Goal: Task Accomplishment & Management: Manage account settings

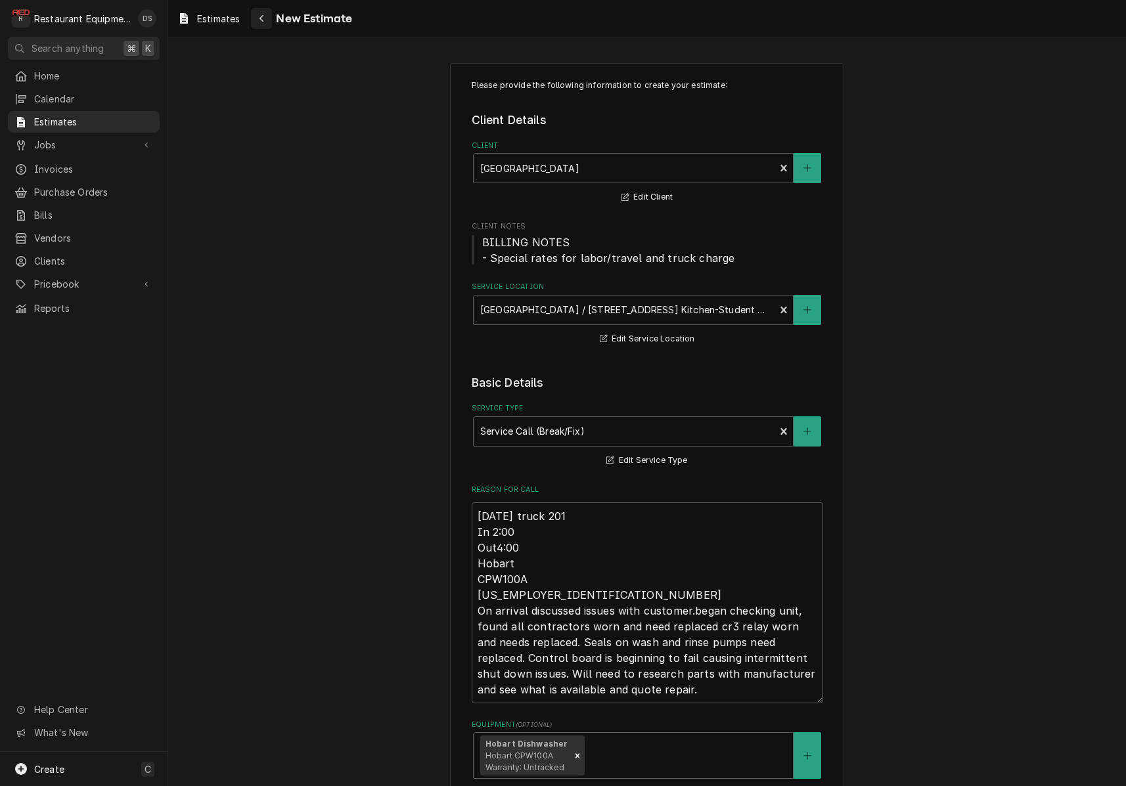
scroll to position [5600, 0]
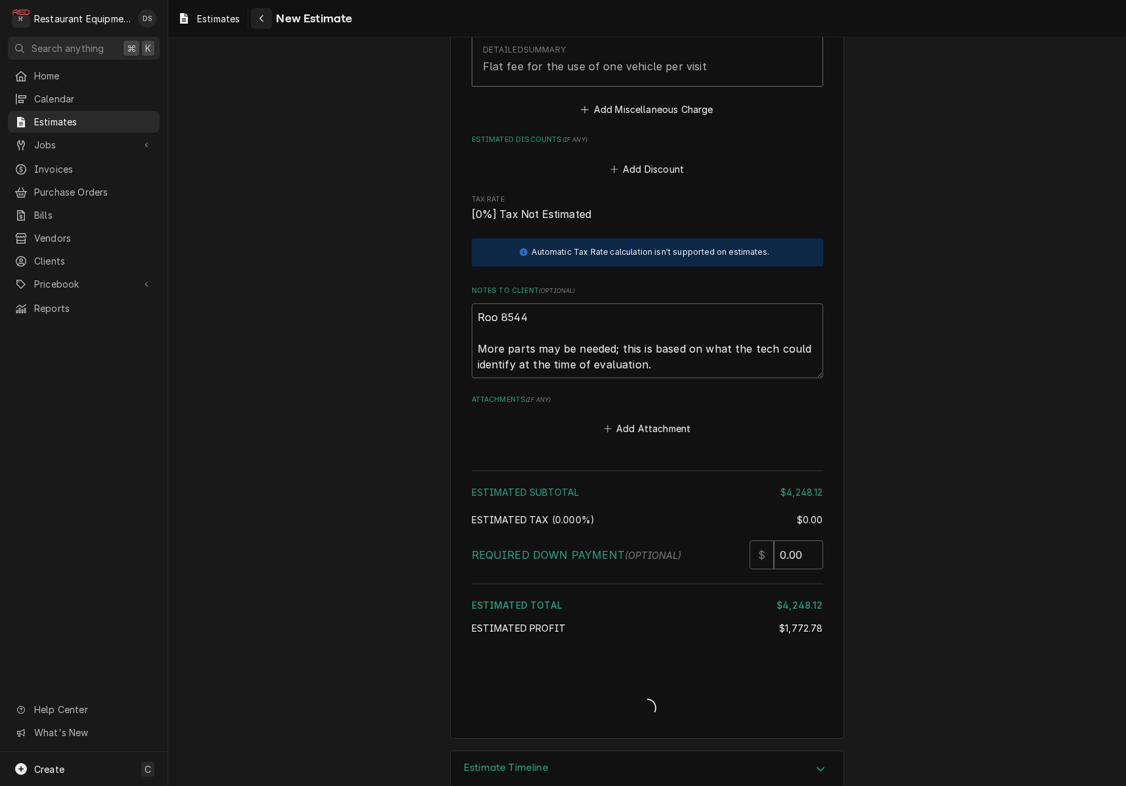
click at [263, 20] on icon "Navigate back" at bounding box center [261, 18] width 4 height 7
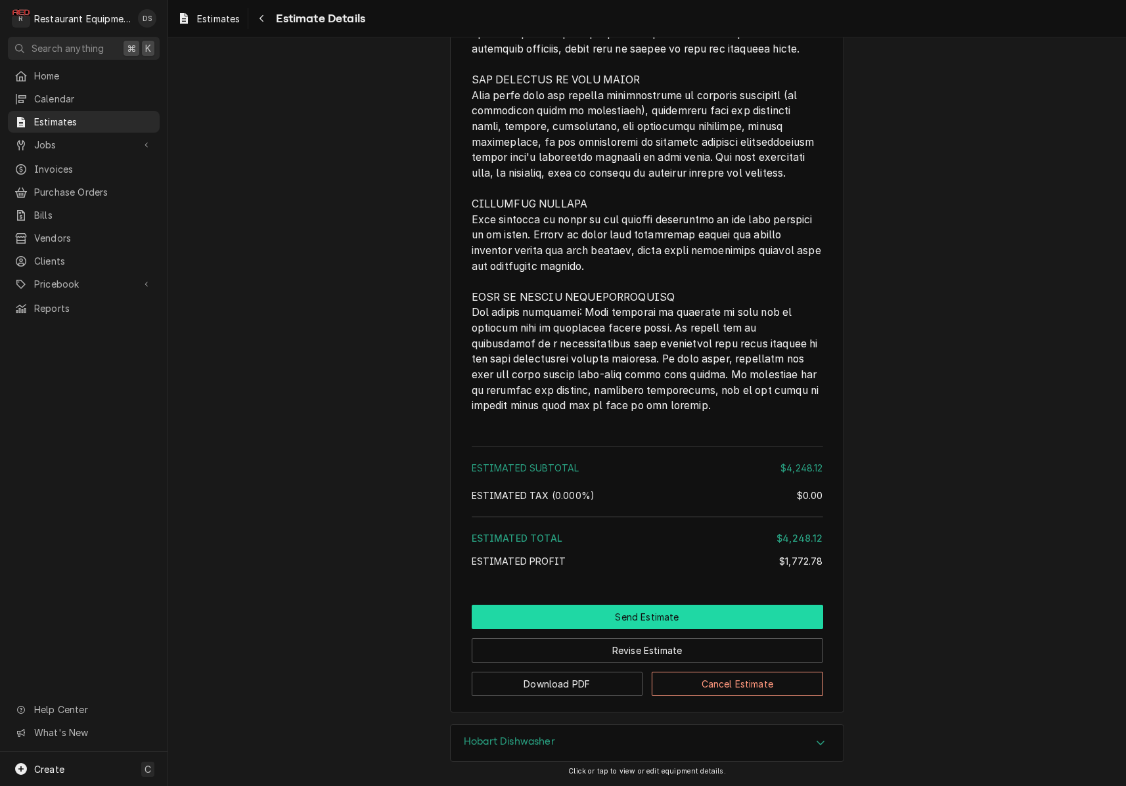
scroll to position [4710, 0]
click at [263, 18] on icon "Navigate back" at bounding box center [262, 18] width 6 height 9
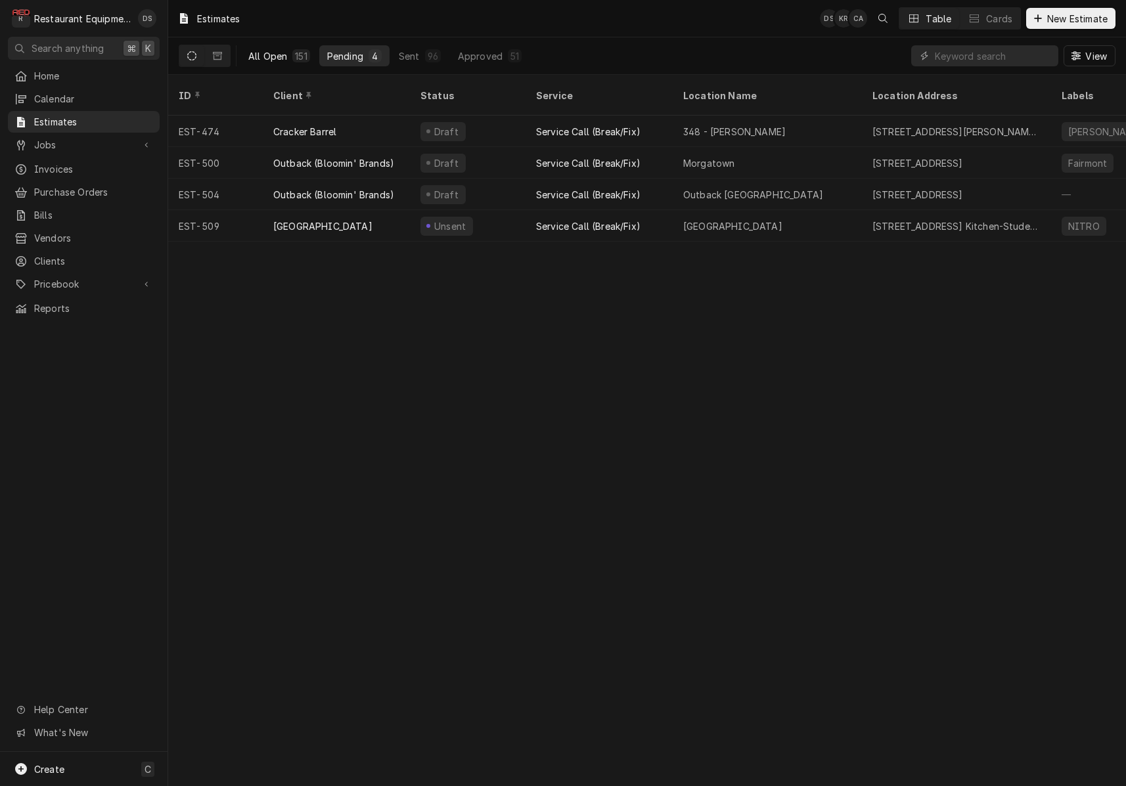
click at [278, 53] on div "All Open" at bounding box center [267, 56] width 39 height 14
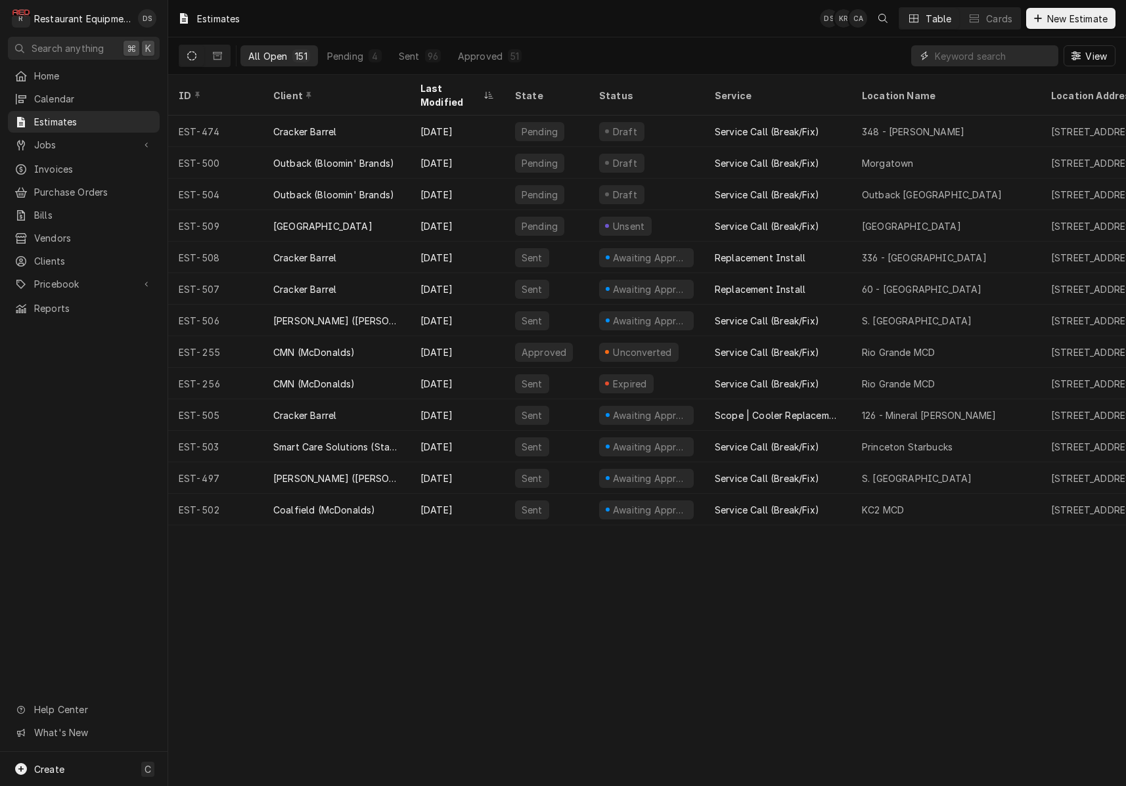
click at [1006, 61] on input "Dynamic Content Wrapper" at bounding box center [993, 55] width 117 height 21
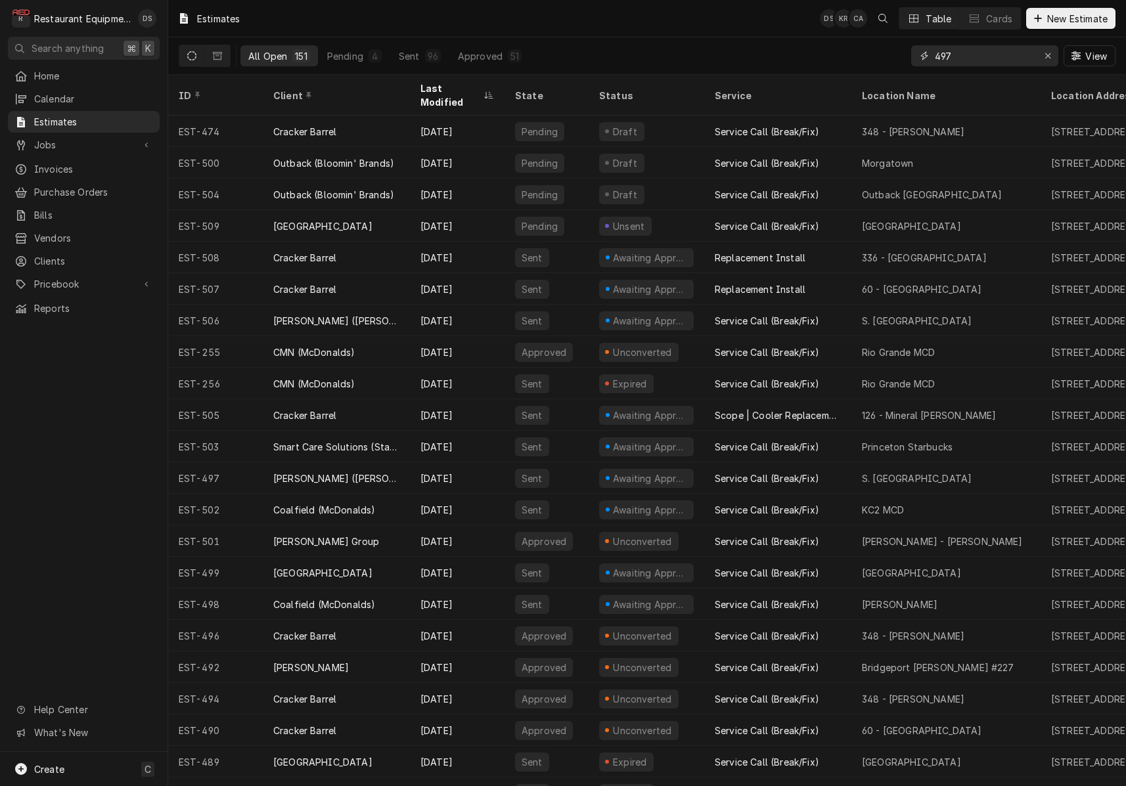
type input "497"
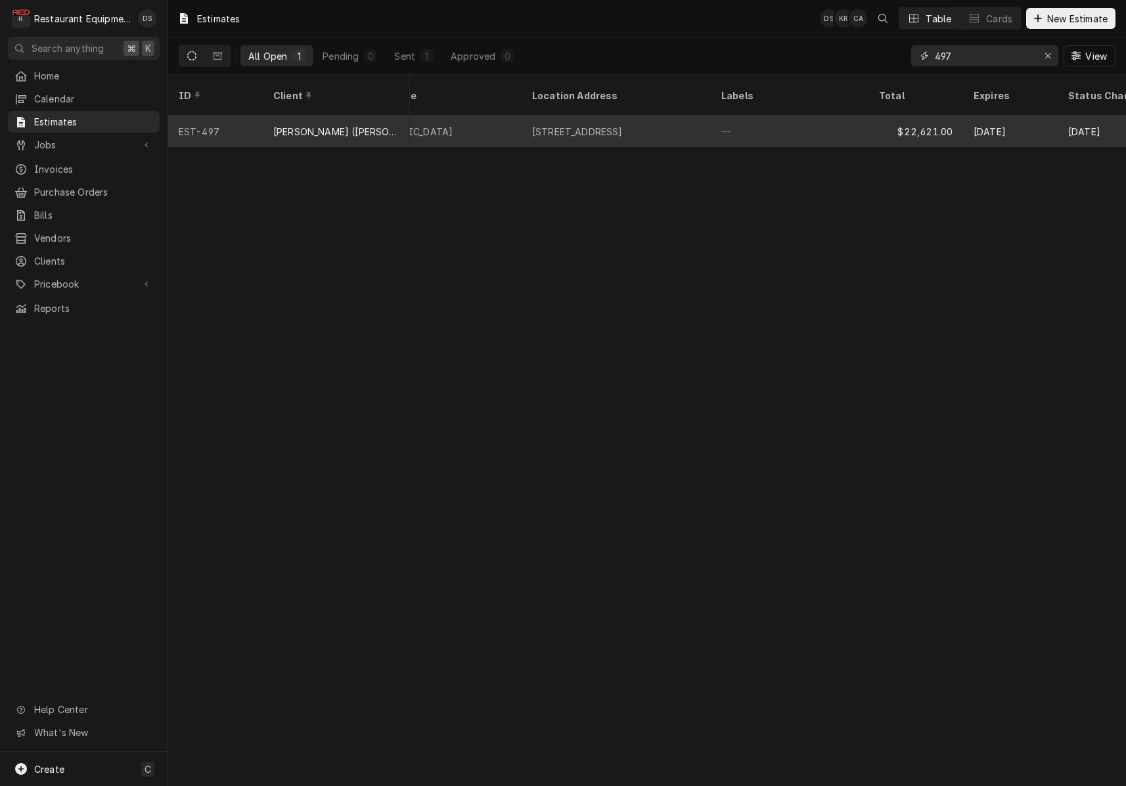
scroll to position [0, 513]
click at [844, 122] on div "—" at bounding box center [796, 132] width 158 height 32
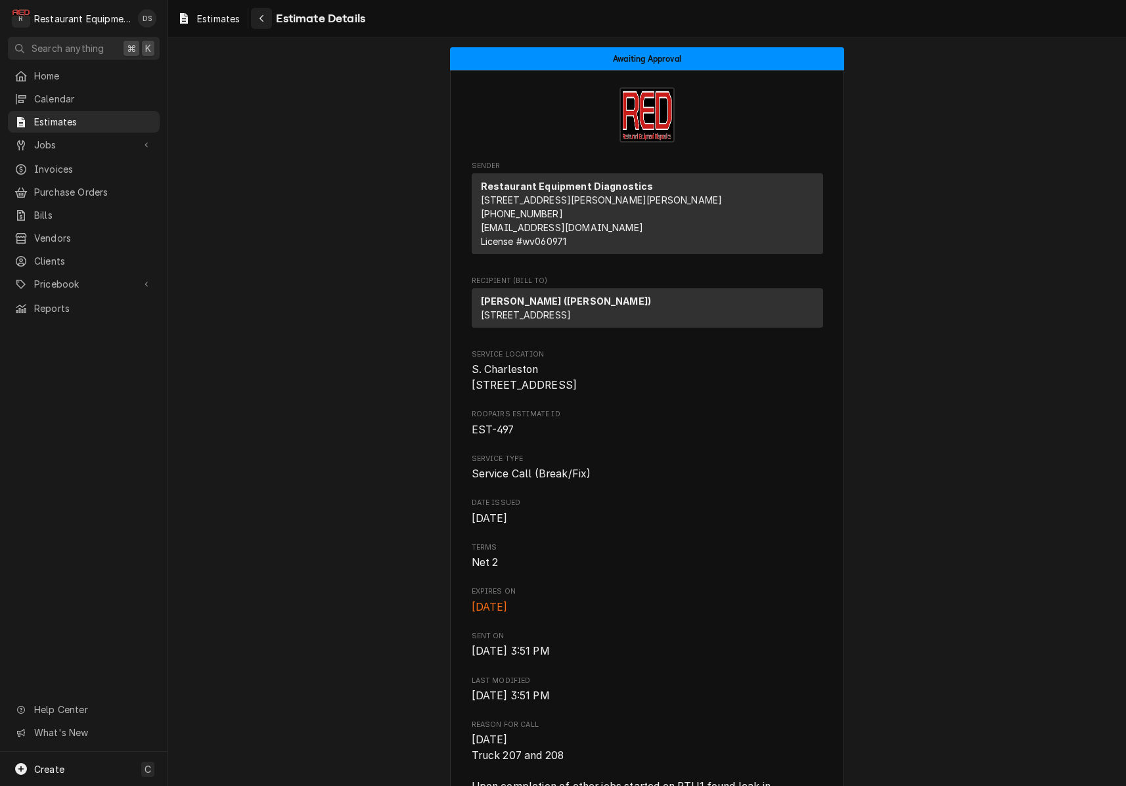
click at [266, 14] on div "Navigate back" at bounding box center [261, 18] width 13 height 13
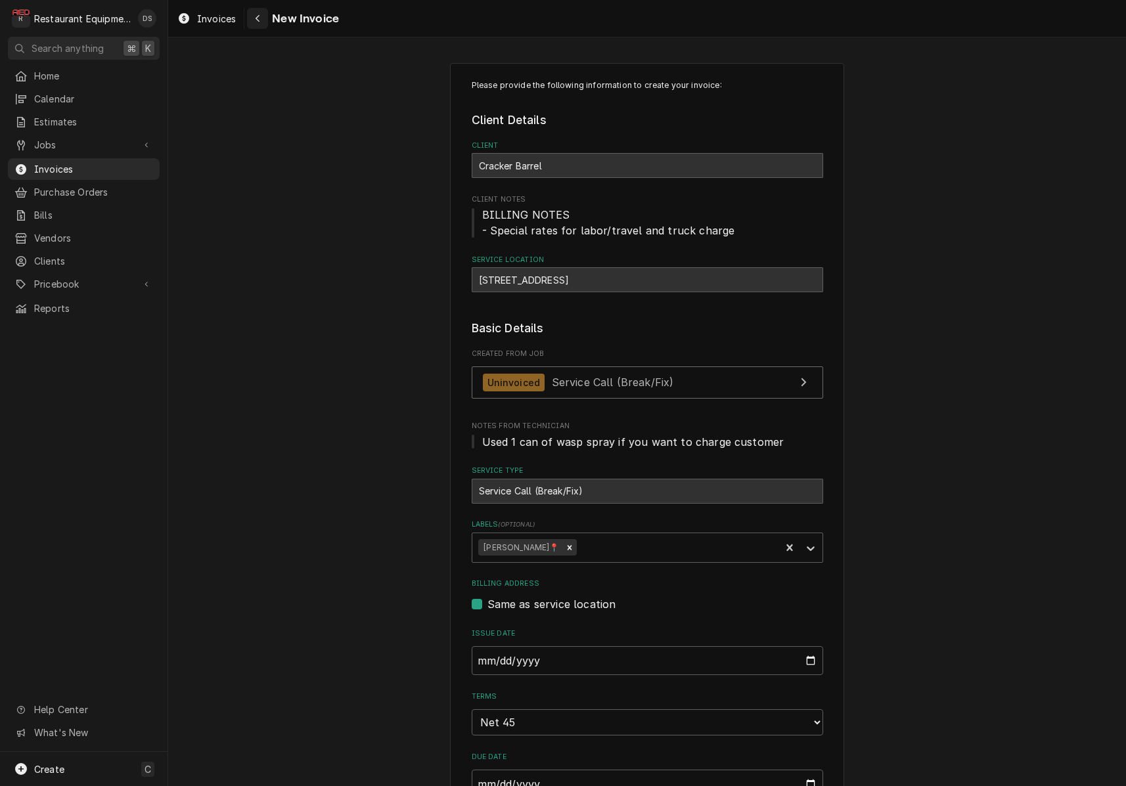
click at [261, 25] on button "Navigate back" at bounding box center [257, 18] width 21 height 21
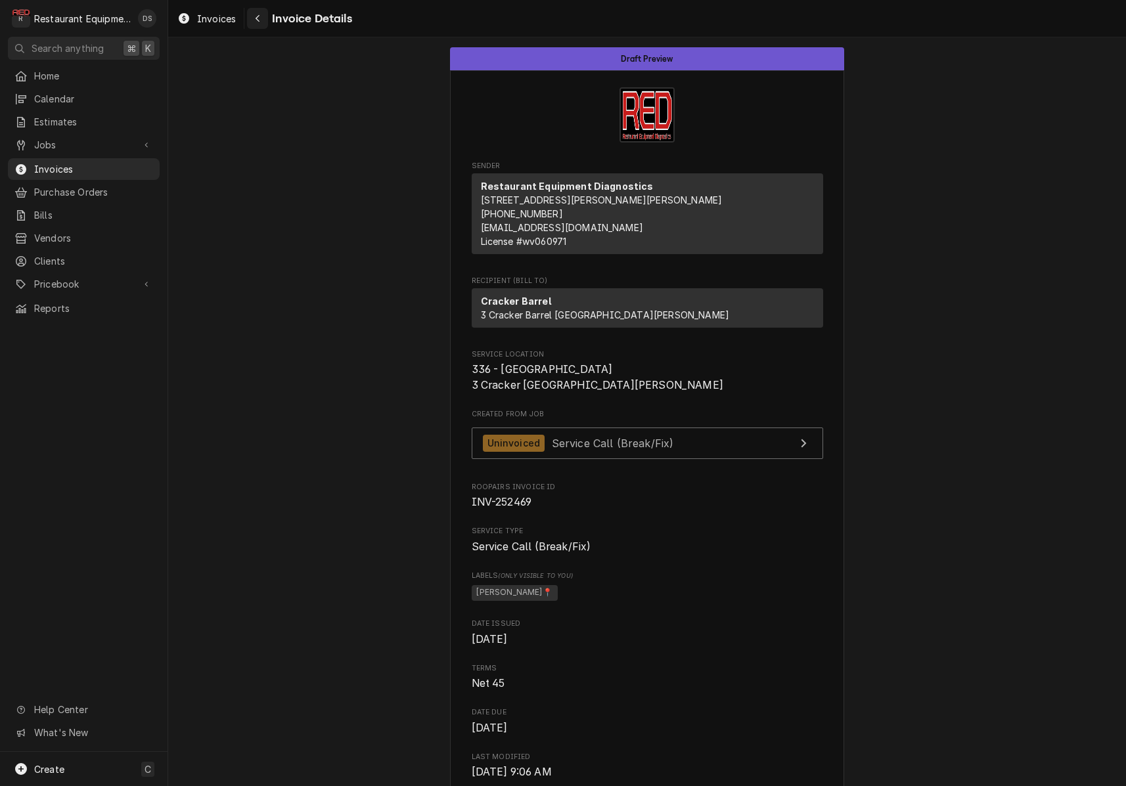
click at [259, 26] on button "Navigate back" at bounding box center [257, 18] width 21 height 21
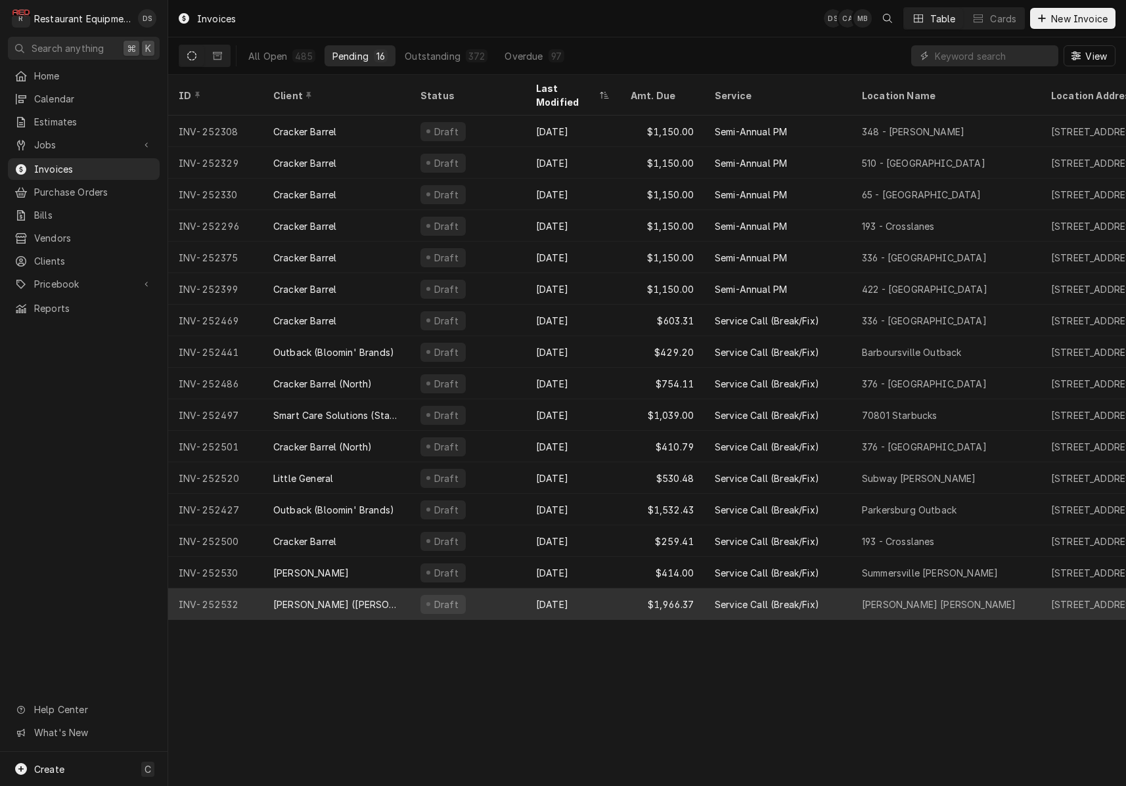
click at [518, 589] on div "Draft" at bounding box center [468, 605] width 116 height 32
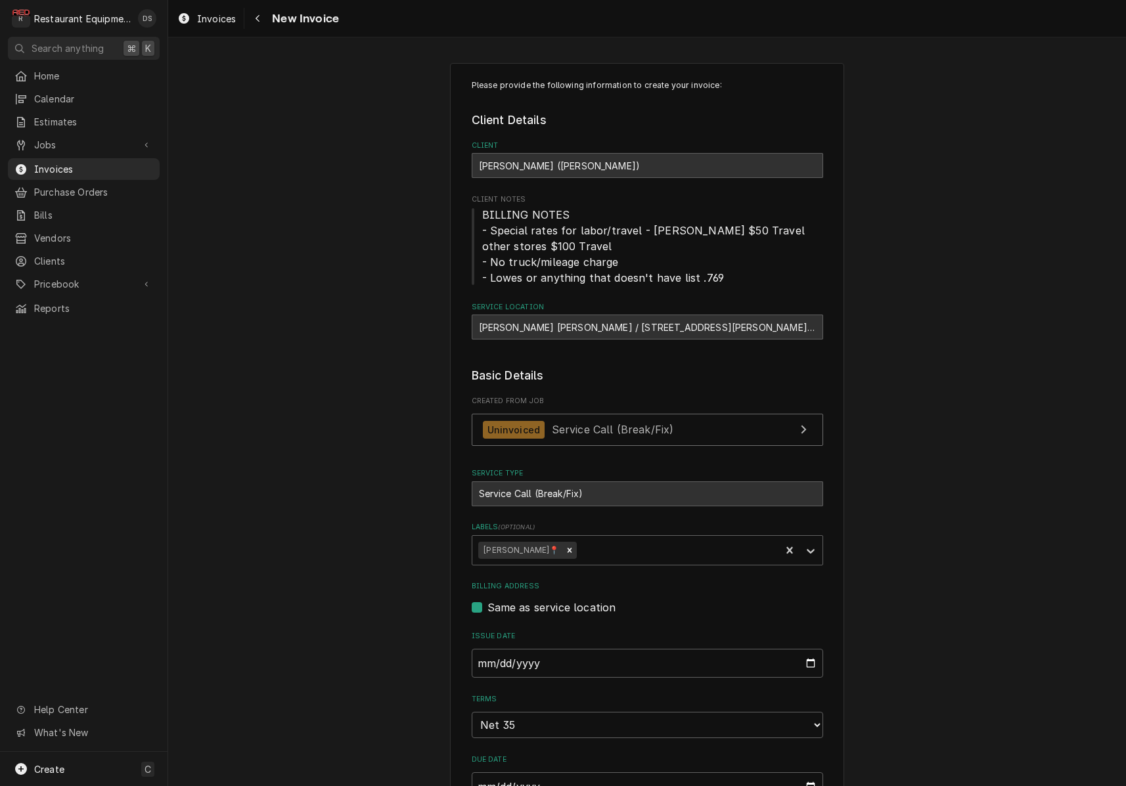
click at [490, 323] on div "Harper Rd Bob Evans / 102 Harper Park Dr, Beckley, WV 25801" at bounding box center [647, 327] width 351 height 25
click at [480, 327] on div "Harper Rd Bob Evans / 102 Harper Park Dr, Beckley, WV 25801" at bounding box center [647, 327] width 351 height 25
drag, startPoint x: 479, startPoint y: 327, endPoint x: 651, endPoint y: 329, distance: 172.1
click at [665, 325] on div "[PERSON_NAME] [PERSON_NAME] / [STREET_ADDRESS][PERSON_NAME][PERSON_NAME]" at bounding box center [647, 327] width 351 height 25
copy div "Harper Rd Bob Evans / 102 Harper Park Dr"
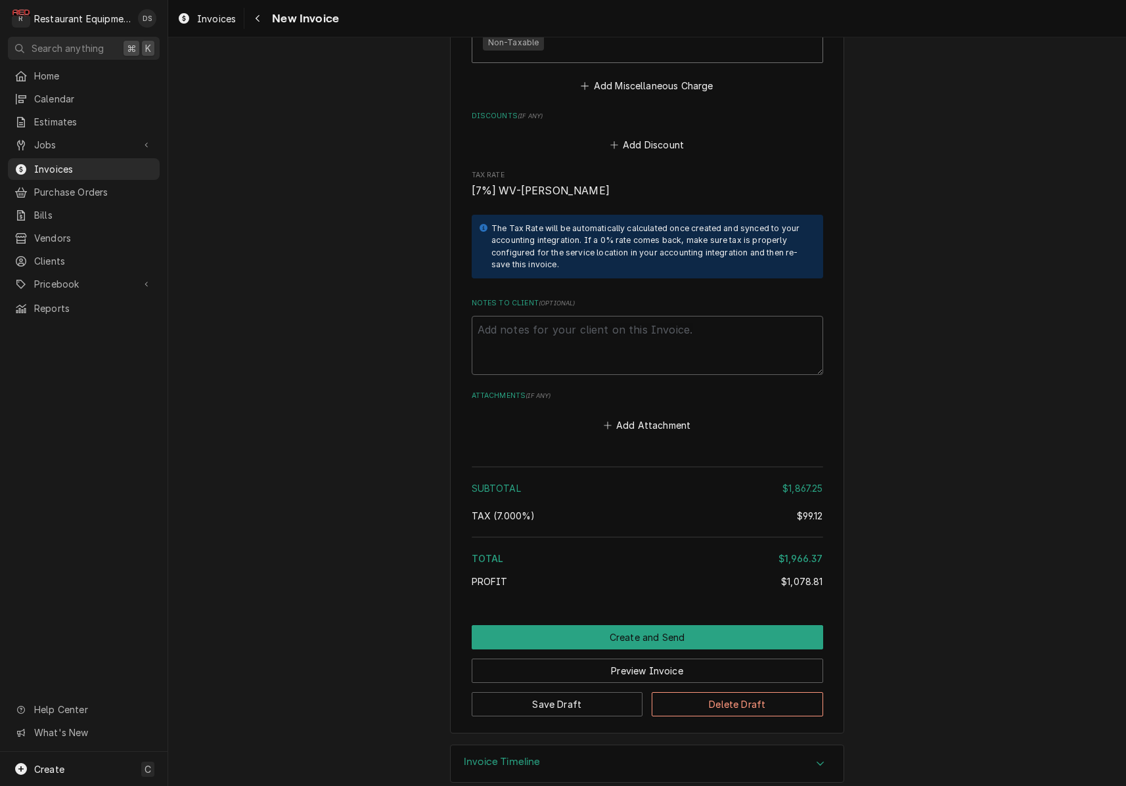
scroll to position [3490, 0]
click at [637, 660] on button "Preview Invoice" at bounding box center [647, 672] width 351 height 24
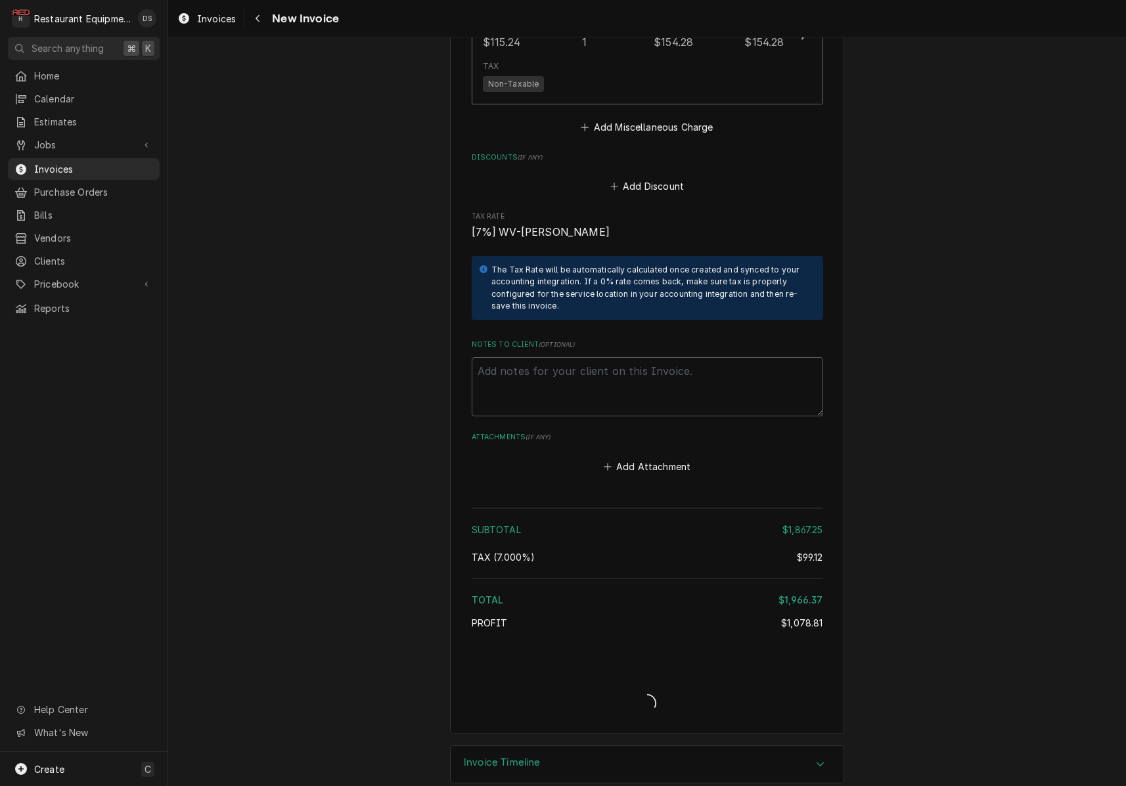
type textarea "x"
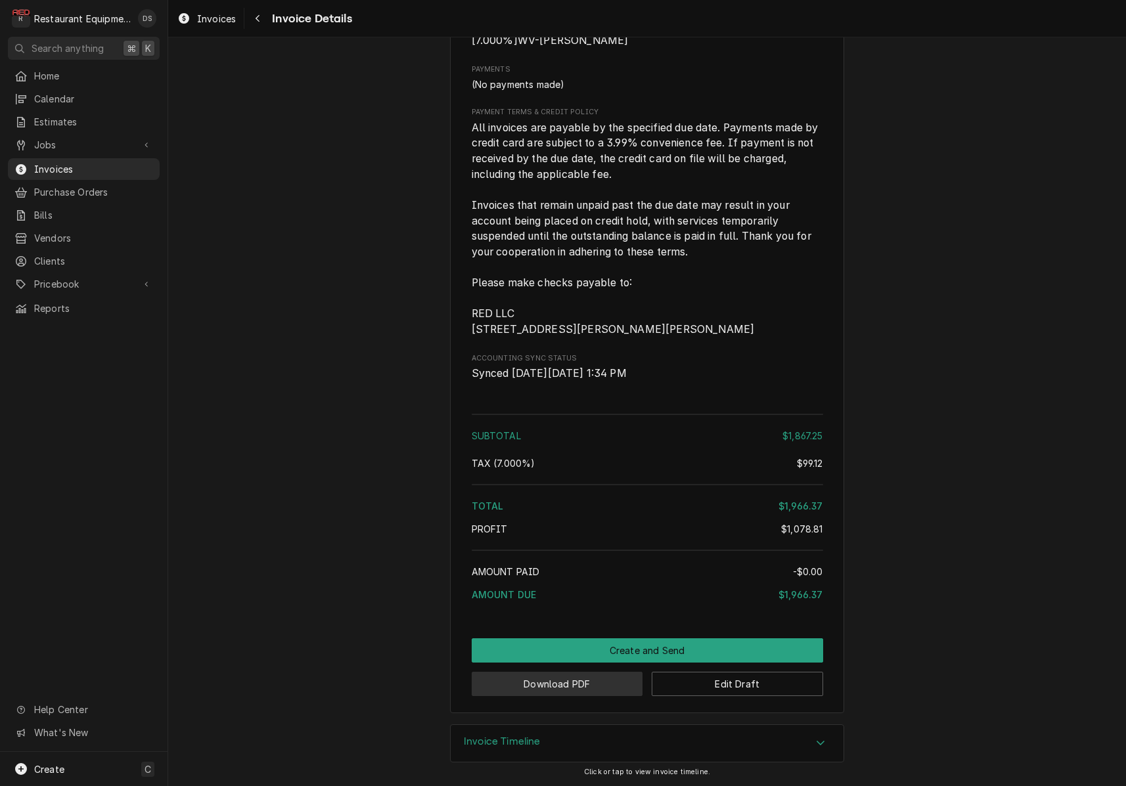
click at [551, 686] on button "Download PDF" at bounding box center [557, 684] width 171 height 24
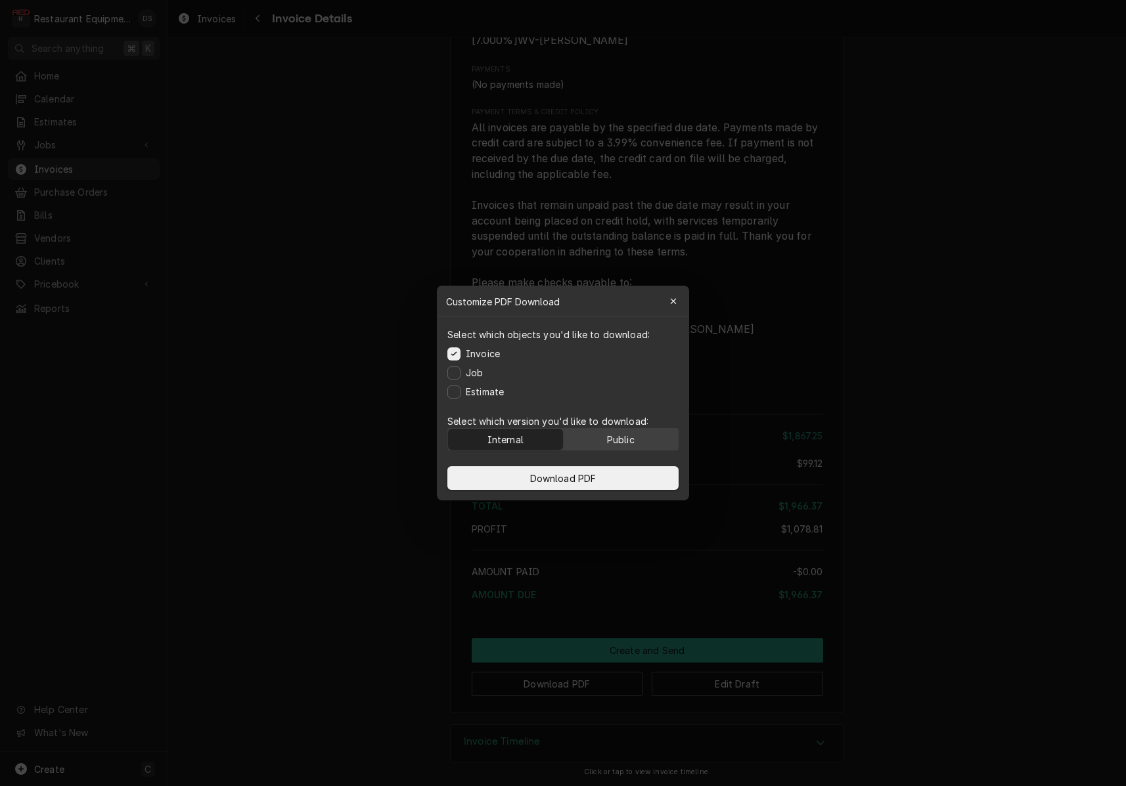
click at [614, 442] on div "Public" at bounding box center [621, 440] width 28 height 14
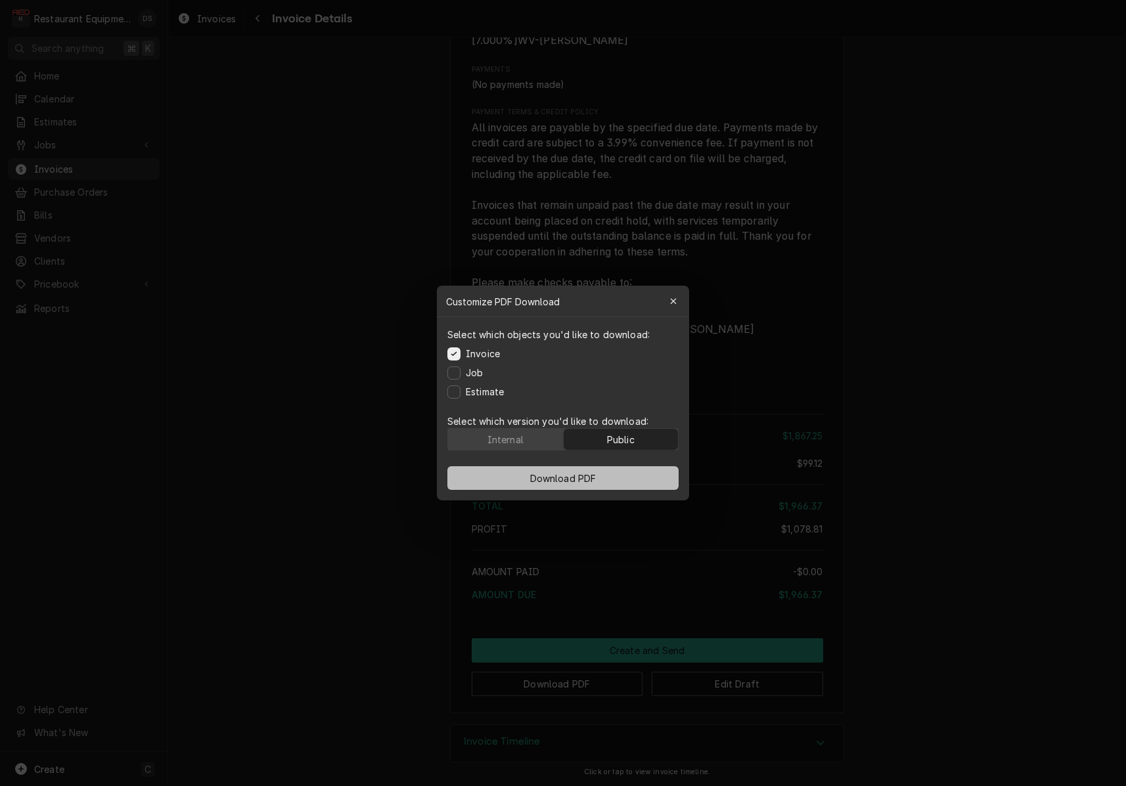
click at [618, 478] on button "Download PDF" at bounding box center [562, 478] width 231 height 24
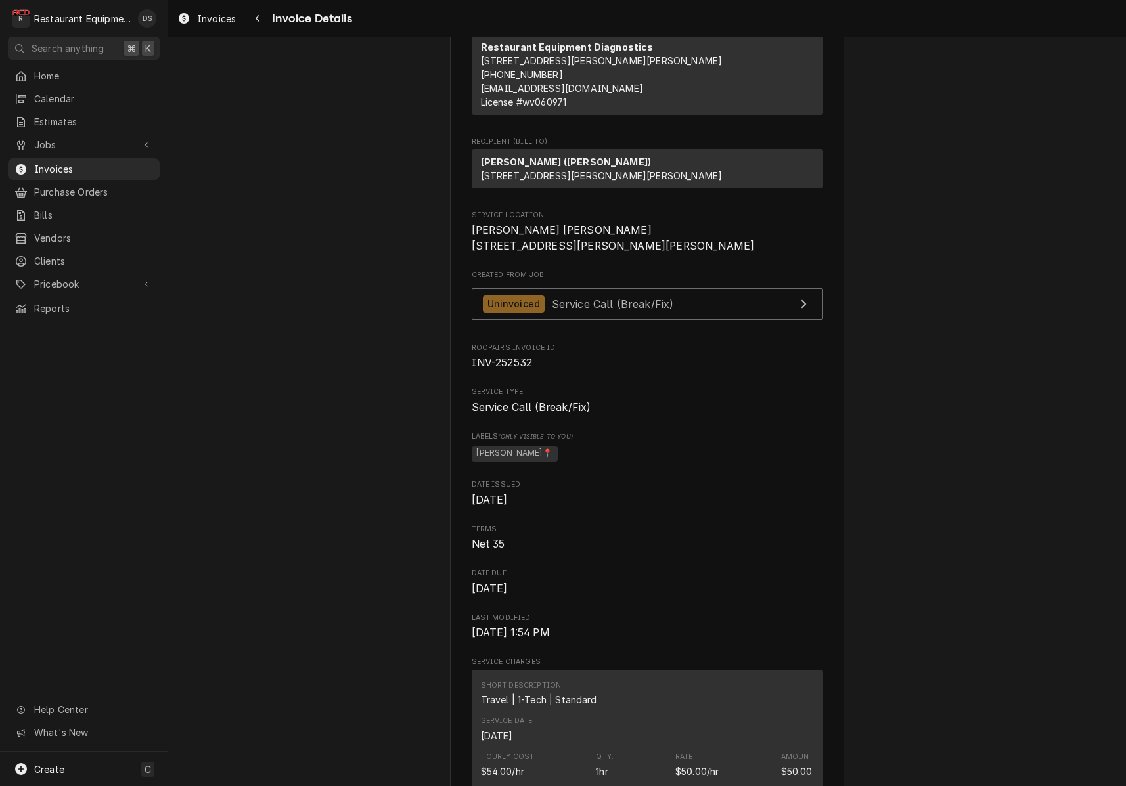
scroll to position [124, 0]
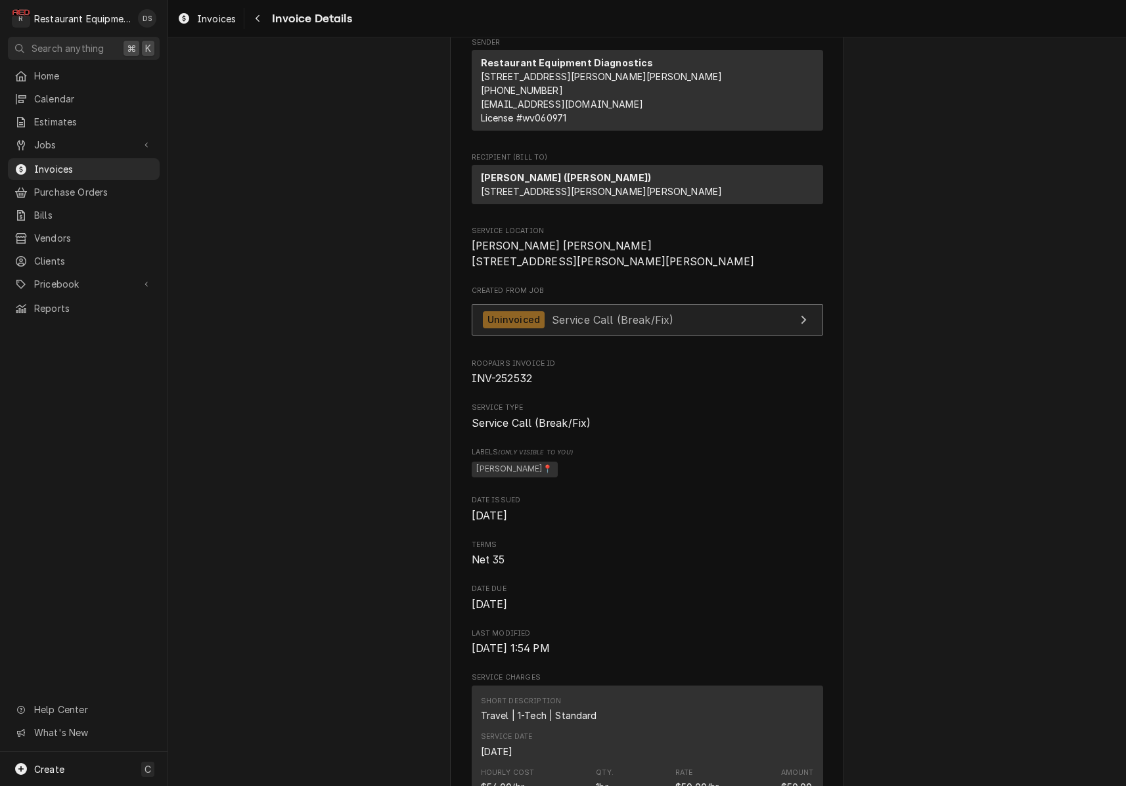
click at [748, 336] on link "Uninvoiced Service Call (Break/Fix)" at bounding box center [647, 320] width 351 height 32
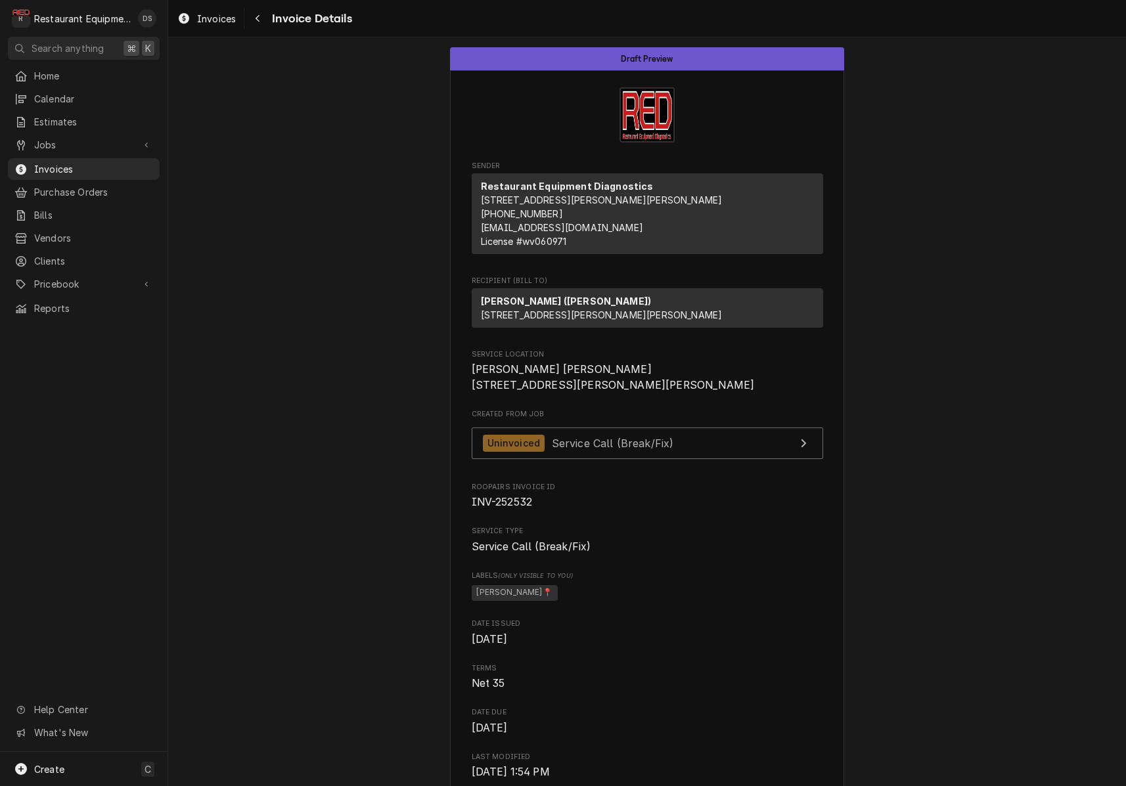
scroll to position [0, 0]
click at [258, 20] on icon "Navigate back" at bounding box center [258, 18] width 4 height 7
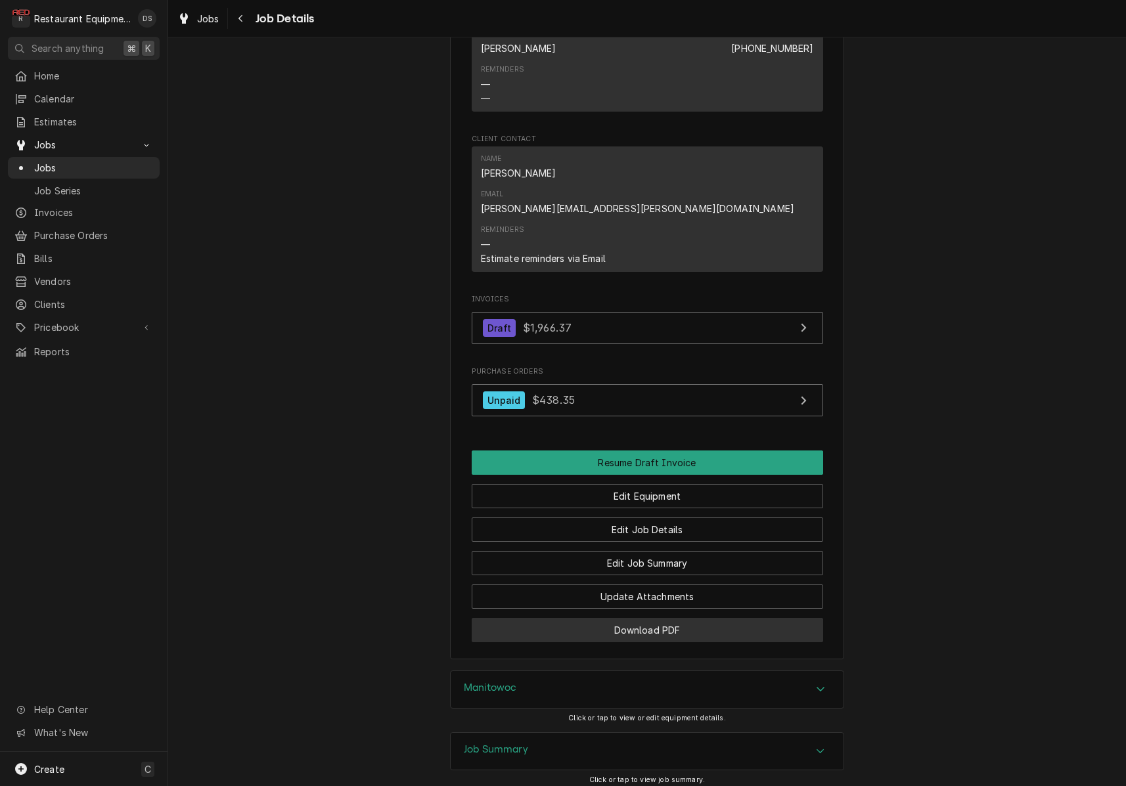
scroll to position [1313, 0]
click at [595, 734] on div "Job Summary" at bounding box center [647, 752] width 393 height 37
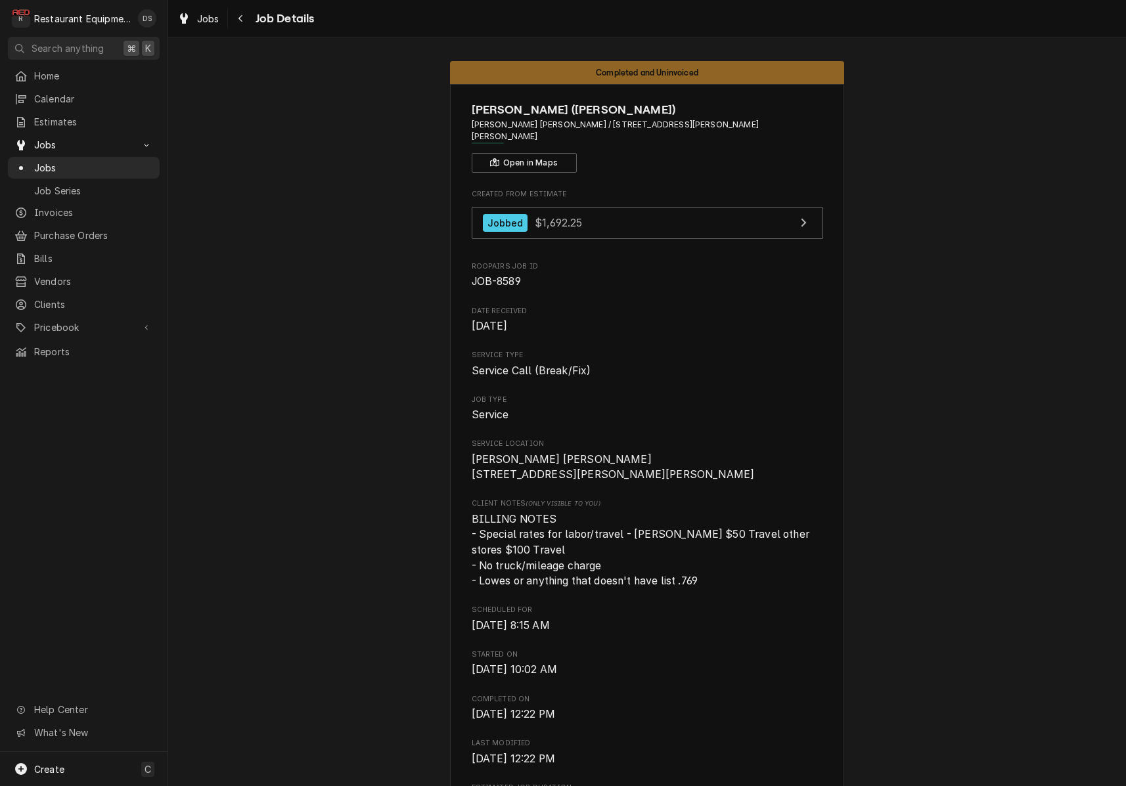
scroll to position [0, 0]
click at [246, 21] on div "Navigate back" at bounding box center [241, 18] width 13 height 13
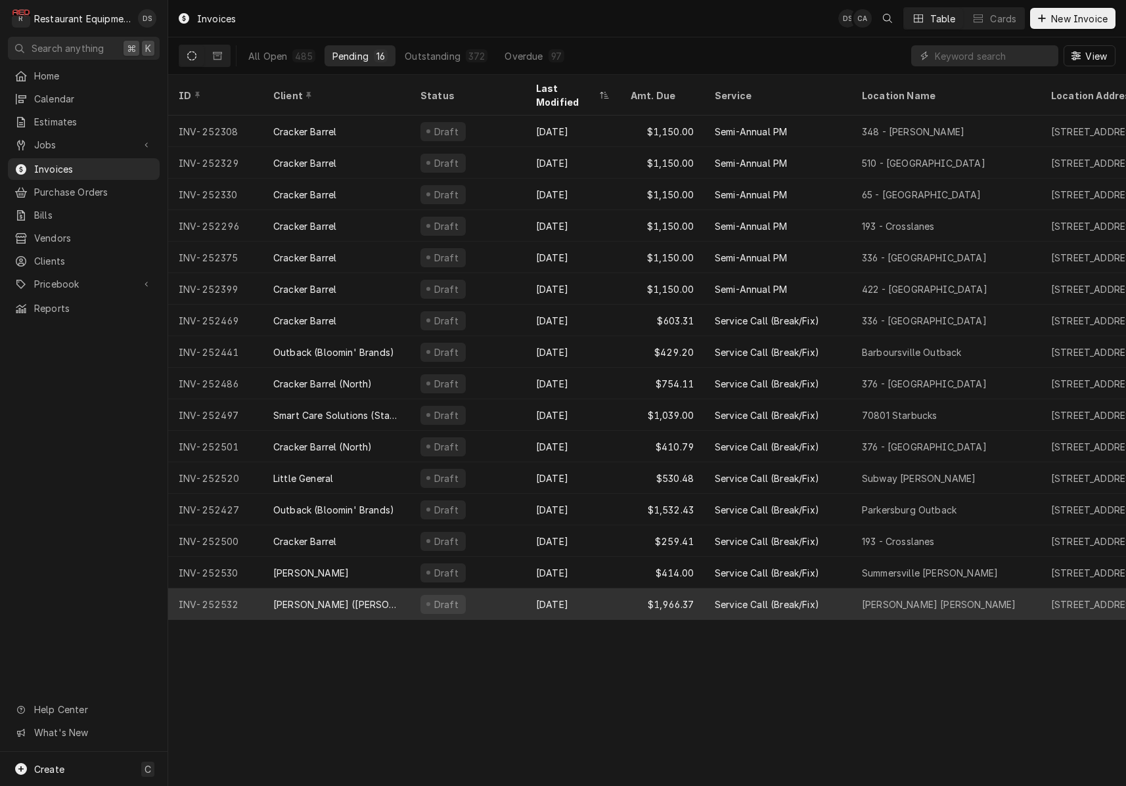
click at [627, 589] on div "$1,966.37" at bounding box center [662, 605] width 84 height 32
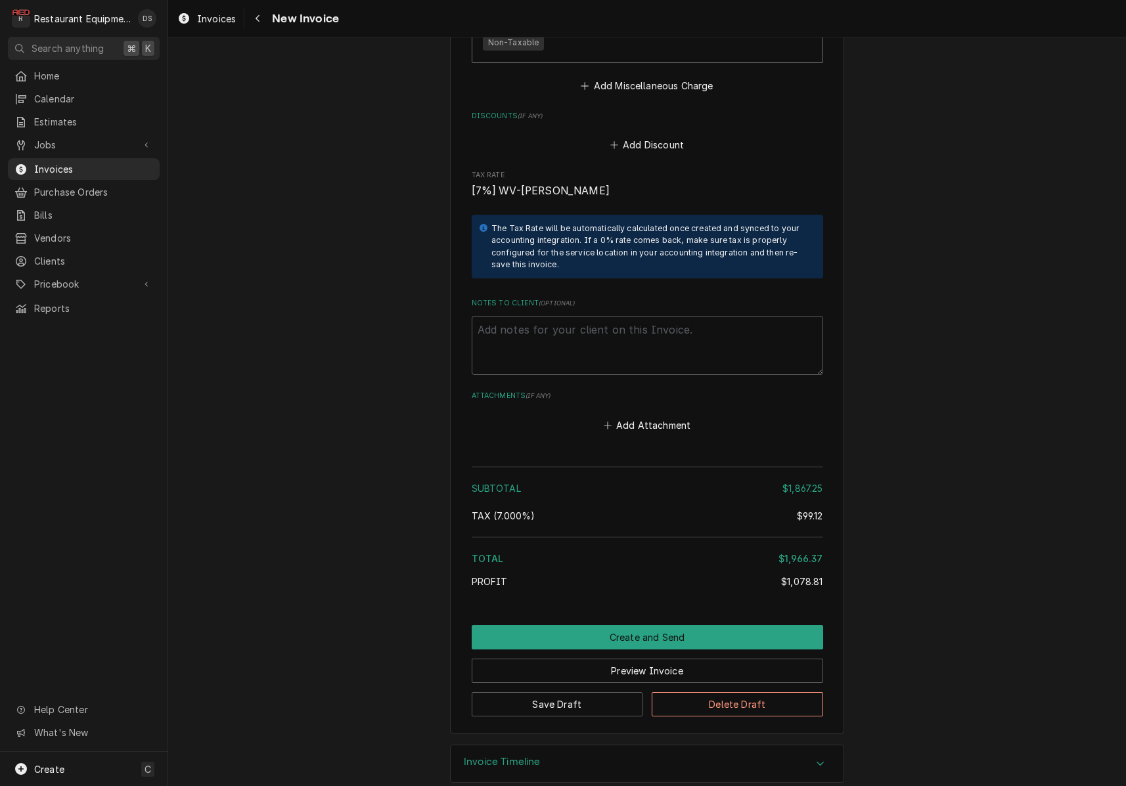
scroll to position [3490, 0]
click at [667, 626] on button "Create and Send" at bounding box center [647, 638] width 351 height 24
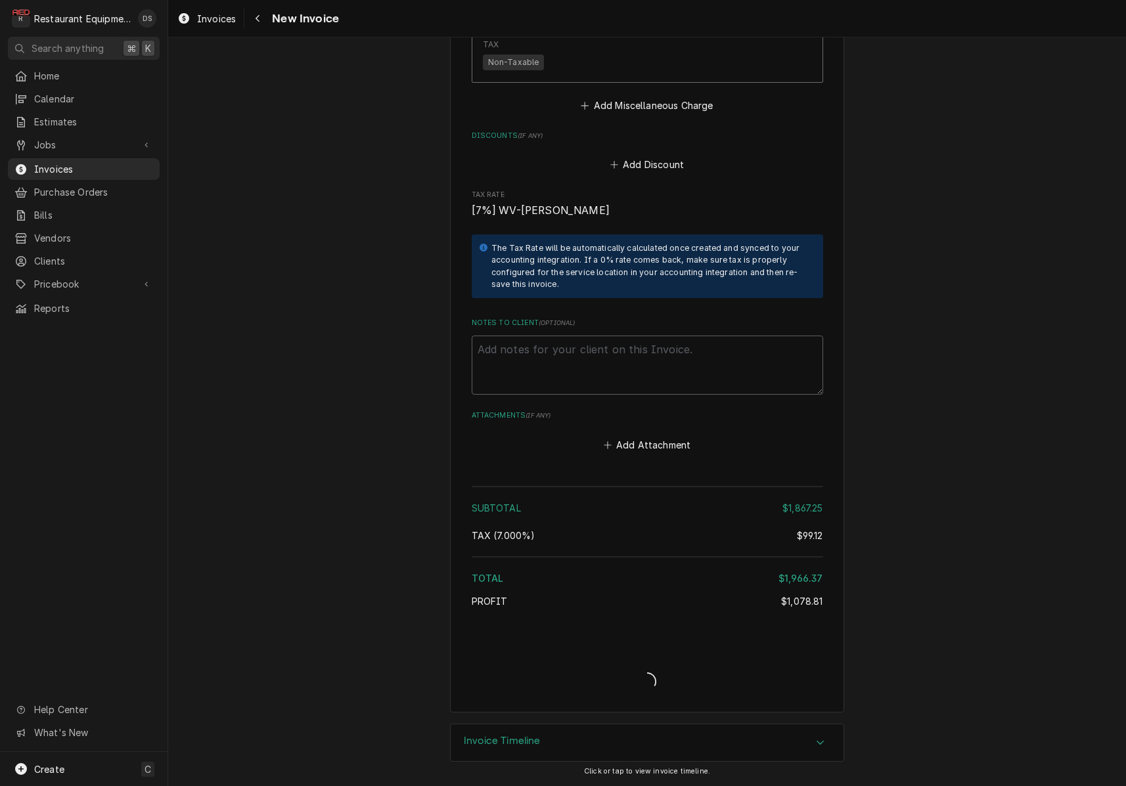
scroll to position [3449, 0]
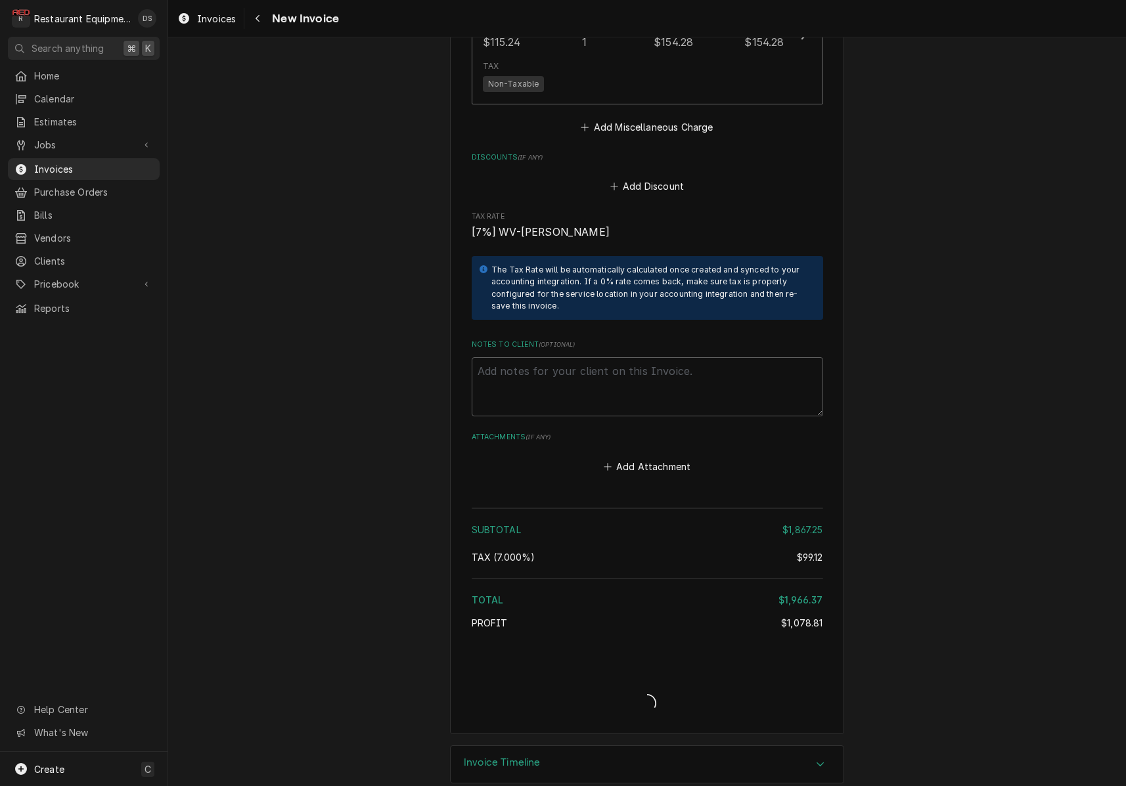
type textarea "x"
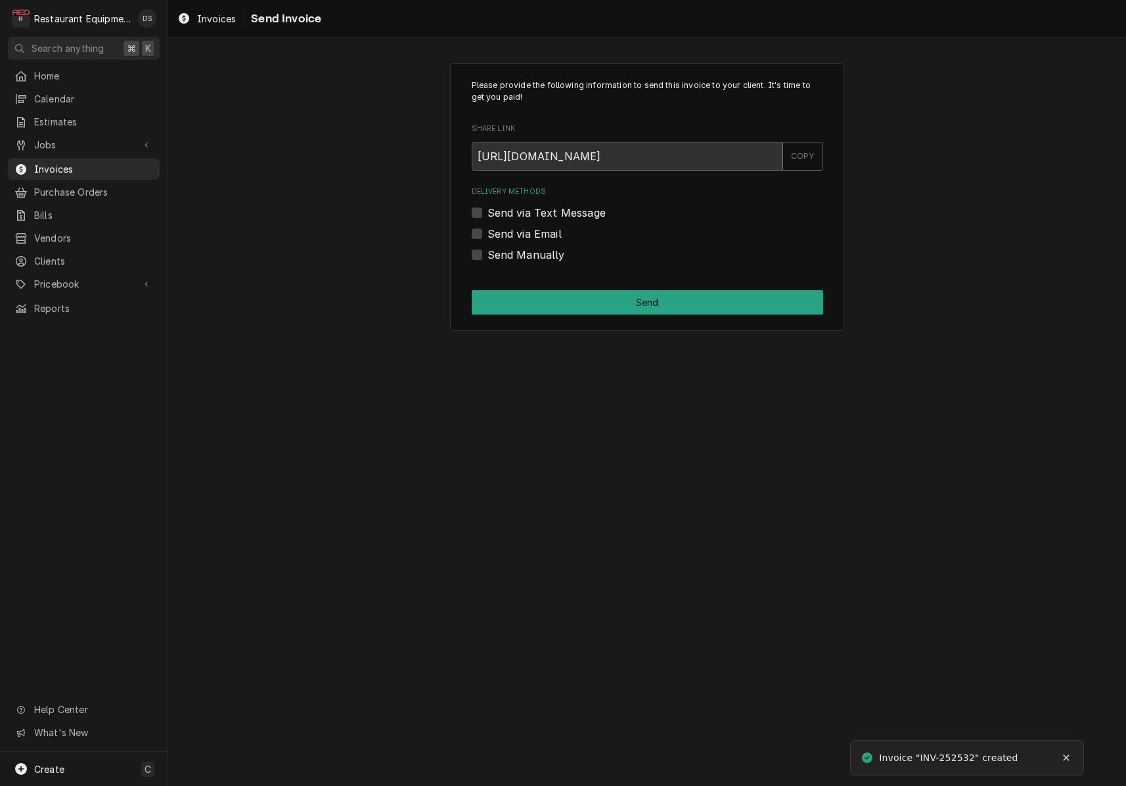
click at [487, 250] on label "Send Manually" at bounding box center [526, 255] width 78 height 16
click at [487, 250] on input "Send Manually" at bounding box center [662, 261] width 351 height 29
checkbox input "true"
click at [634, 290] on button "Send" at bounding box center [647, 302] width 351 height 24
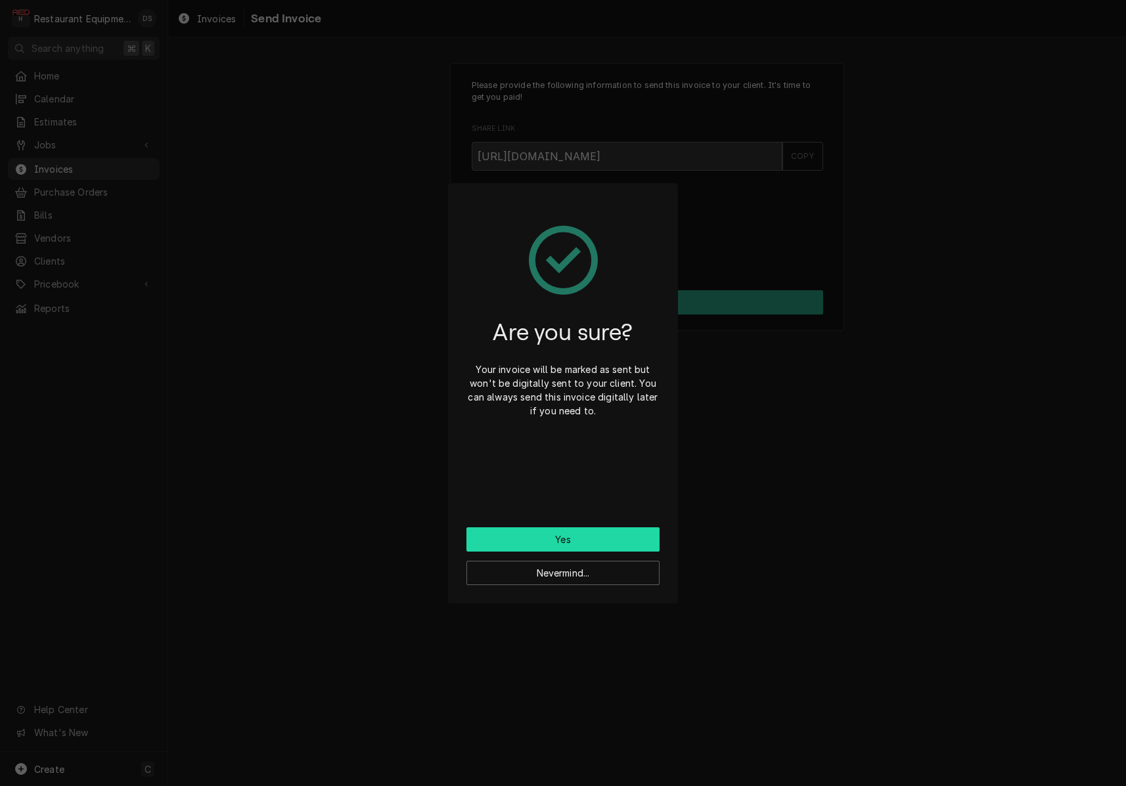
click at [611, 538] on button "Yes" at bounding box center [562, 540] width 193 height 24
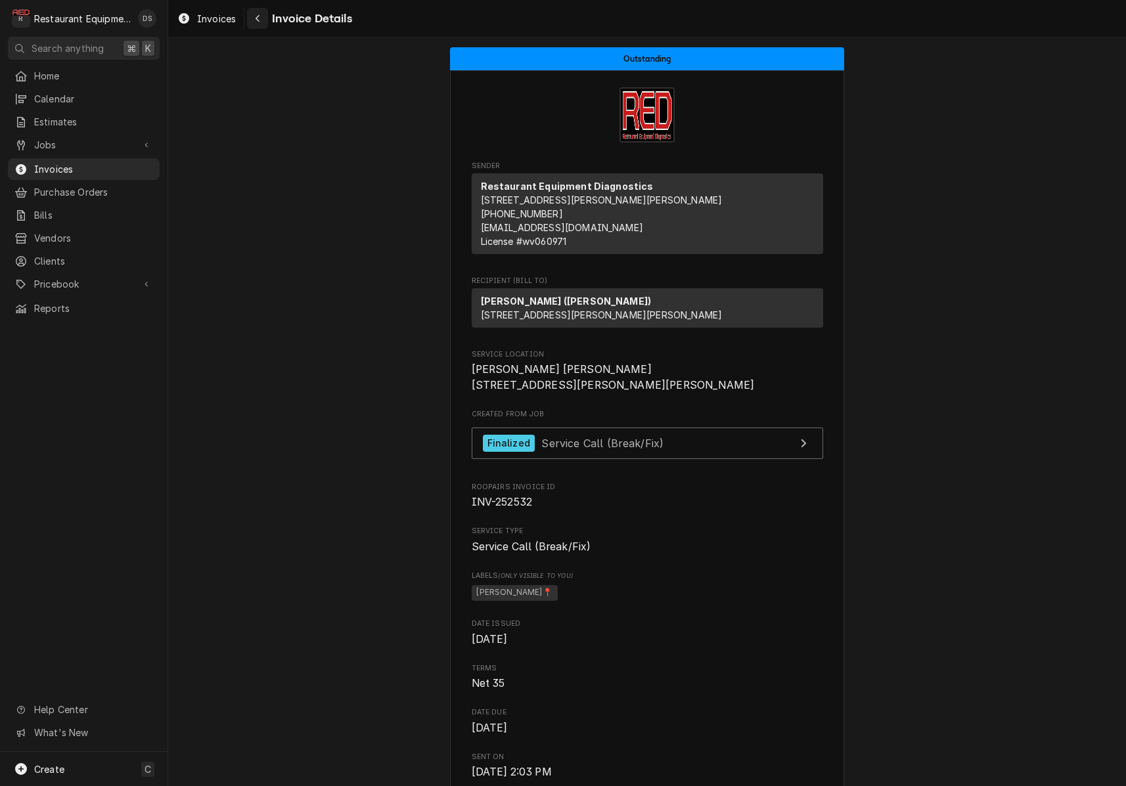
click at [264, 24] on div "Navigate back" at bounding box center [257, 18] width 13 height 13
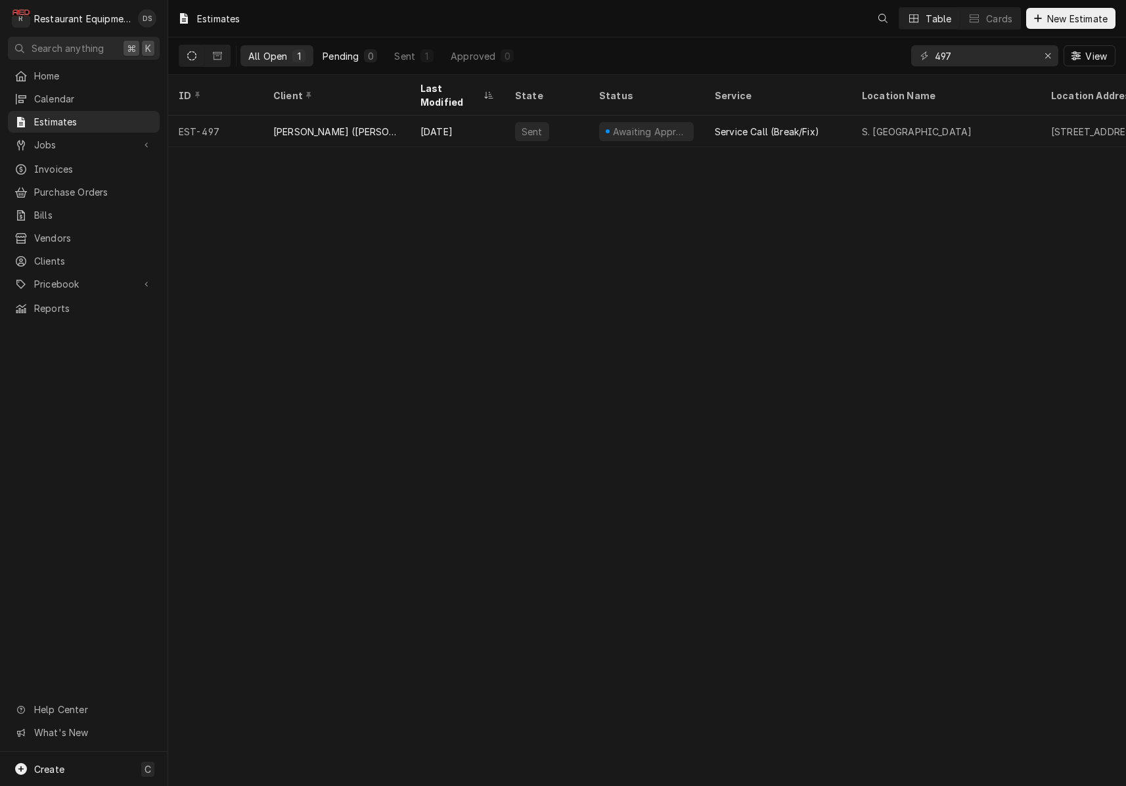
click at [361, 60] on button "Pending 0" at bounding box center [350, 55] width 70 height 21
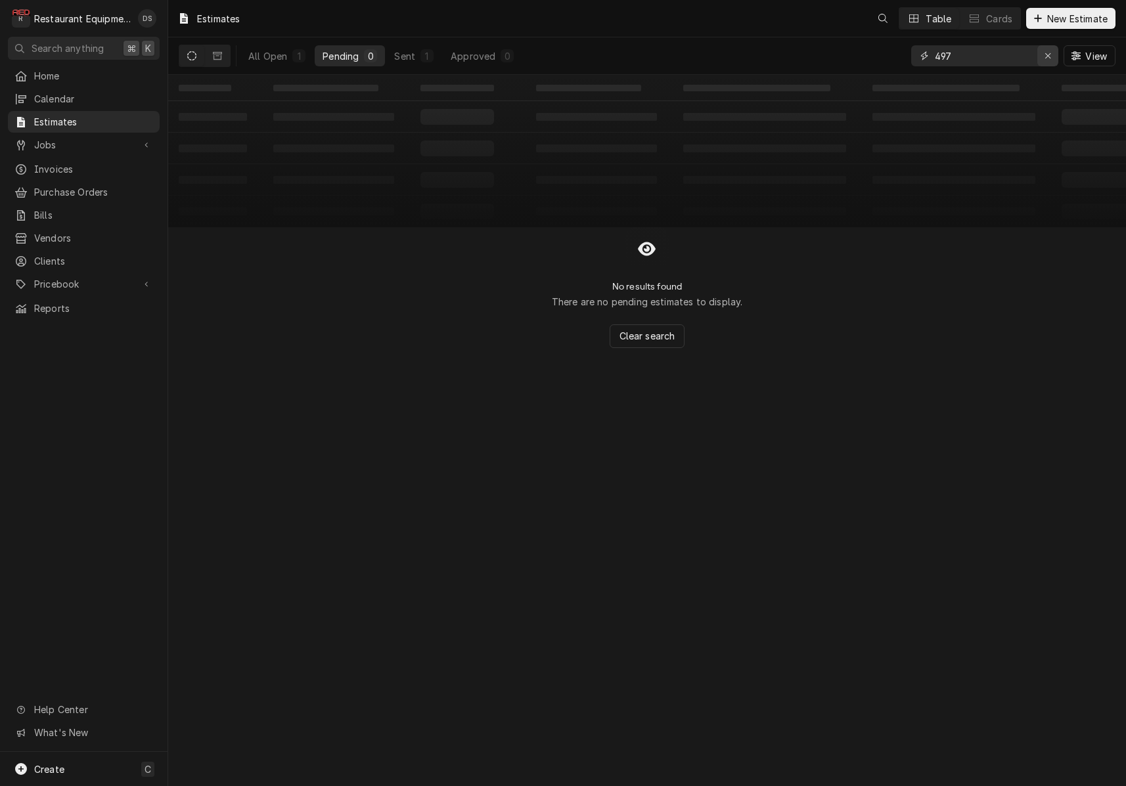
click at [1050, 60] on div "Erase input" at bounding box center [1047, 55] width 13 height 13
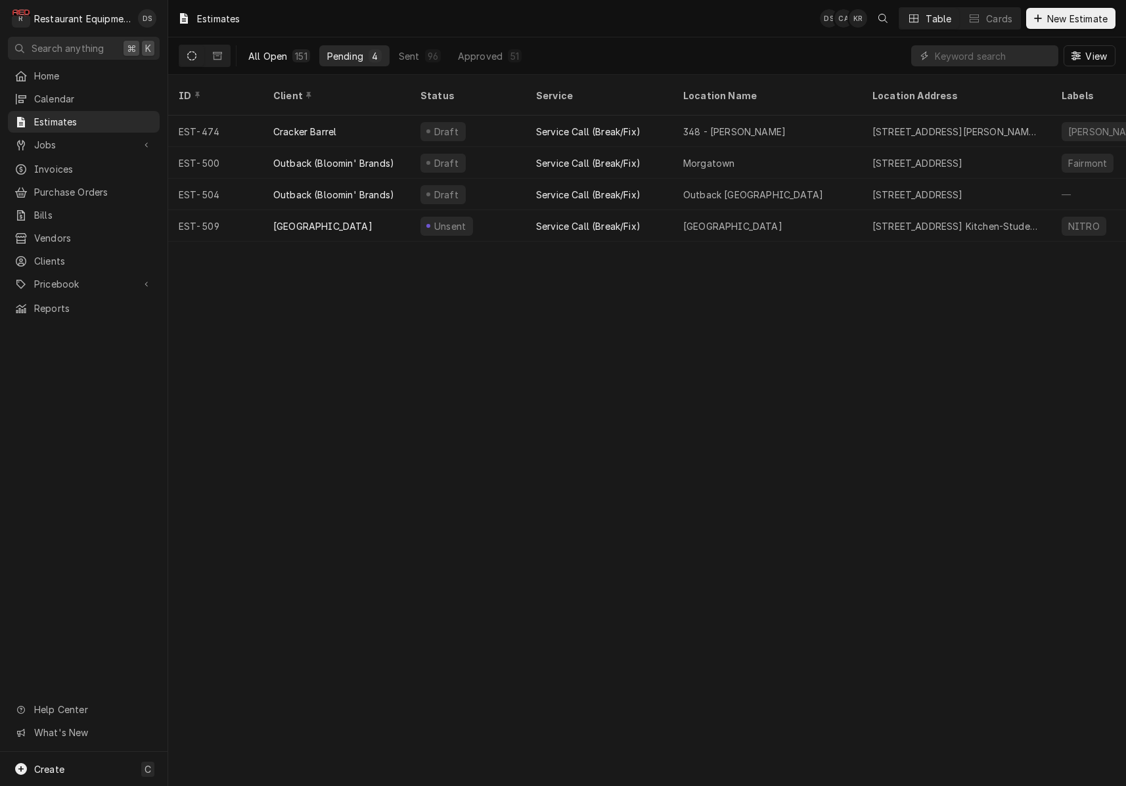
click at [284, 57] on div "All Open" at bounding box center [267, 56] width 39 height 14
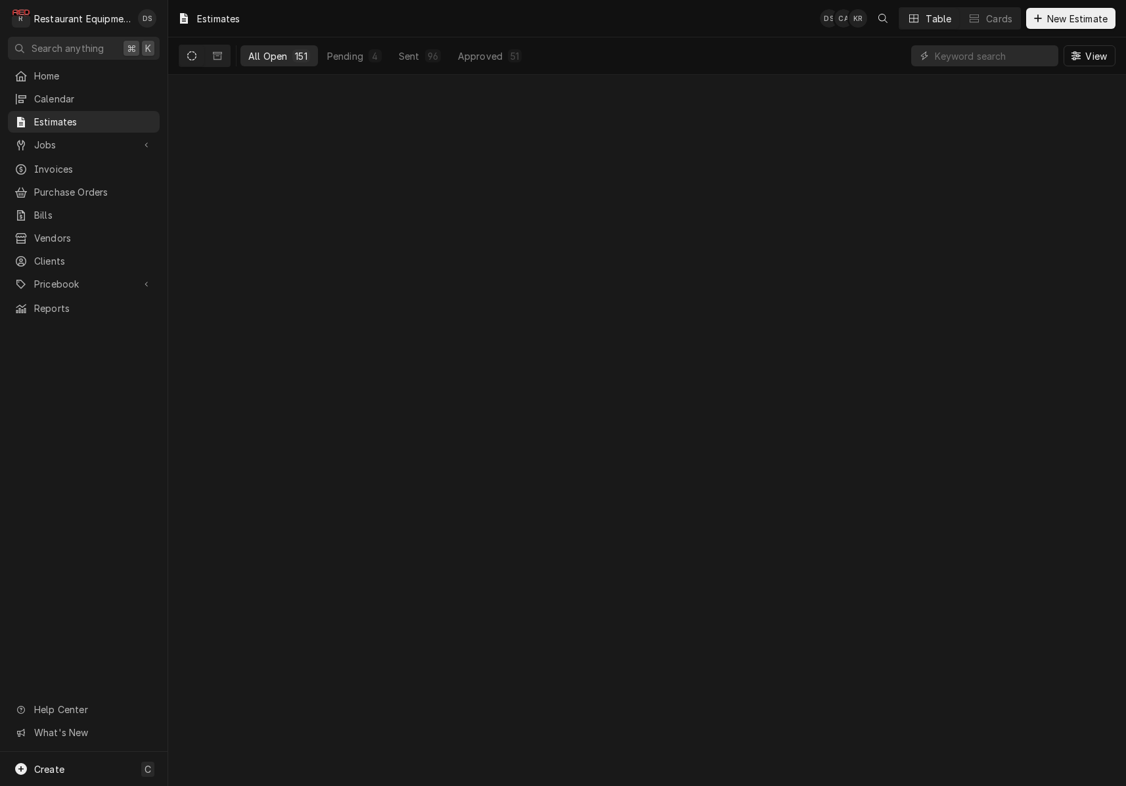
click at [284, 57] on div "All Open" at bounding box center [267, 56] width 39 height 14
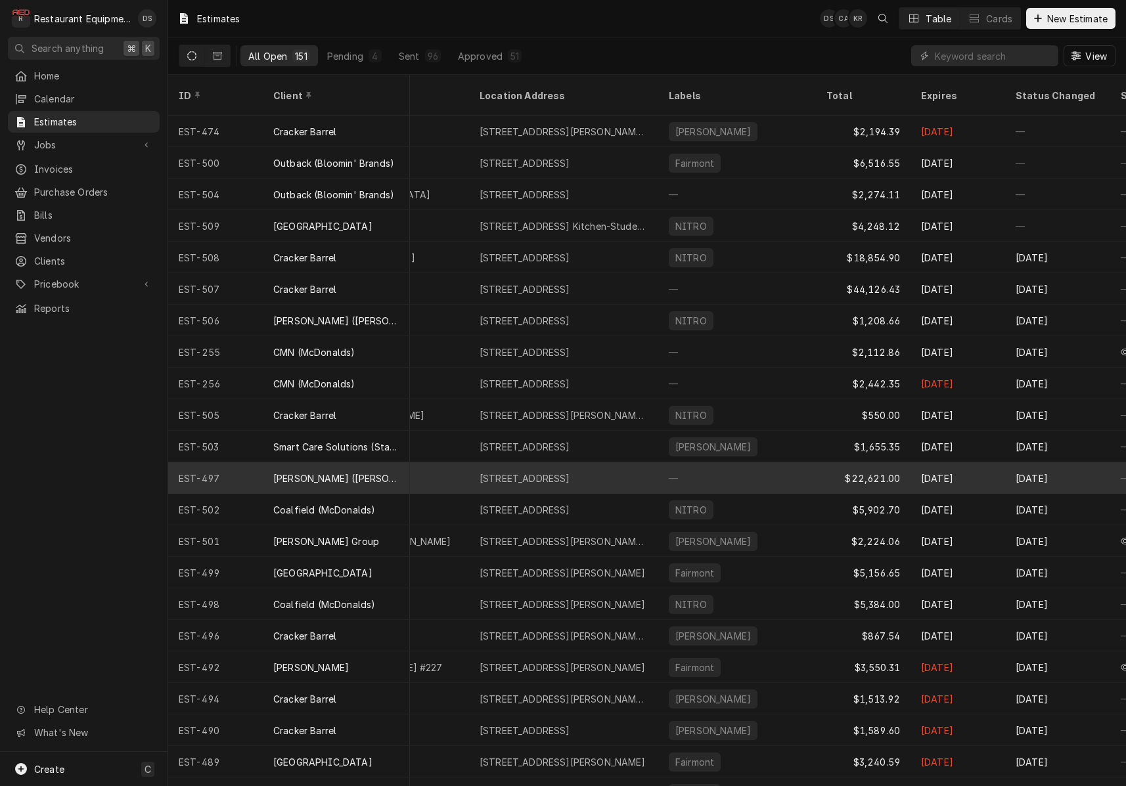
scroll to position [0, 570]
click at [752, 462] on div "—" at bounding box center [739, 478] width 158 height 32
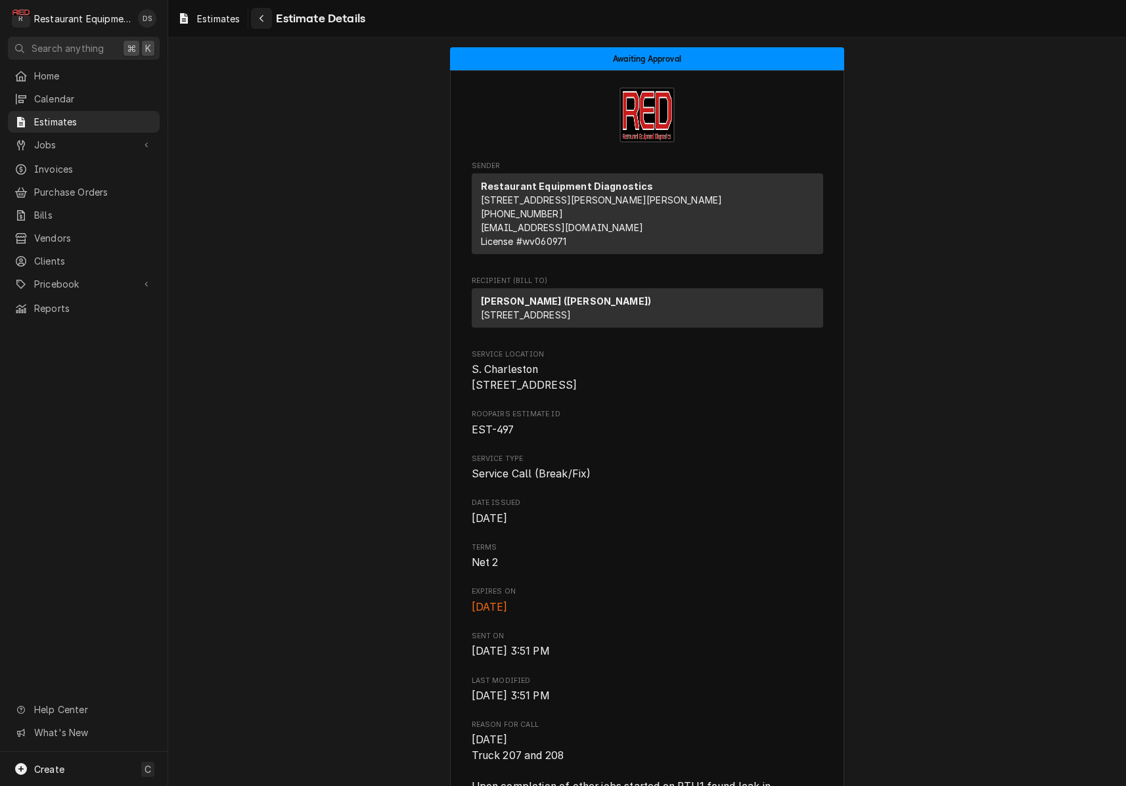
click at [263, 22] on icon "Navigate back" at bounding box center [262, 18] width 6 height 9
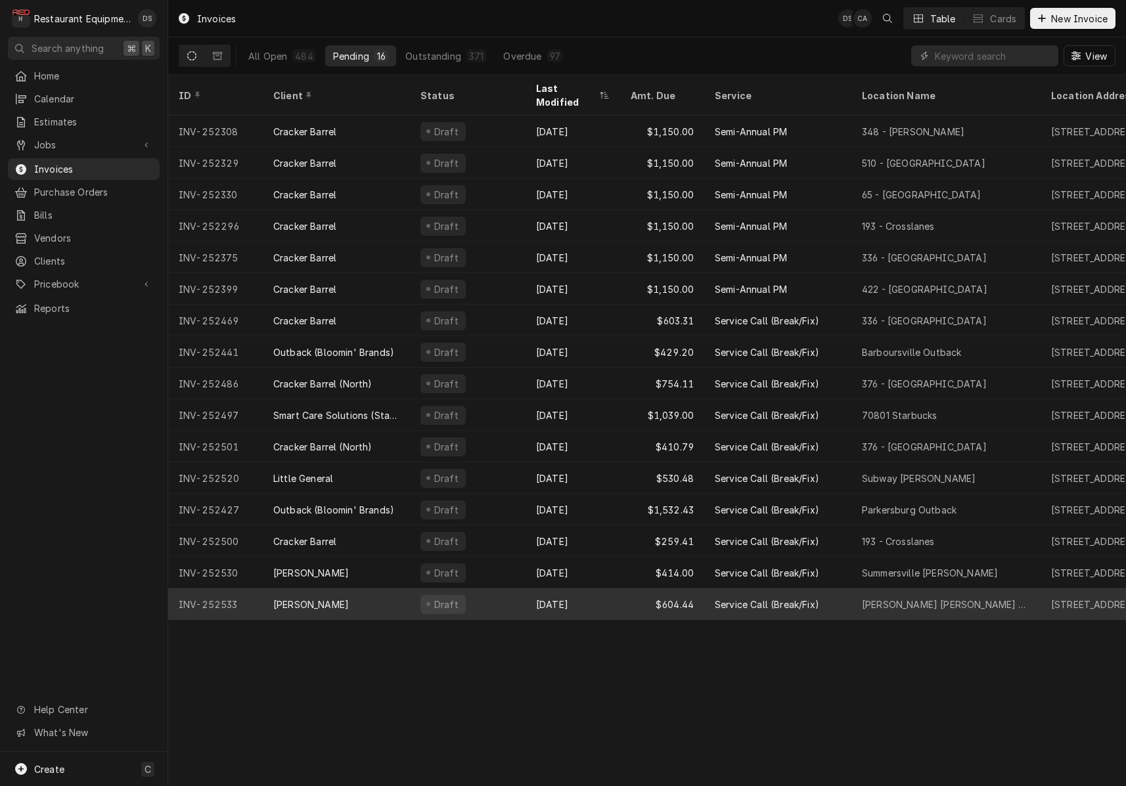
click at [406, 591] on div "[PERSON_NAME]" at bounding box center [336, 605] width 147 height 32
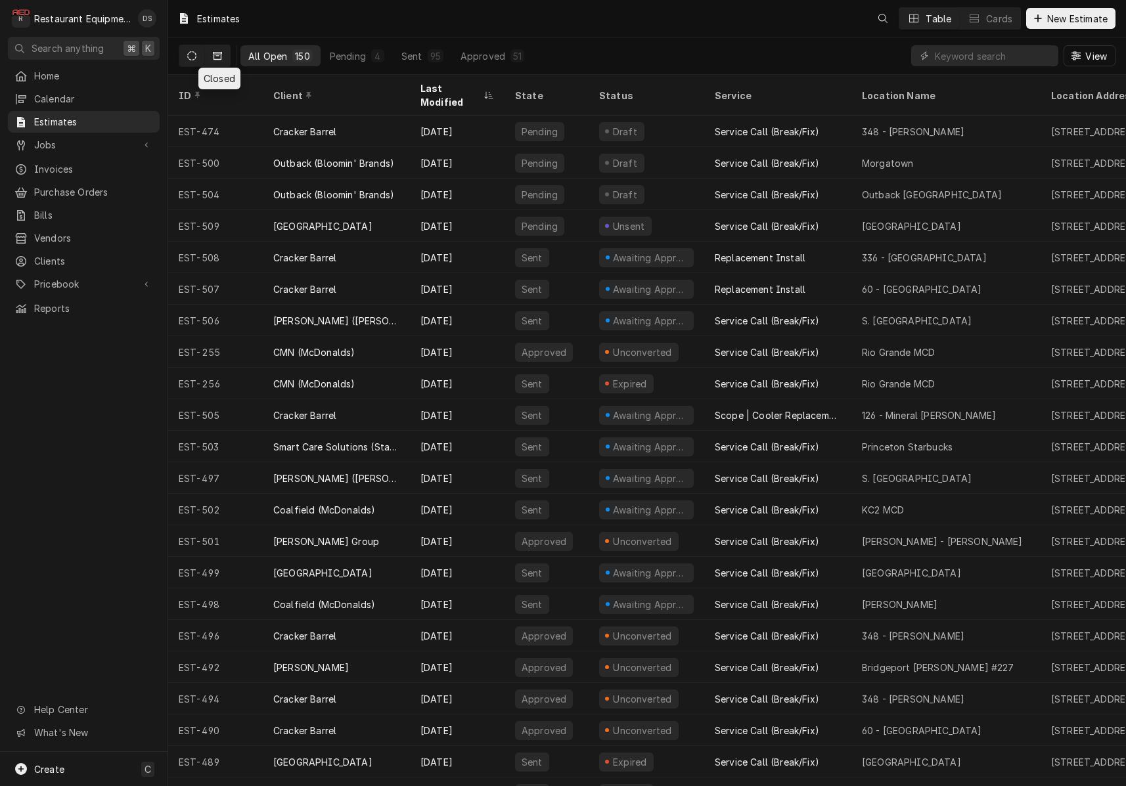
click at [215, 60] on icon "Dynamic Content Wrapper" at bounding box center [217, 56] width 9 height 8
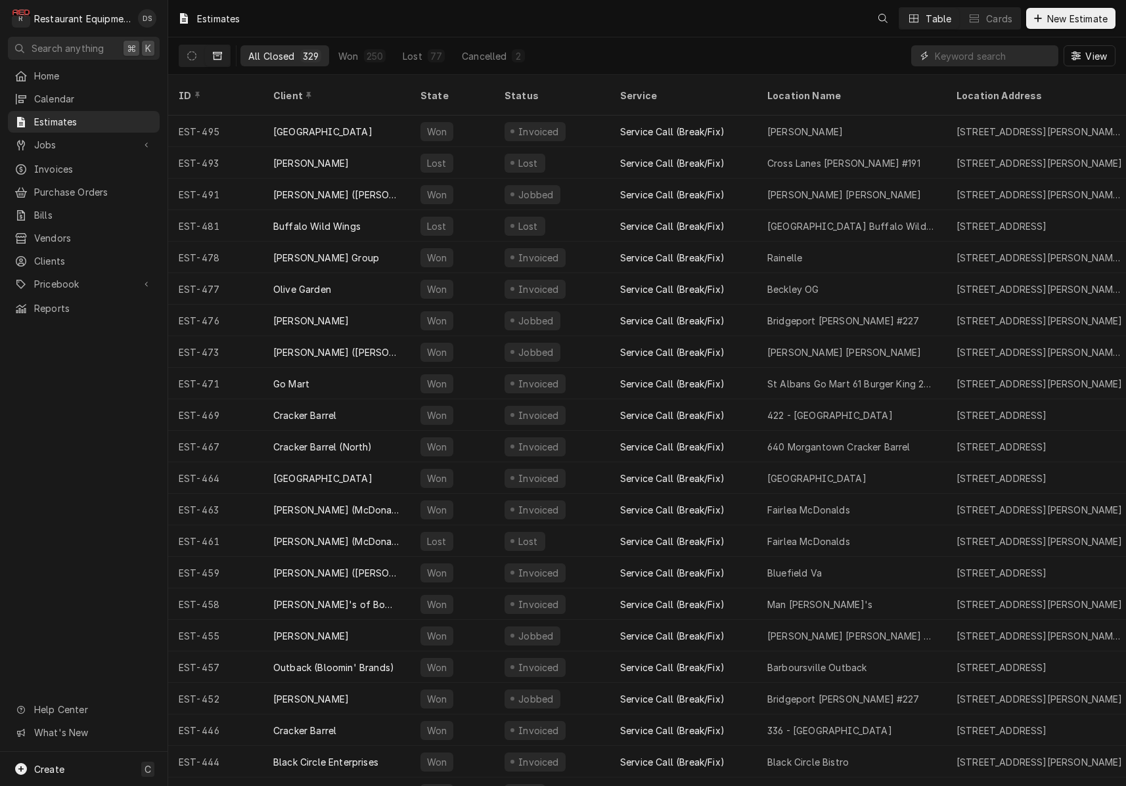
click at [959, 58] on input "Dynamic Content Wrapper" at bounding box center [993, 55] width 117 height 21
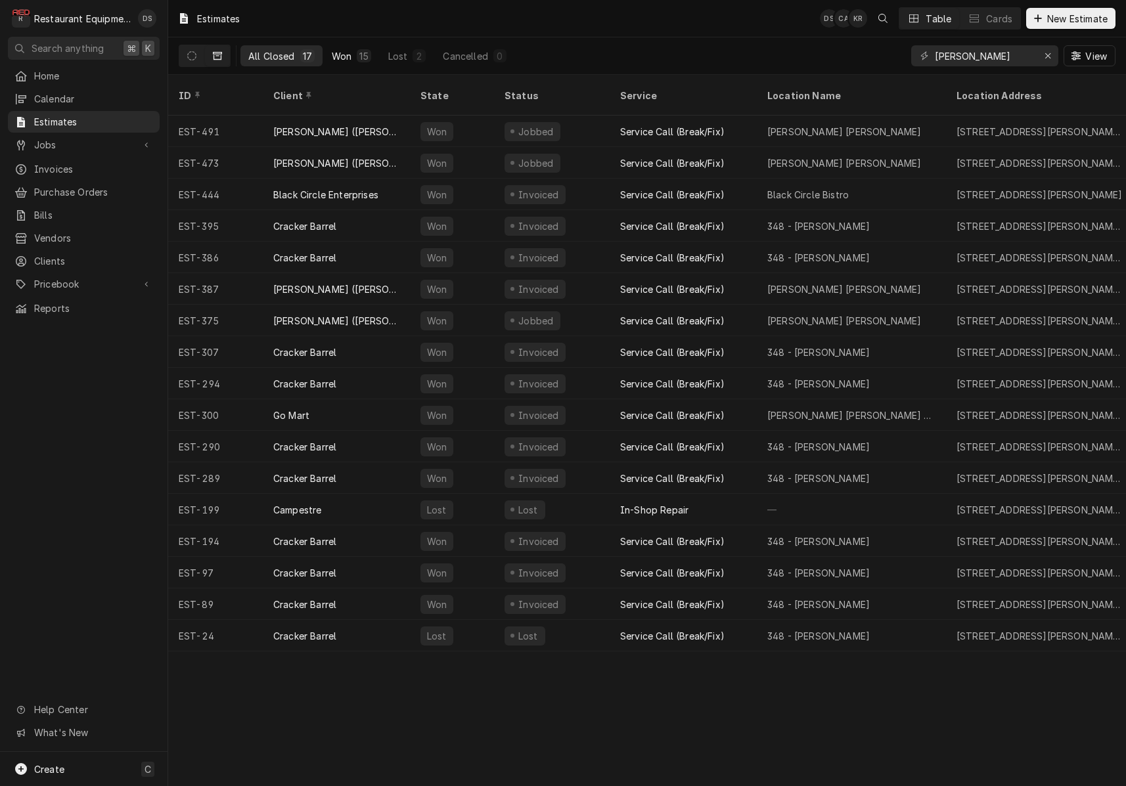
click at [359, 54] on div "15" at bounding box center [363, 56] width 9 height 14
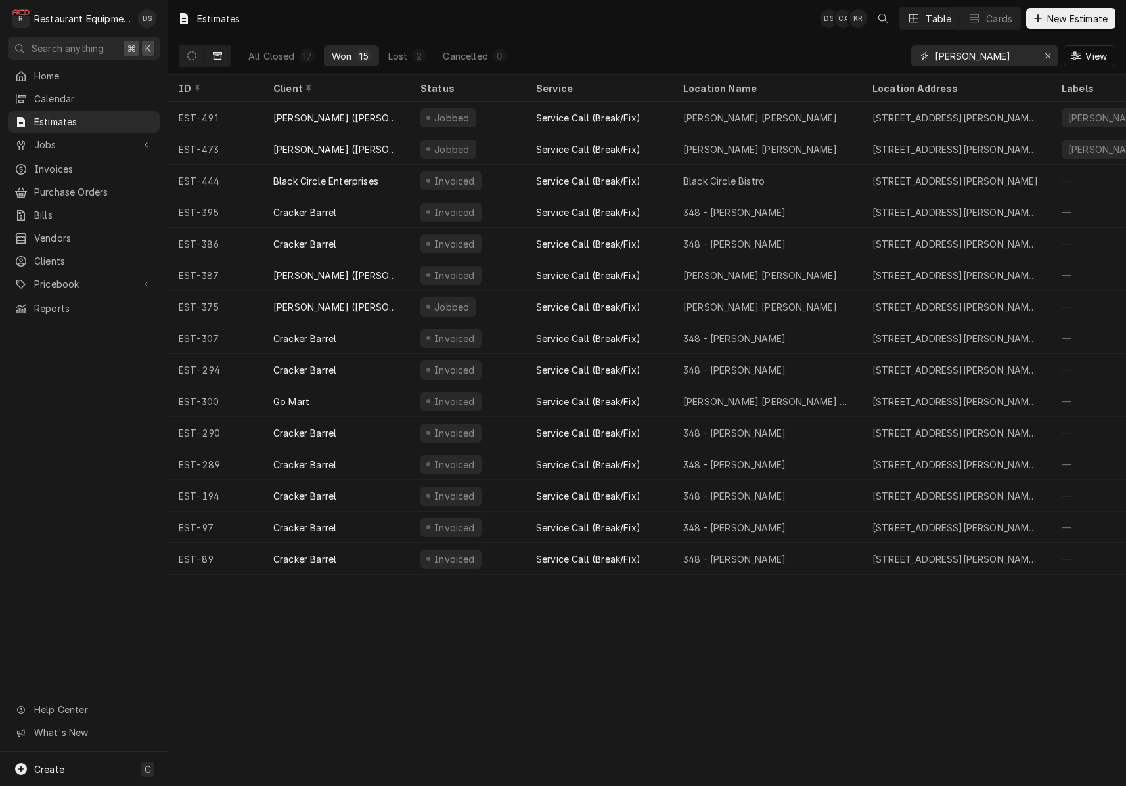
drag, startPoint x: 1006, startPoint y: 58, endPoint x: 874, endPoint y: 50, distance: 132.3
click at [876, 51] on div "All Closed 17 Won 15 Lost 2 Cancelled 0 HARPER RD View" at bounding box center [647, 55] width 937 height 37
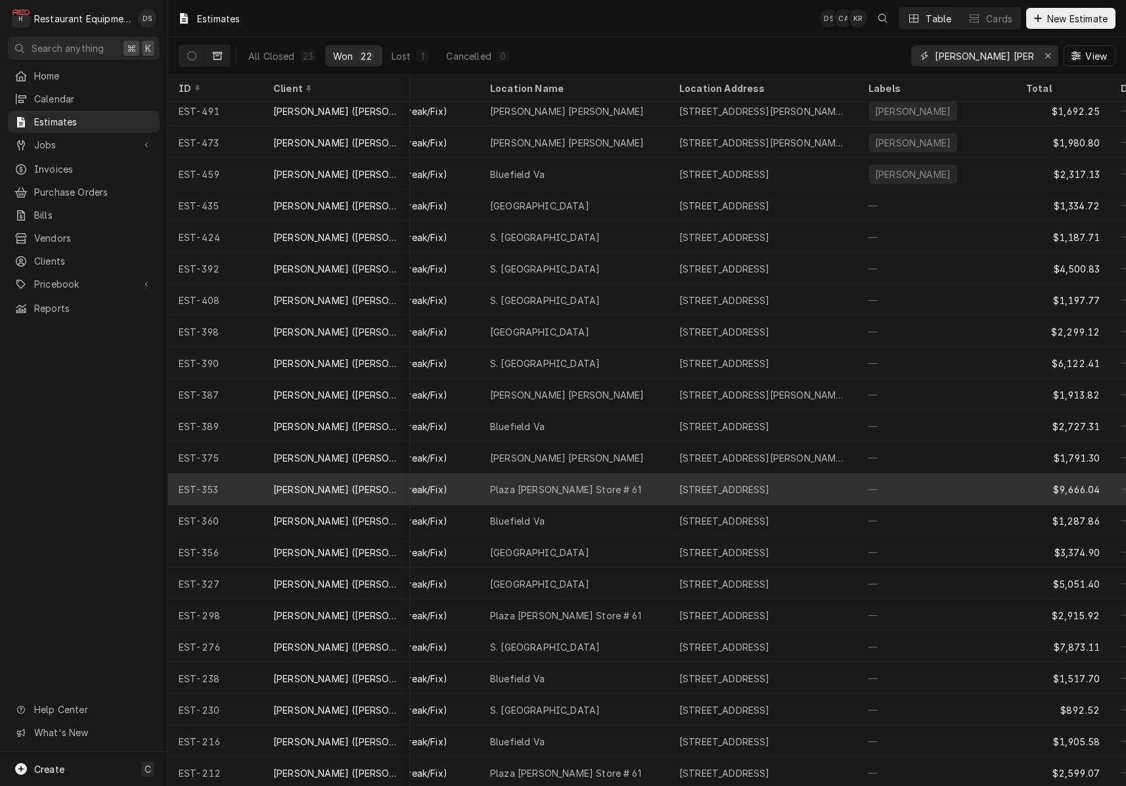
scroll to position [6, 193]
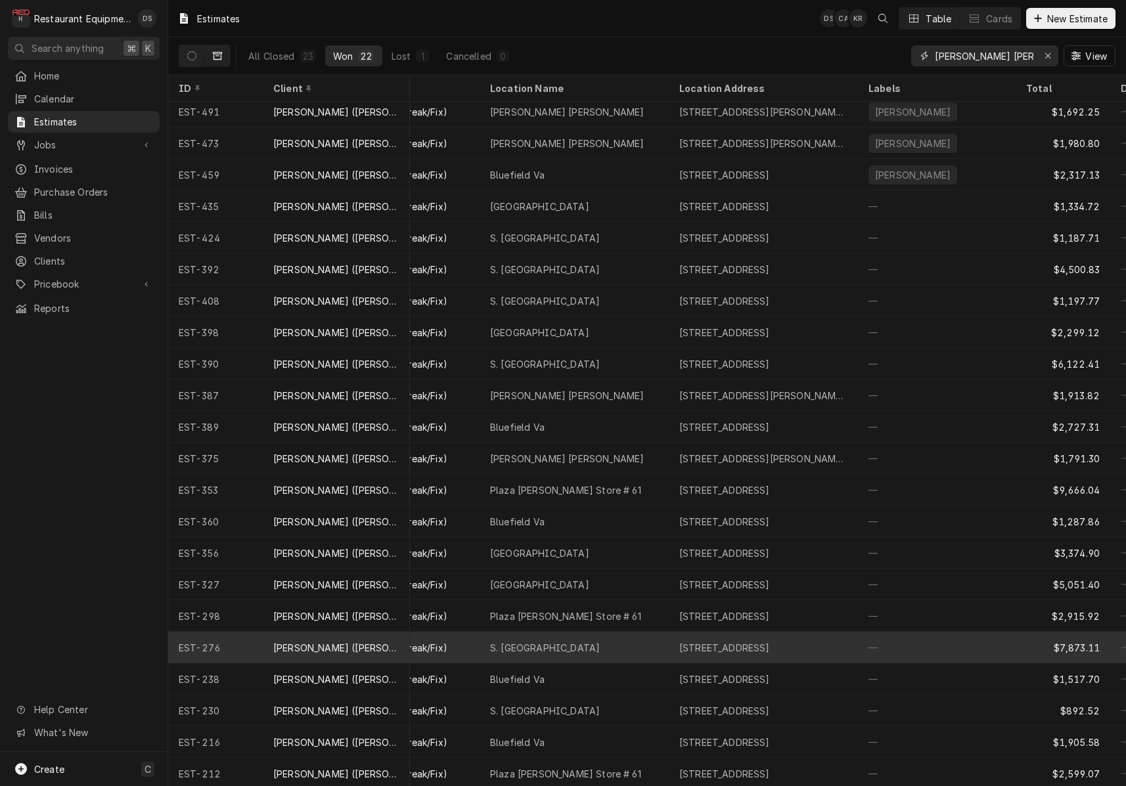
type input "BOB EVANS BECKLE"
click at [626, 640] on div "S. Charleston" at bounding box center [574, 648] width 189 height 32
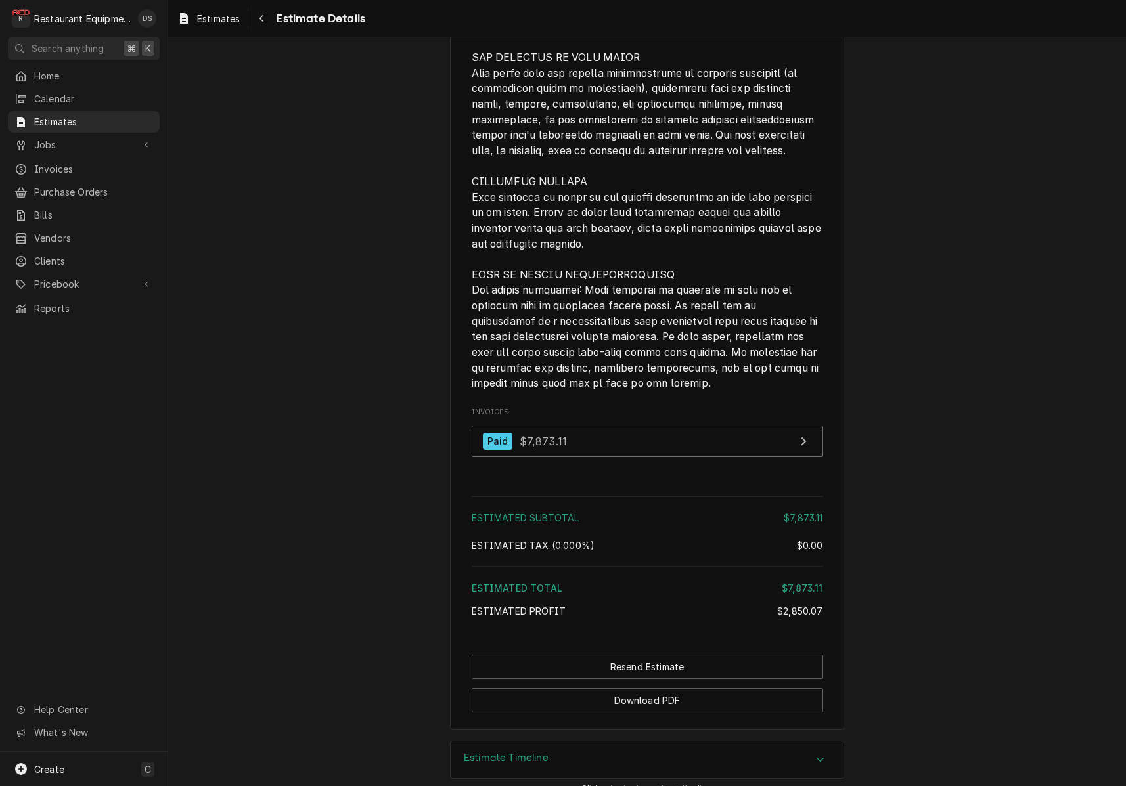
click at [568, 753] on div "Estimate Timeline" at bounding box center [647, 760] width 393 height 37
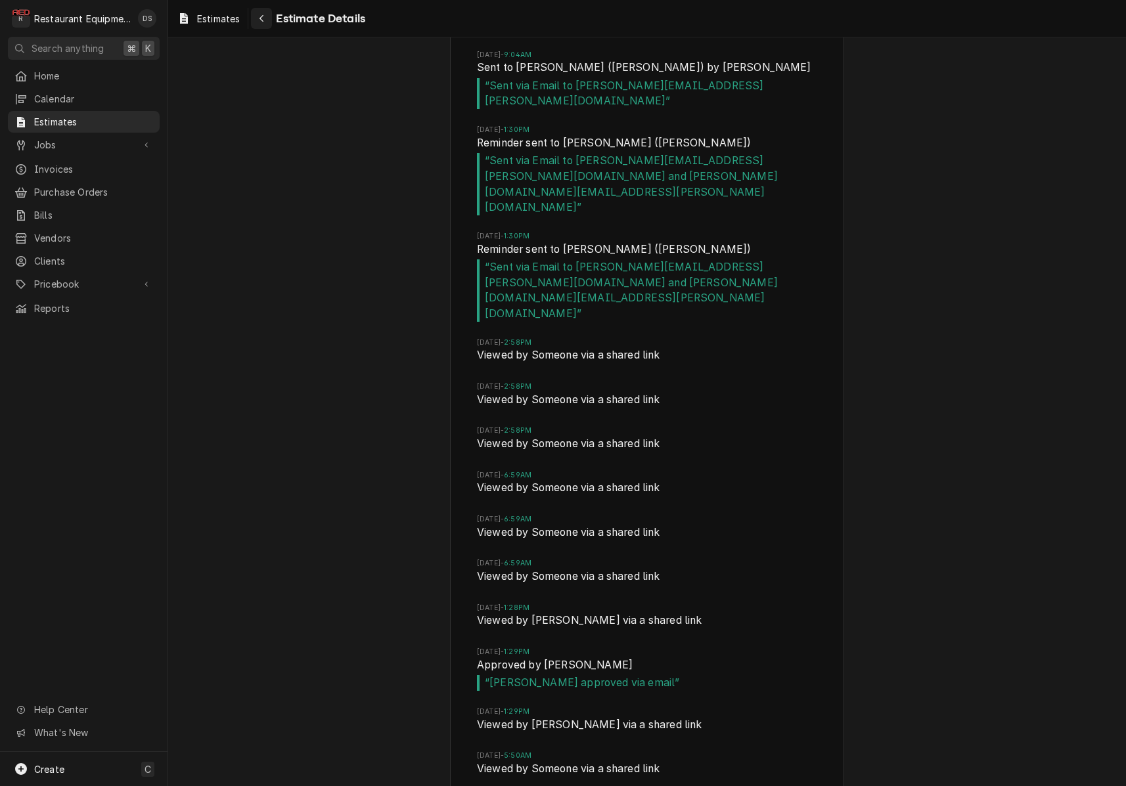
click at [268, 20] on div "Navigate back" at bounding box center [261, 18] width 13 height 13
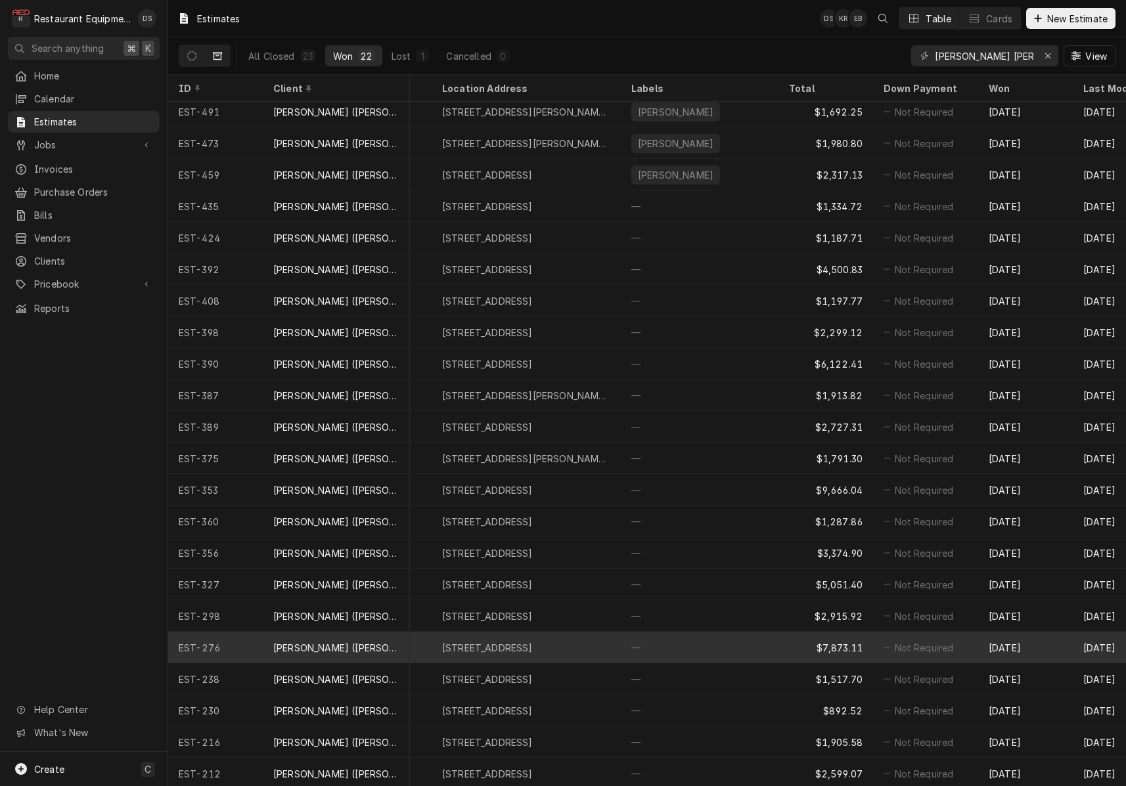
click at [740, 644] on div "—" at bounding box center [700, 648] width 158 height 32
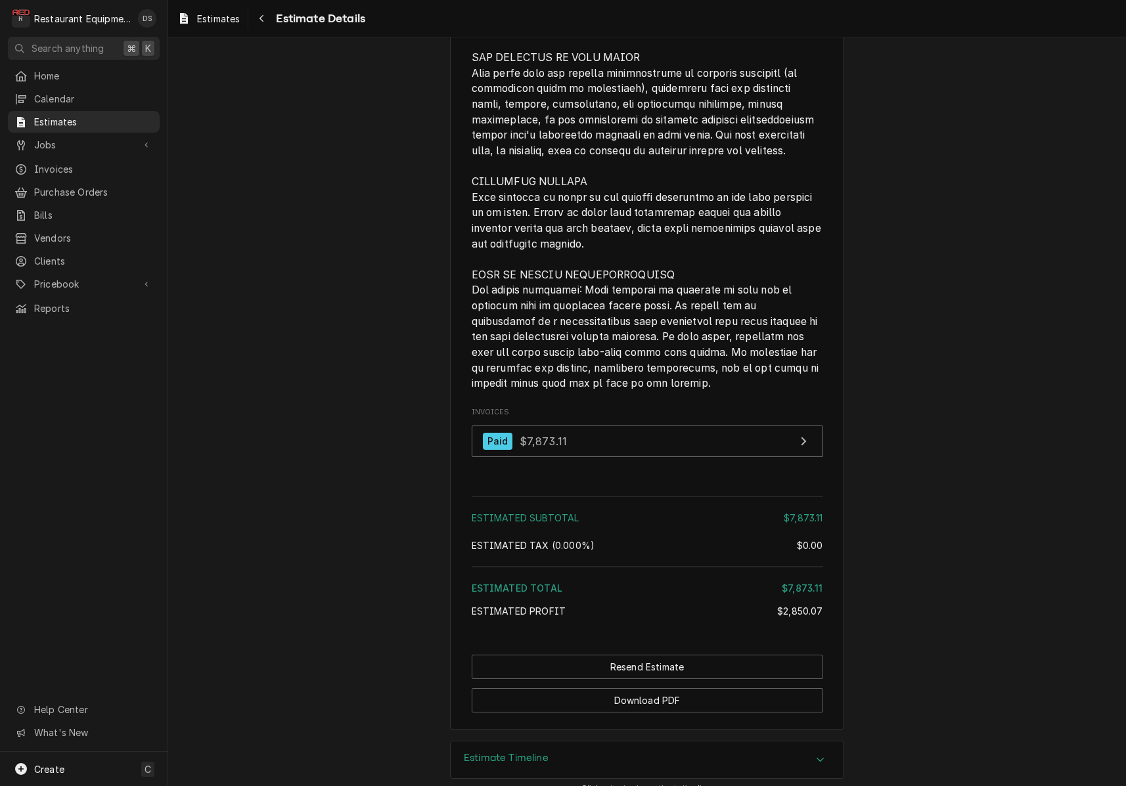
click at [662, 742] on div "Estimate Timeline" at bounding box center [647, 760] width 393 height 37
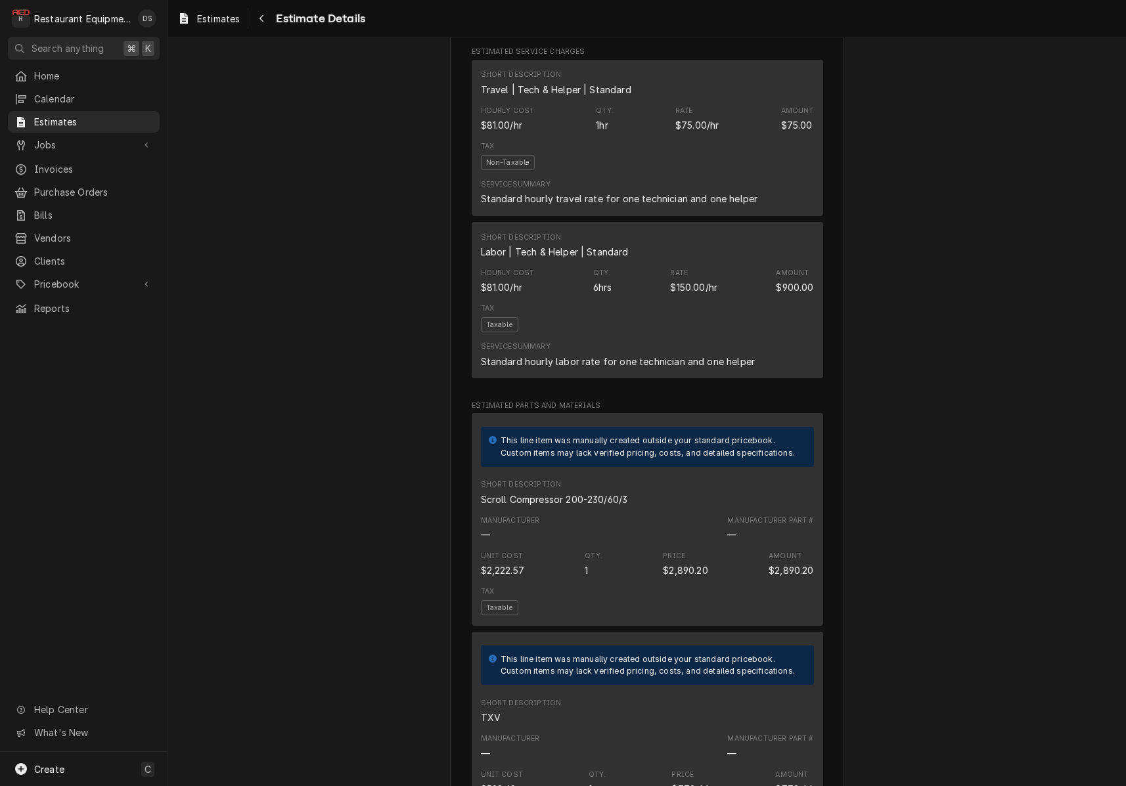
scroll to position [1026, 0]
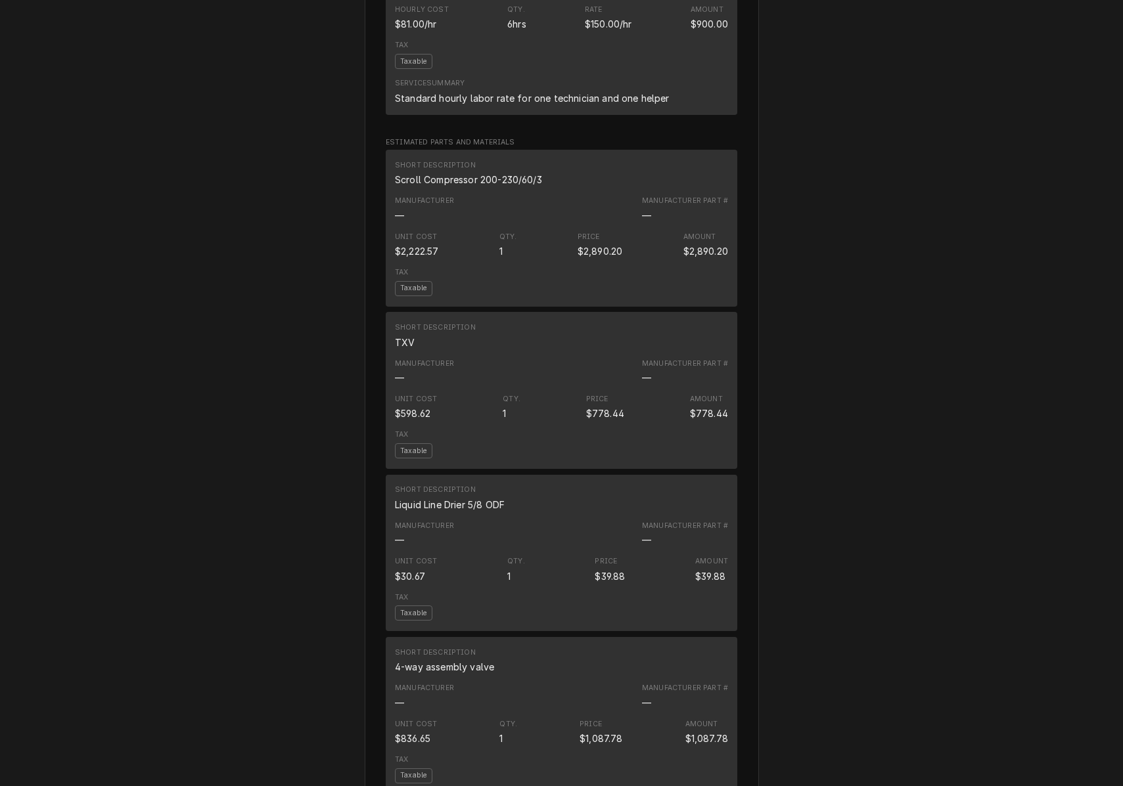
scroll to position [1146, 0]
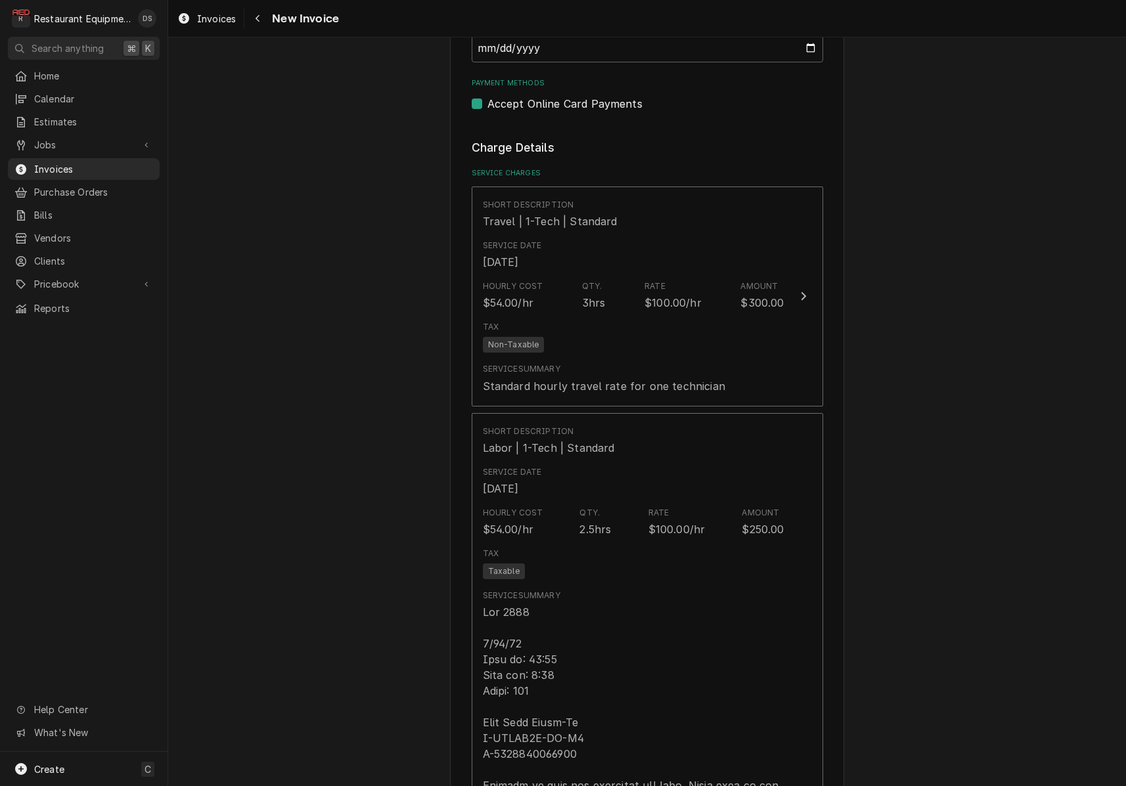
scroll to position [1059, 0]
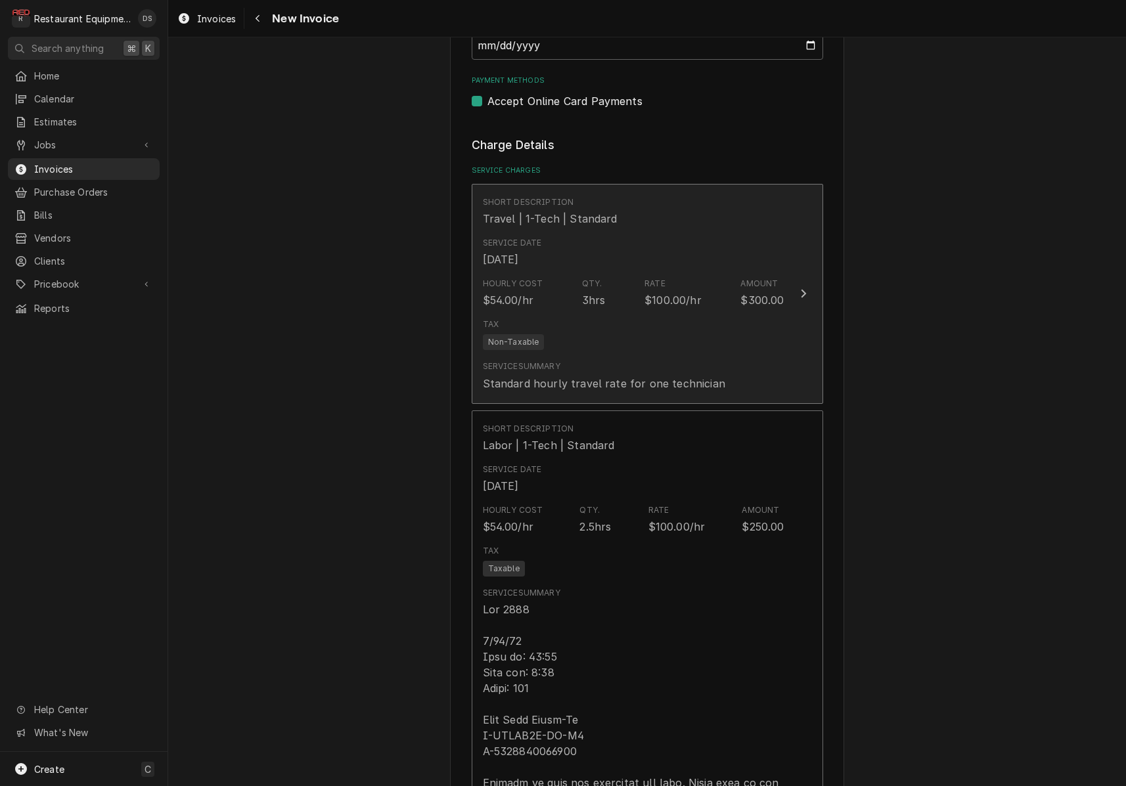
click at [639, 313] on div "Tax Non-Taxable" at bounding box center [634, 334] width 302 height 42
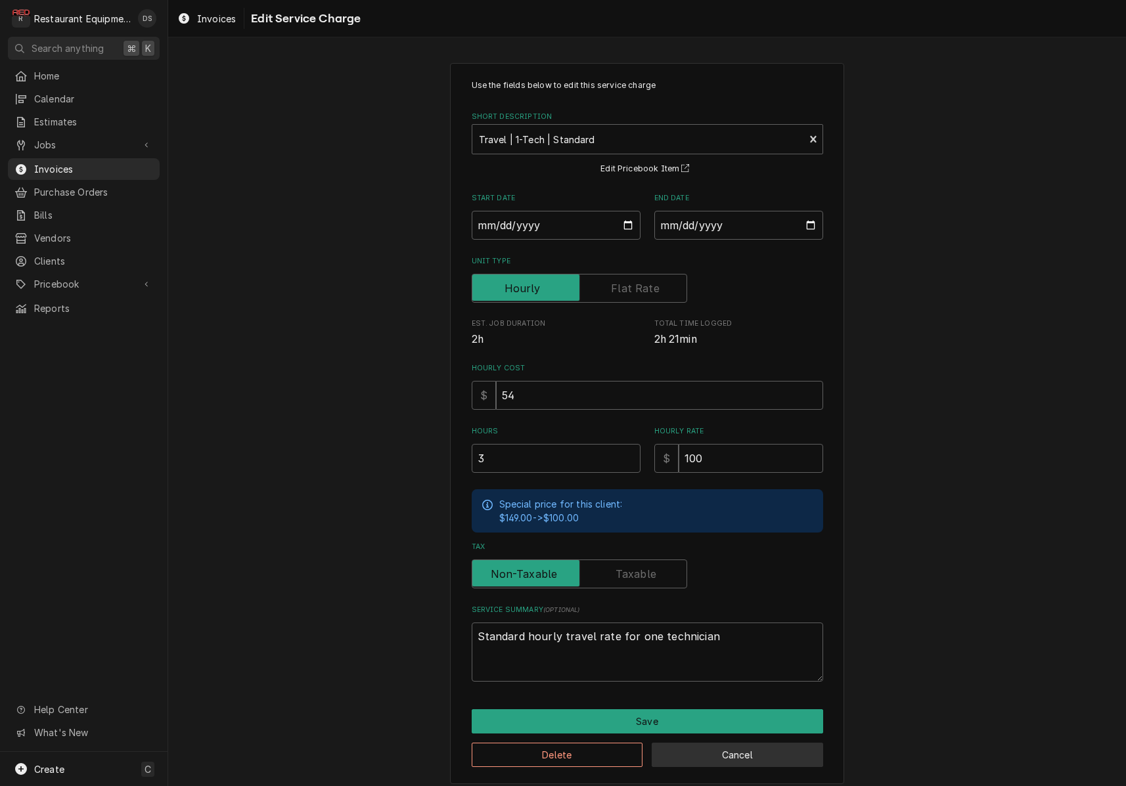
click at [721, 754] on button "Cancel" at bounding box center [737, 755] width 171 height 24
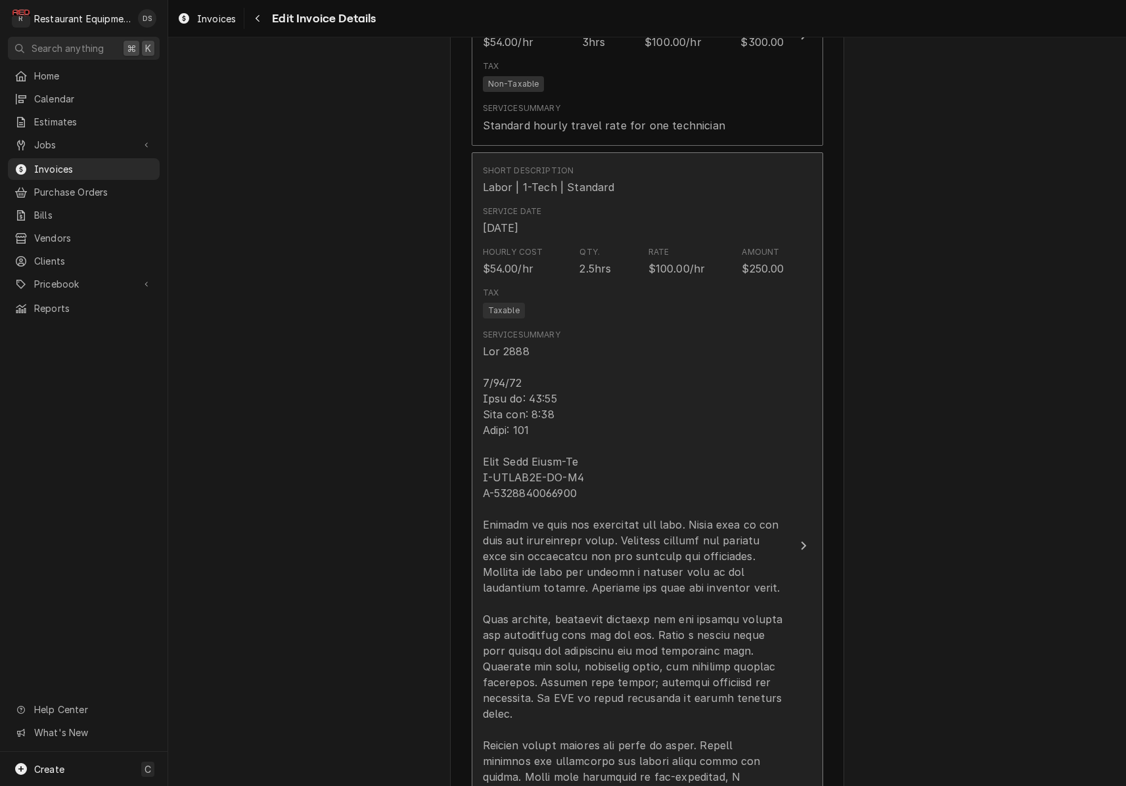
scroll to position [1306, 0]
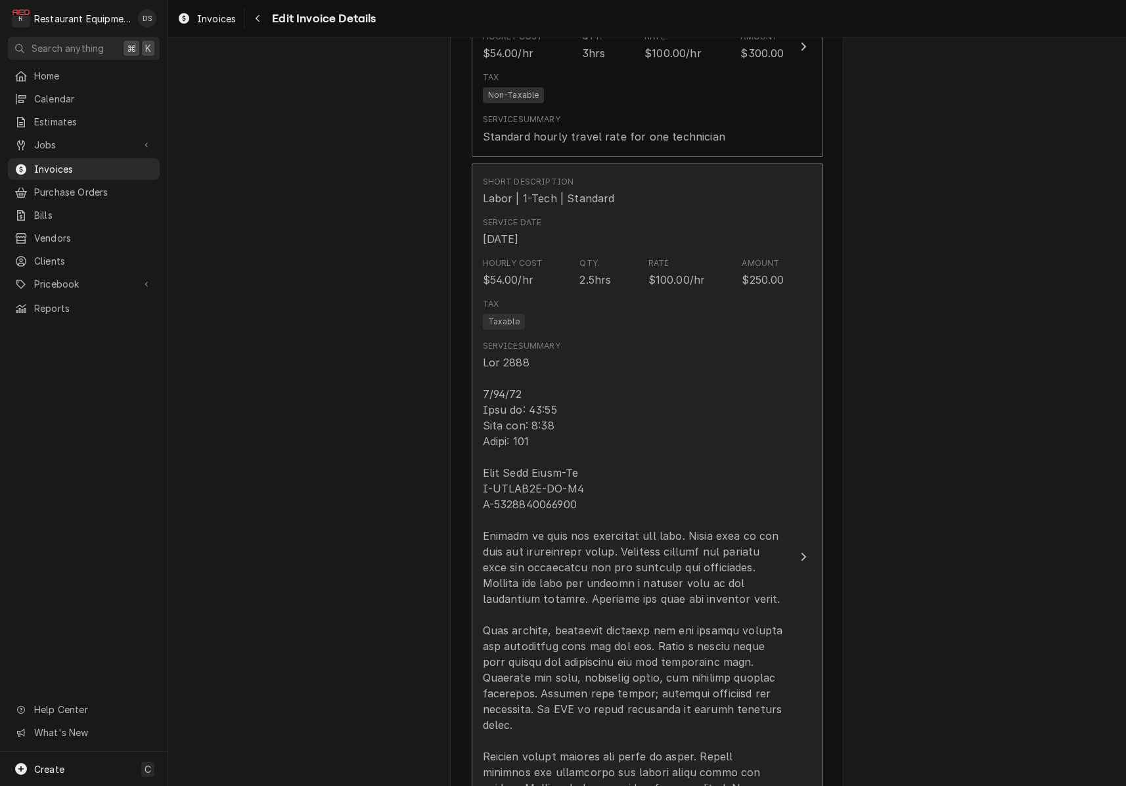
click at [637, 578] on div "Update Line Item" at bounding box center [634, 646] width 302 height 583
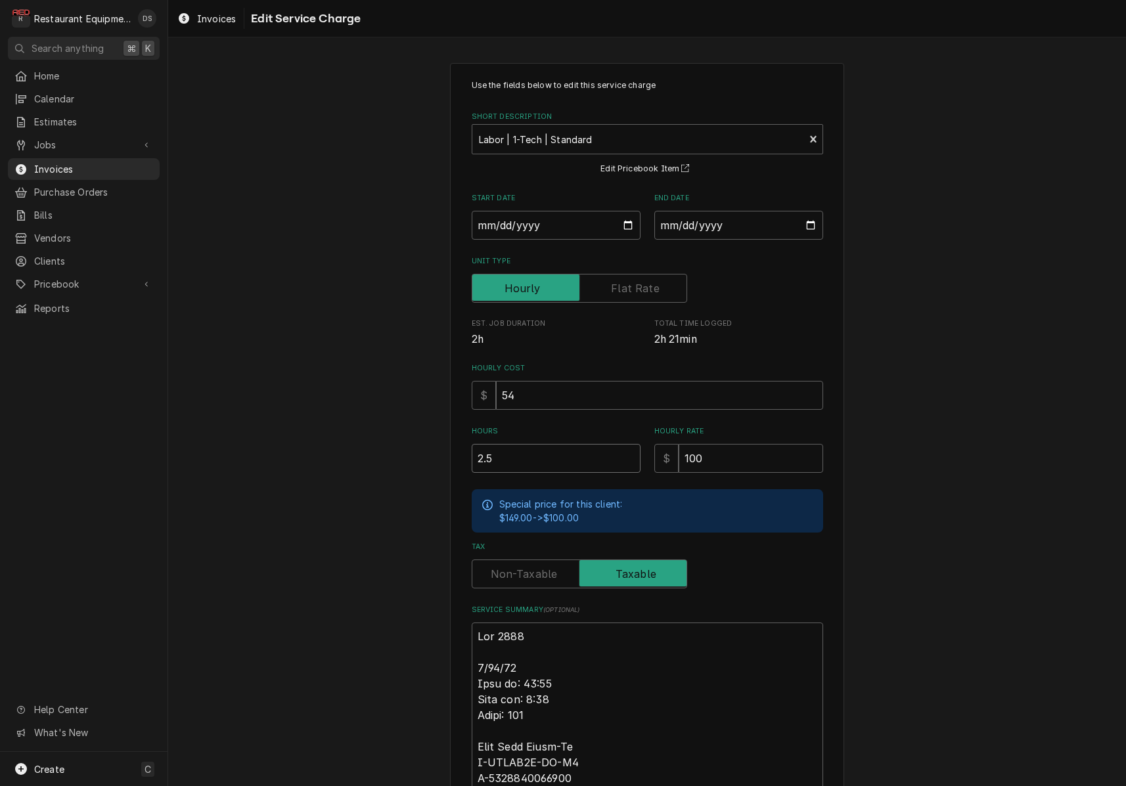
drag, startPoint x: 526, startPoint y: 458, endPoint x: 395, endPoint y: 449, distance: 131.0
click at [396, 449] on div "Use the fields below to edit this service charge Short Description Labor | 1-Te…" at bounding box center [647, 675] width 958 height 1249
type textarea "x"
type input "1"
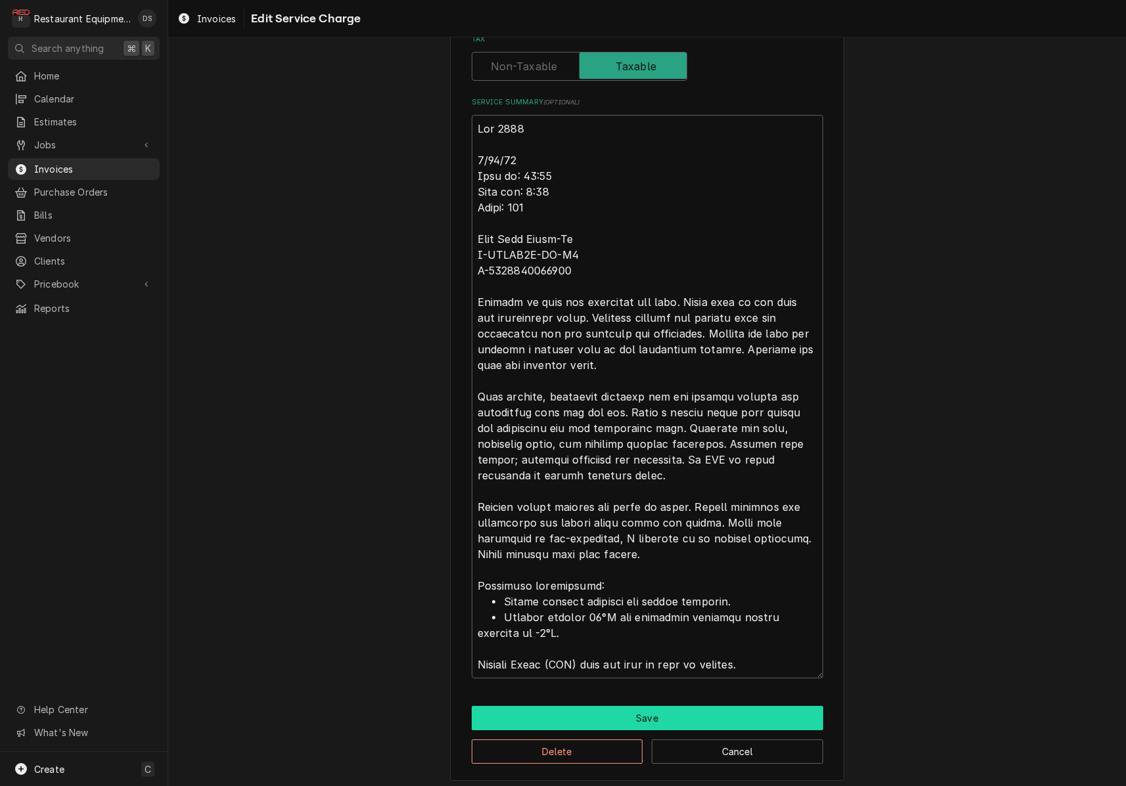
click at [649, 712] on button "Save" at bounding box center [647, 718] width 351 height 24
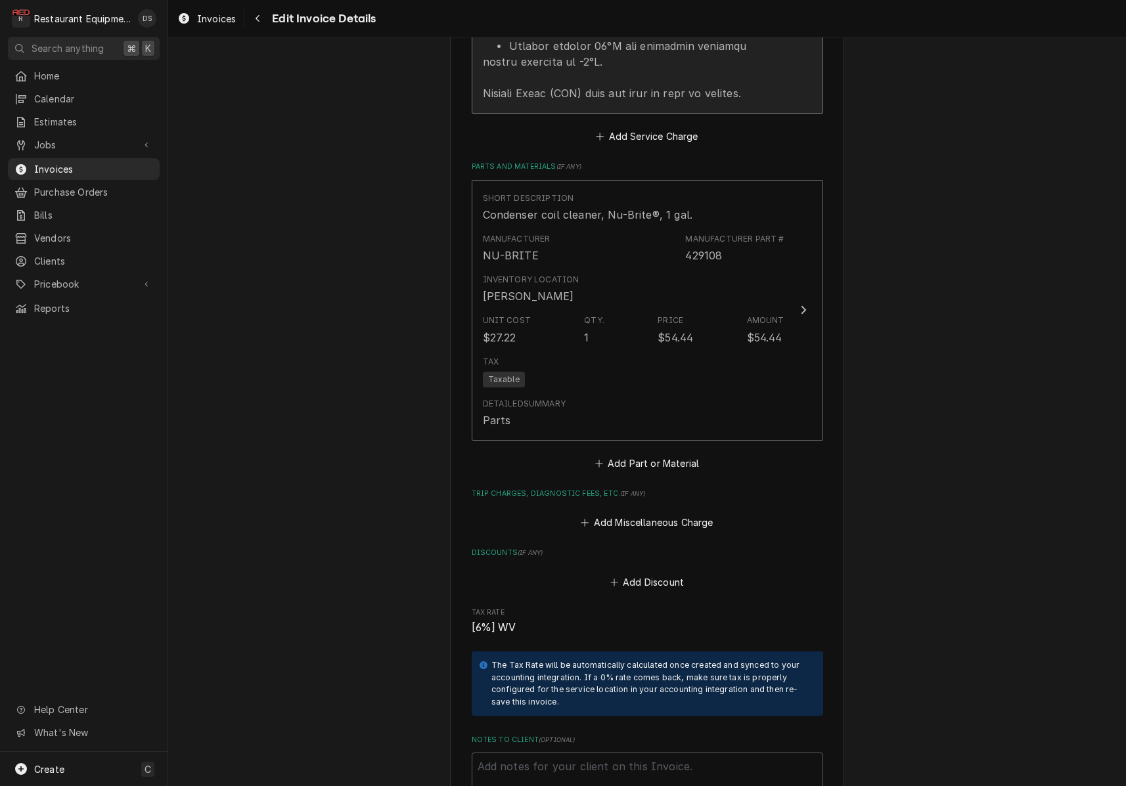
scroll to position [2044, 0]
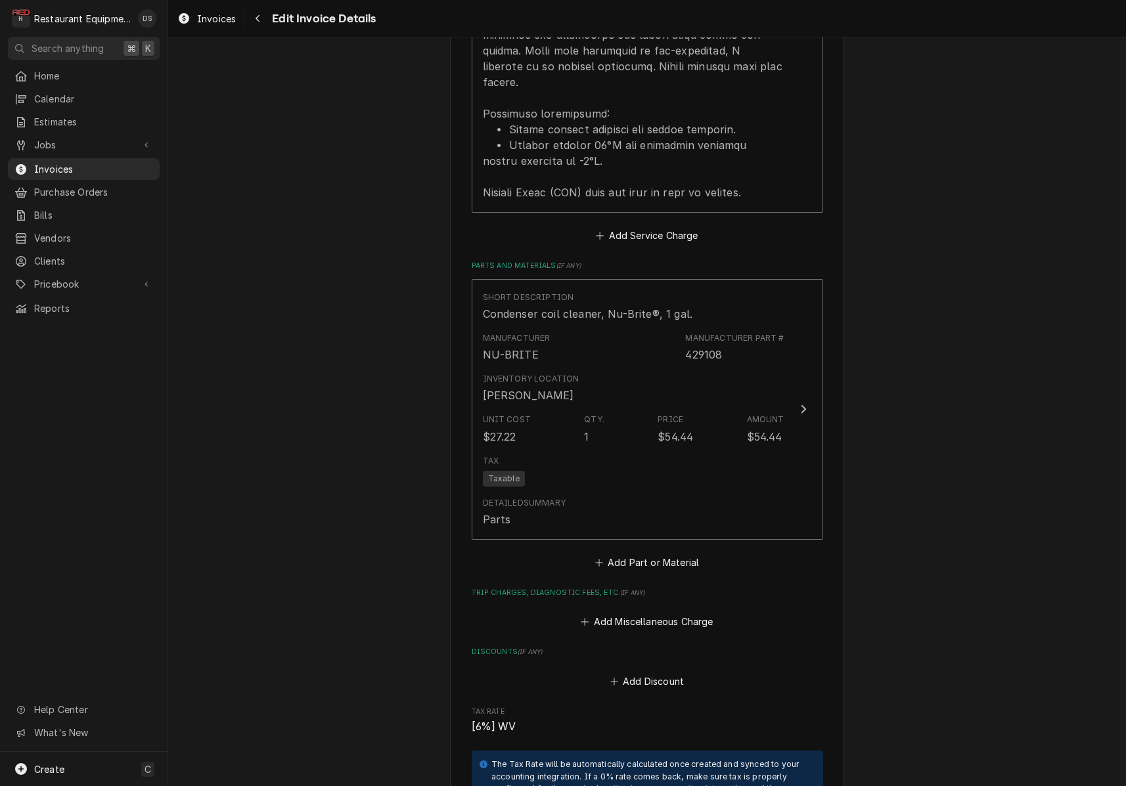
click at [644, 672] on button "Add Discount" at bounding box center [647, 681] width 78 height 18
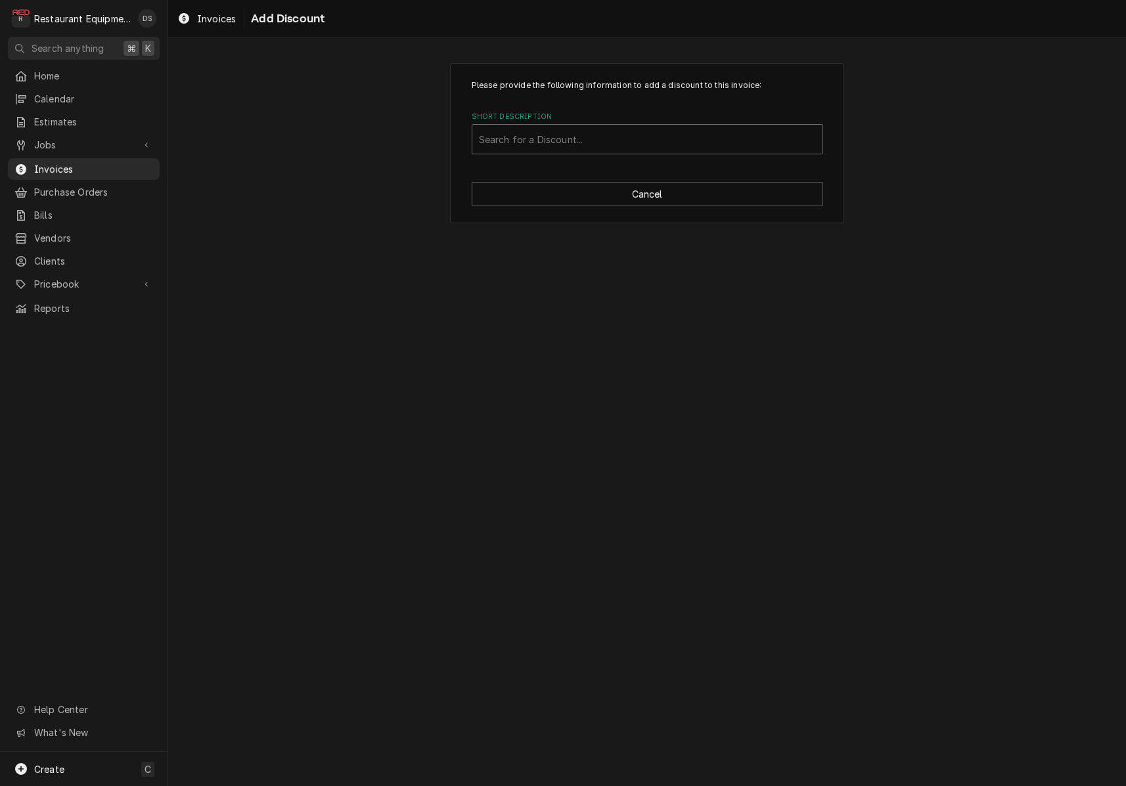
click at [541, 138] on div "Search for a Discount..." at bounding box center [647, 140] width 337 height 14
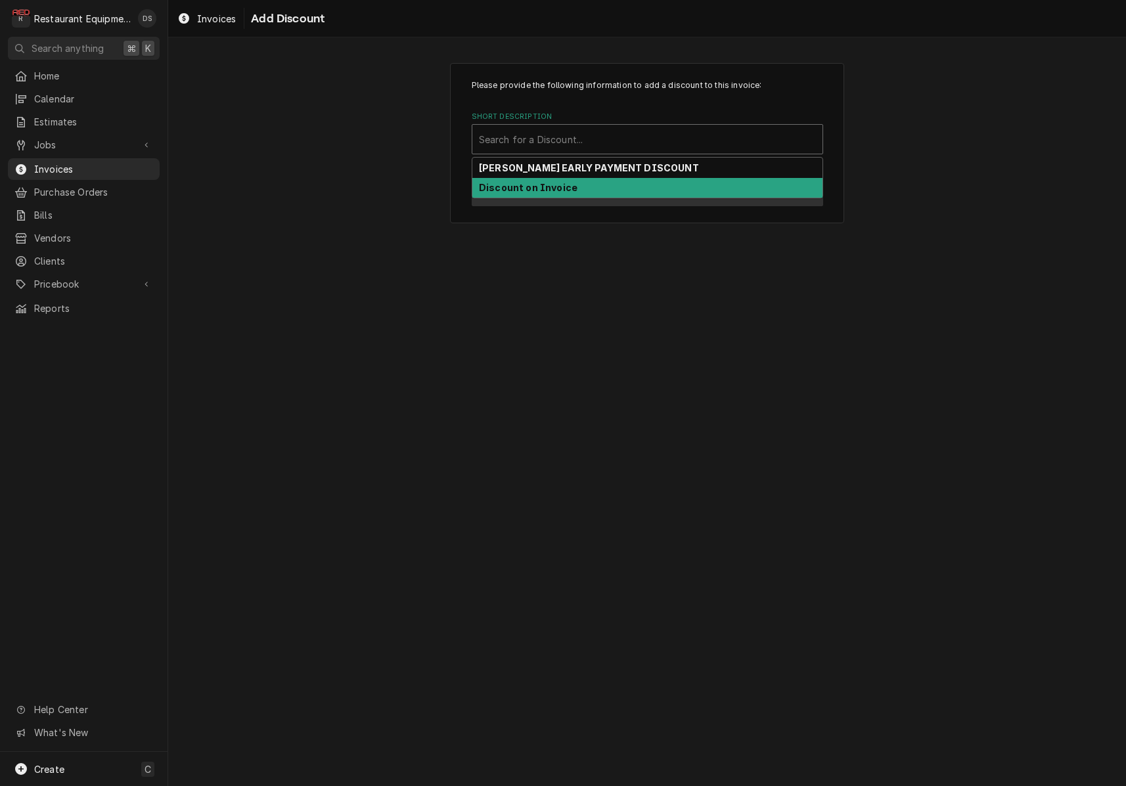
click at [531, 184] on strong "Discount on Invoice" at bounding box center [528, 187] width 99 height 11
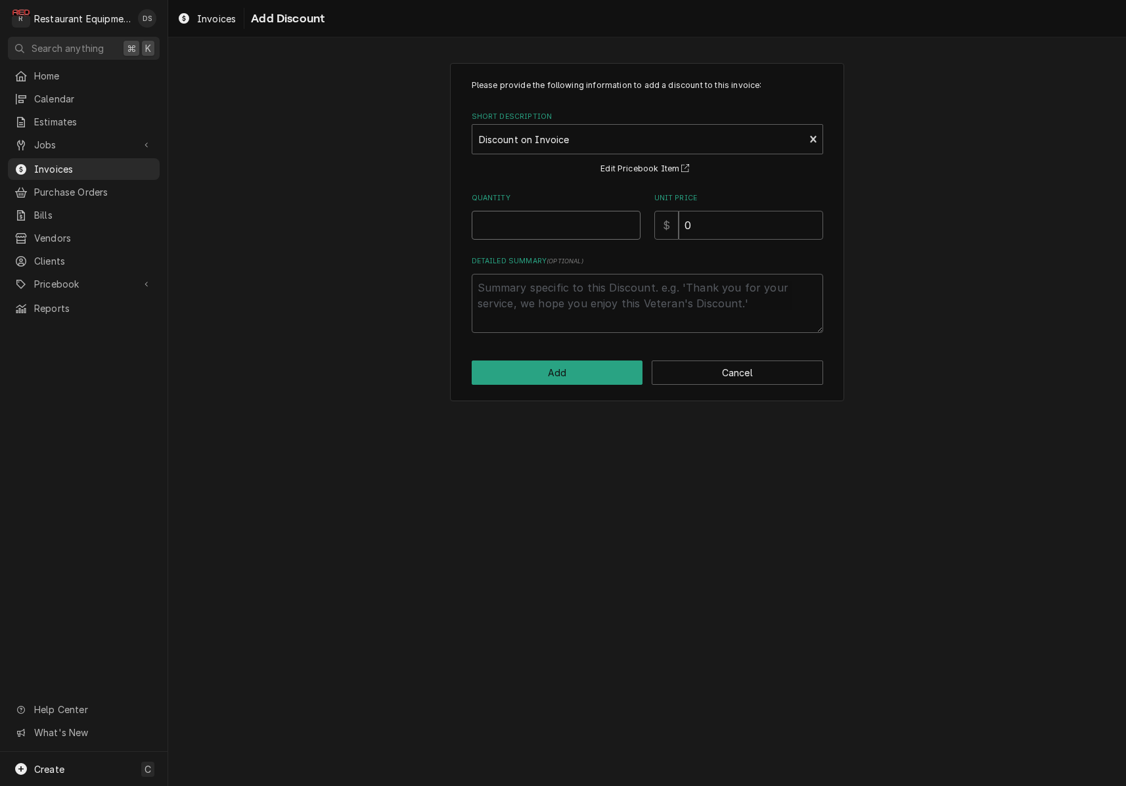
click at [561, 219] on input "Quantity" at bounding box center [556, 225] width 169 height 29
type textarea "x"
type input "1"
type textarea "x"
type input "3"
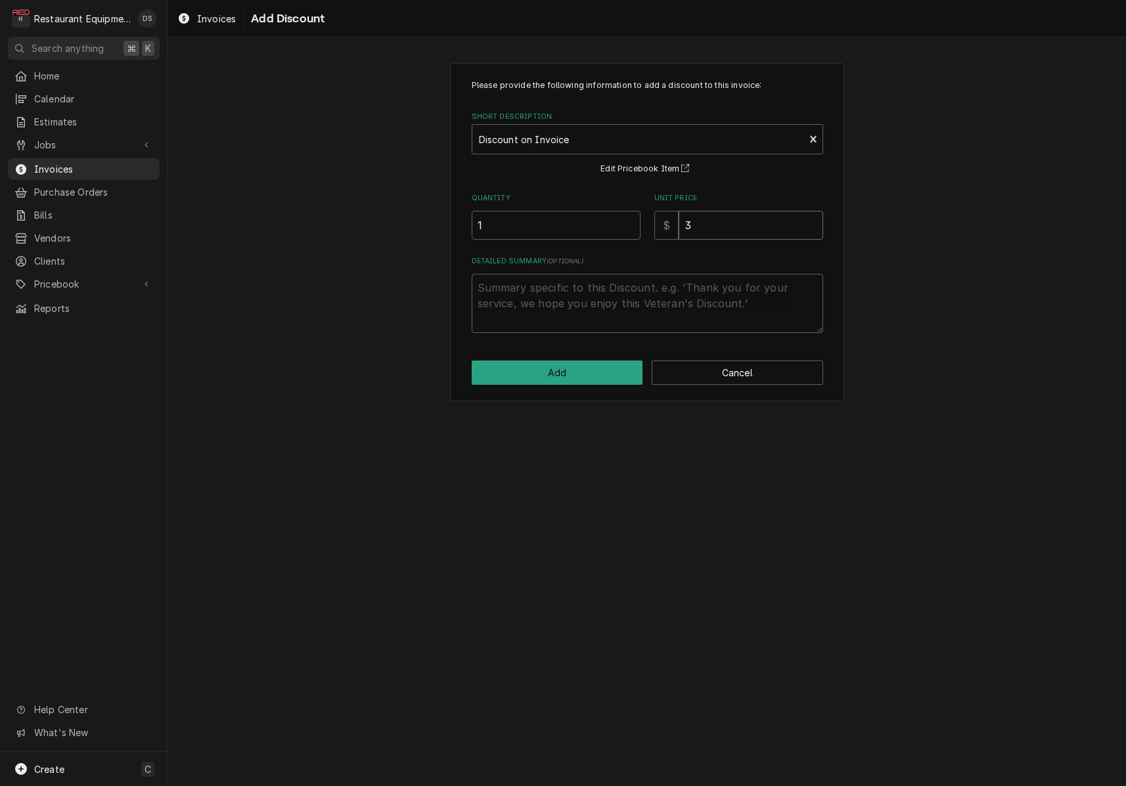
type textarea "x"
type input "30"
type textarea "x"
type input "300"
click at [558, 303] on textarea "Detailed Summary ( optional )" at bounding box center [647, 303] width 351 height 59
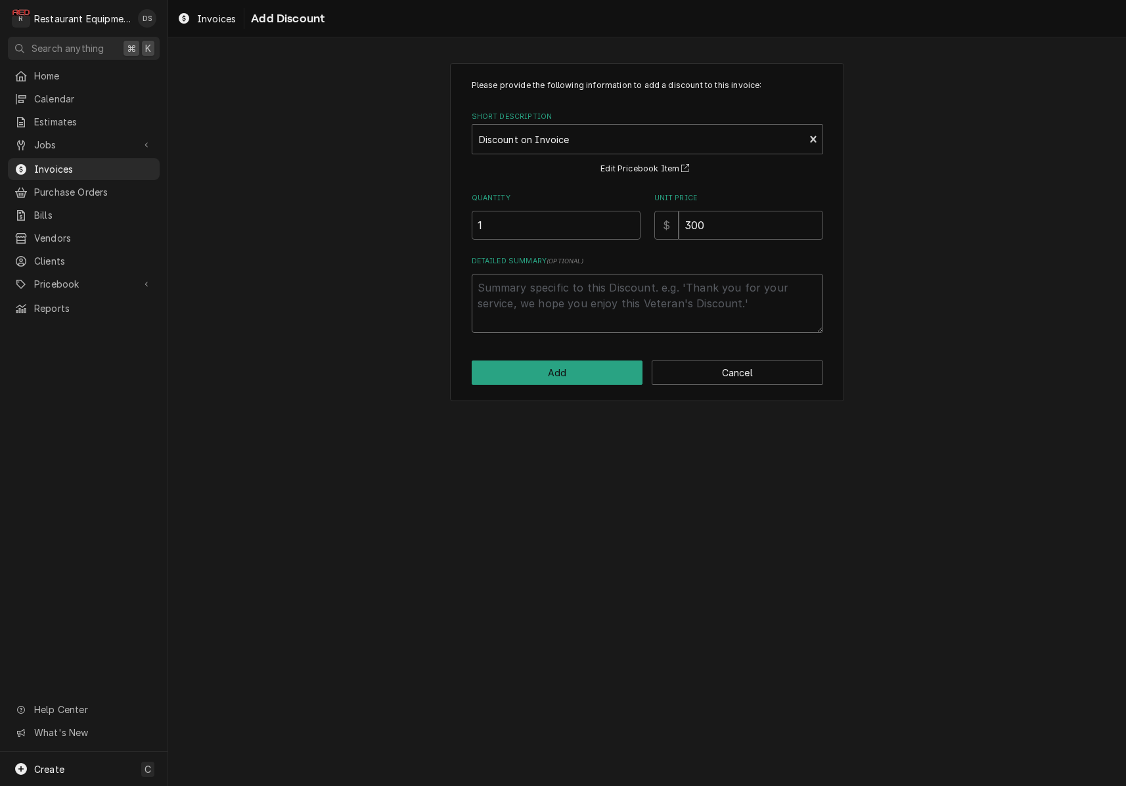
type textarea "x"
type textarea "N"
type textarea "x"
type textarea "No"
type textarea "x"
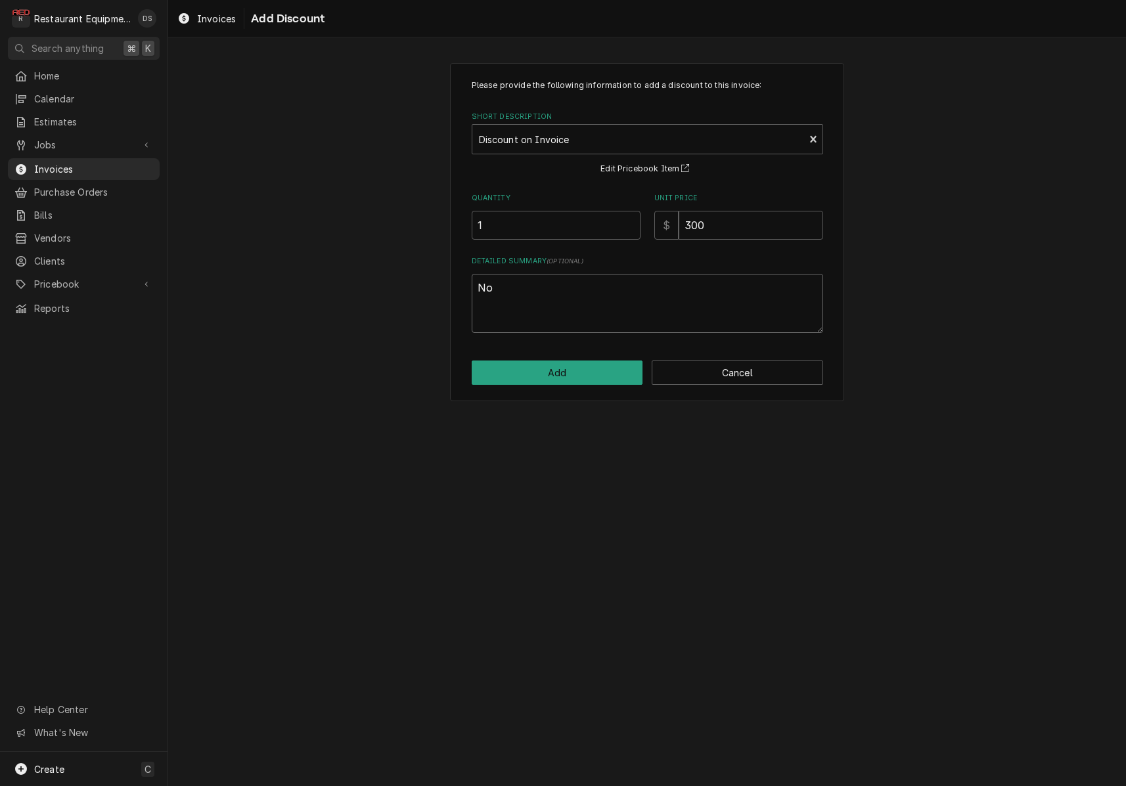
type textarea "No"
type textarea "x"
type textarea "No c"
type textarea "x"
type textarea "No ch"
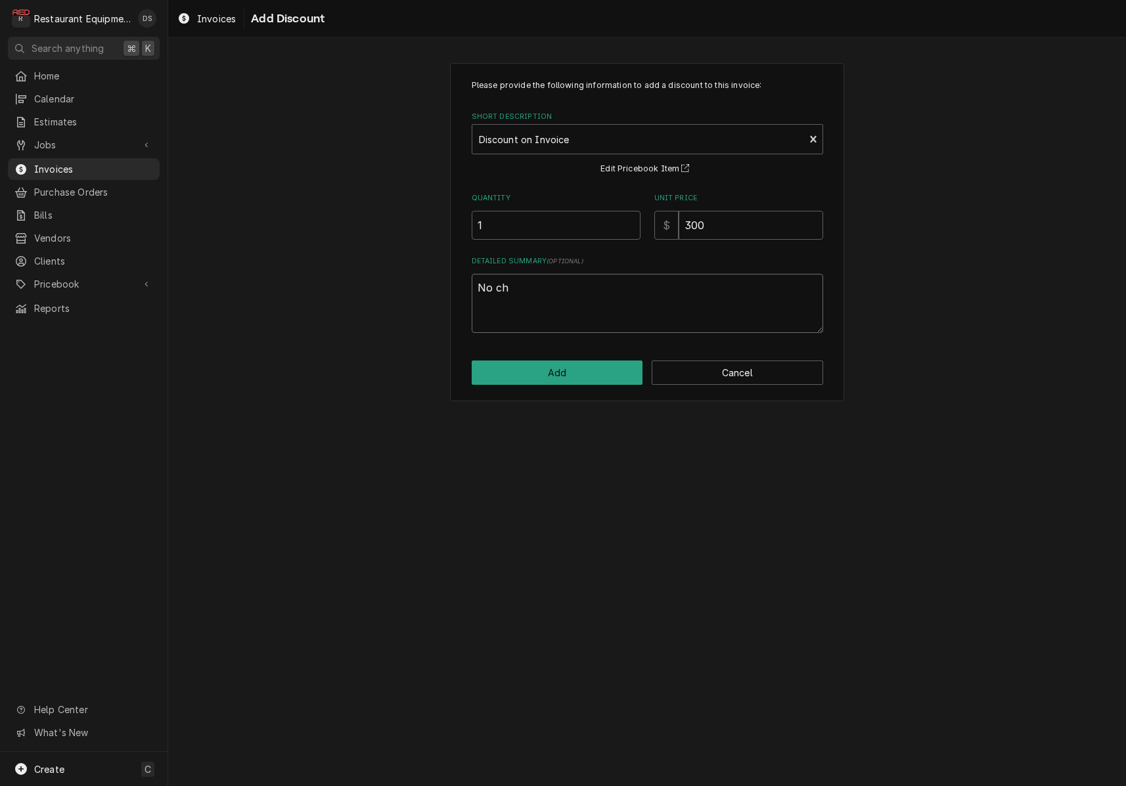
type textarea "x"
type textarea "No cha"
type textarea "x"
type textarea "No char"
type textarea "x"
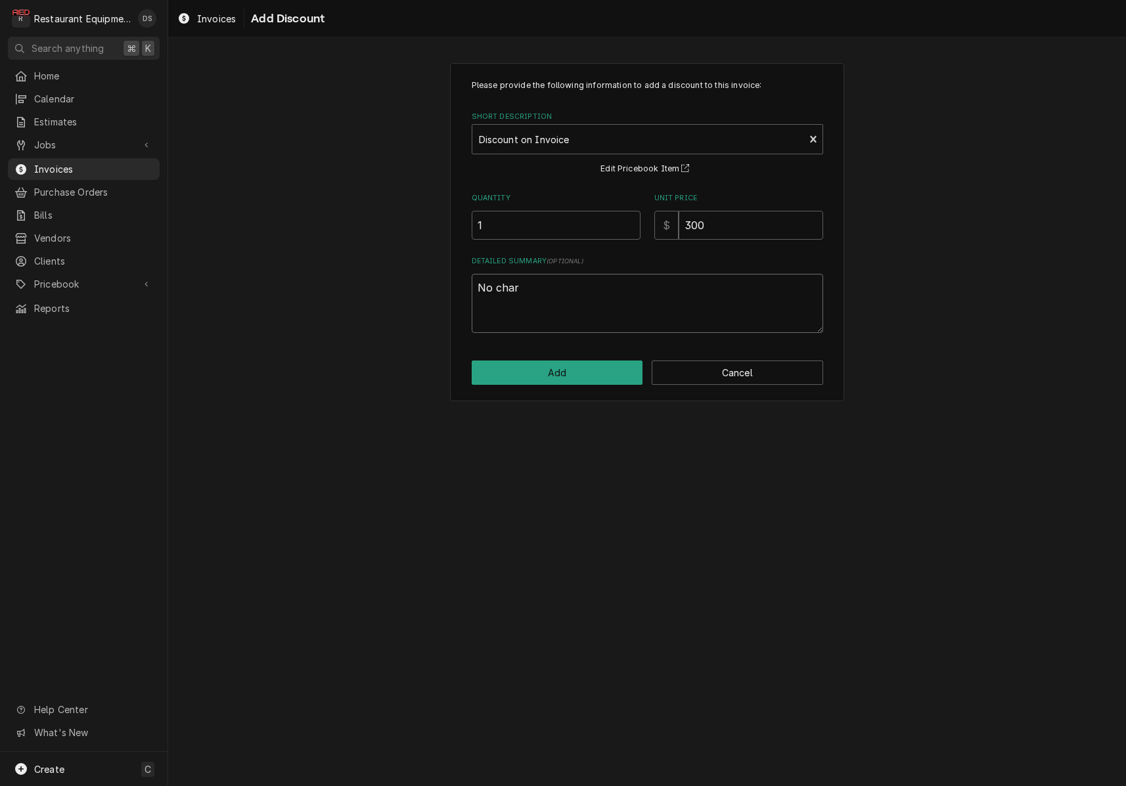
type textarea "No charg"
type textarea "x"
type textarea "No charge"
type textarea "x"
type textarea "No charge"
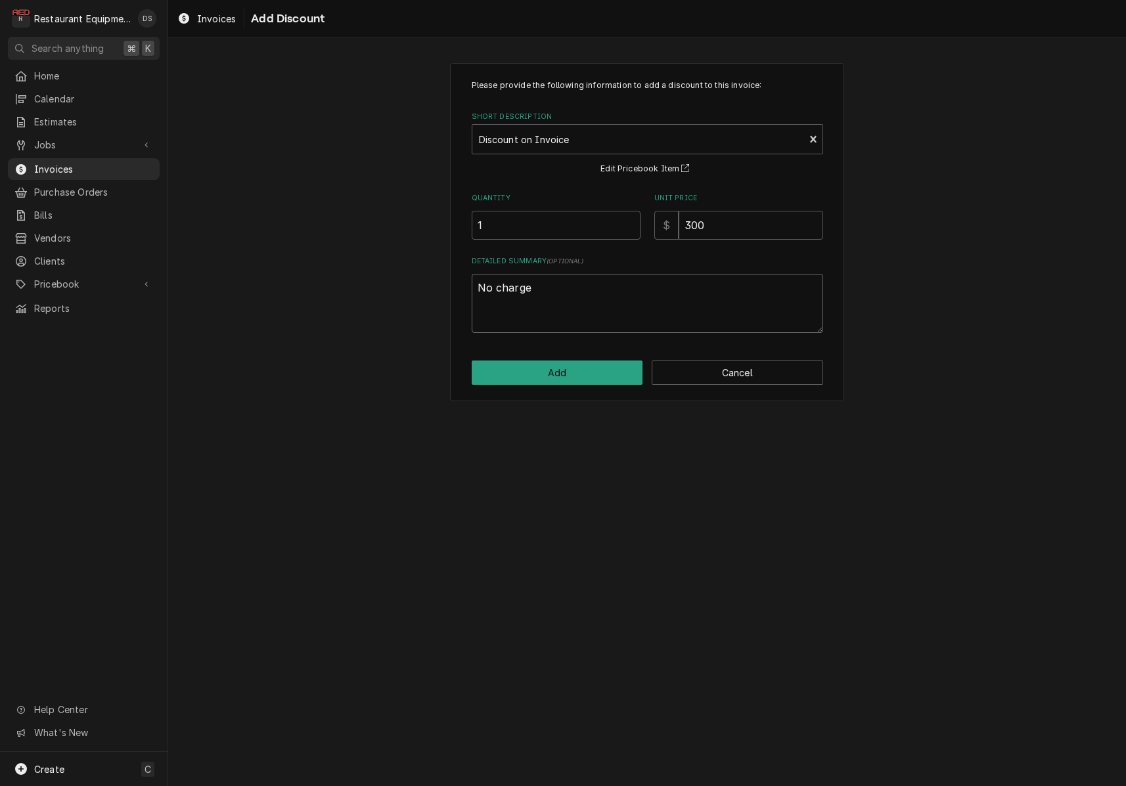
type textarea "x"
type textarea "No charge f"
type textarea "x"
type textarea "No charge fo"
type textarea "x"
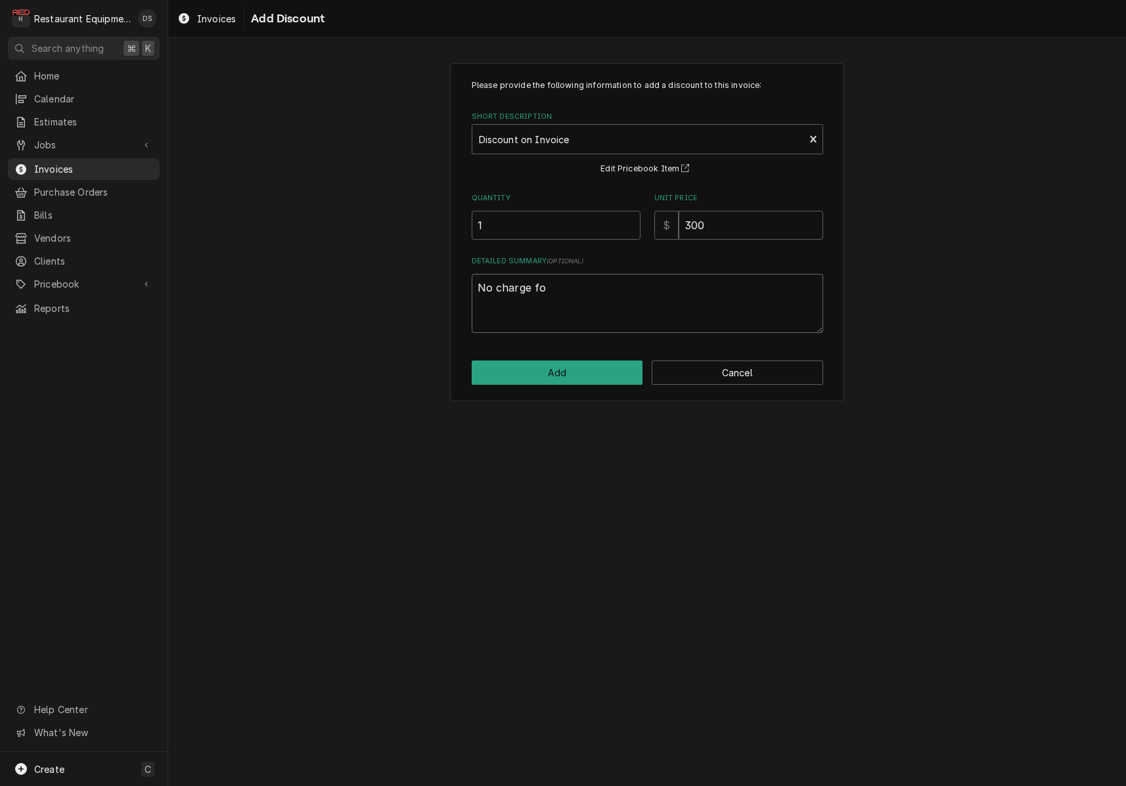
type textarea "No charge for"
type textarea "x"
type textarea "No charge for"
type textarea "x"
type textarea "No charge for t"
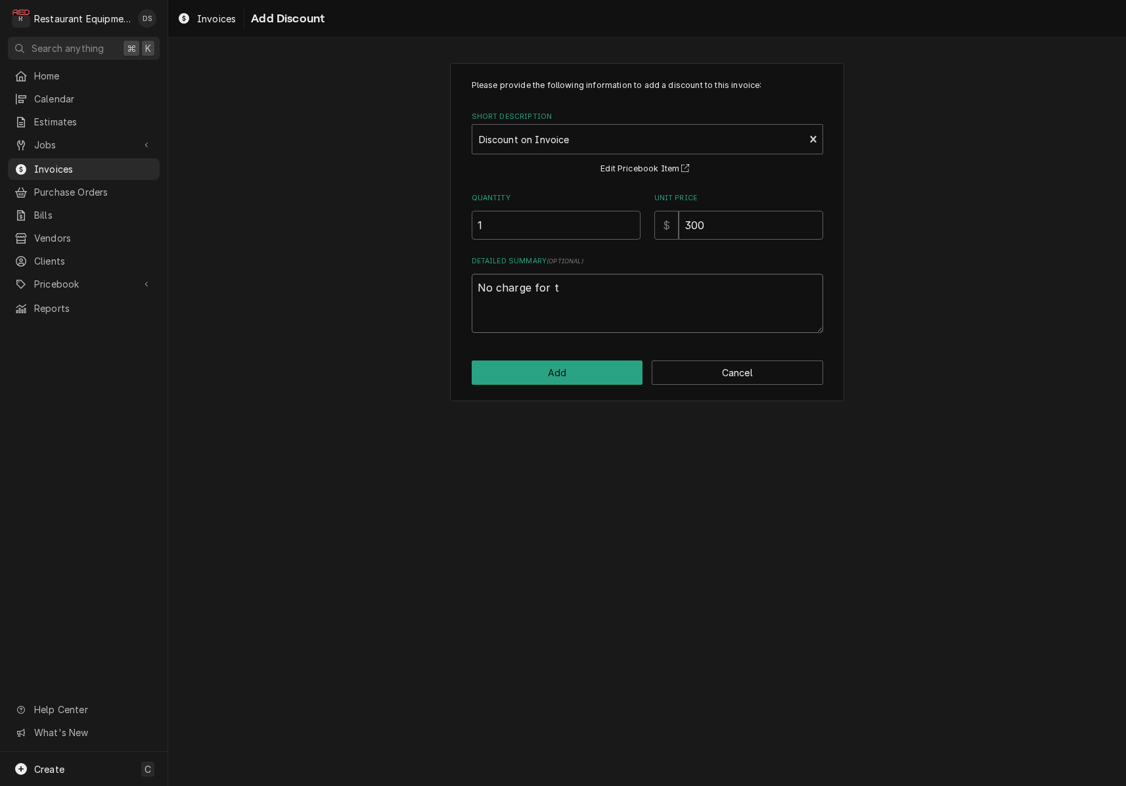
type textarea "x"
type textarea "No charge for tr"
type textarea "x"
type textarea "No charge for tra"
type textarea "x"
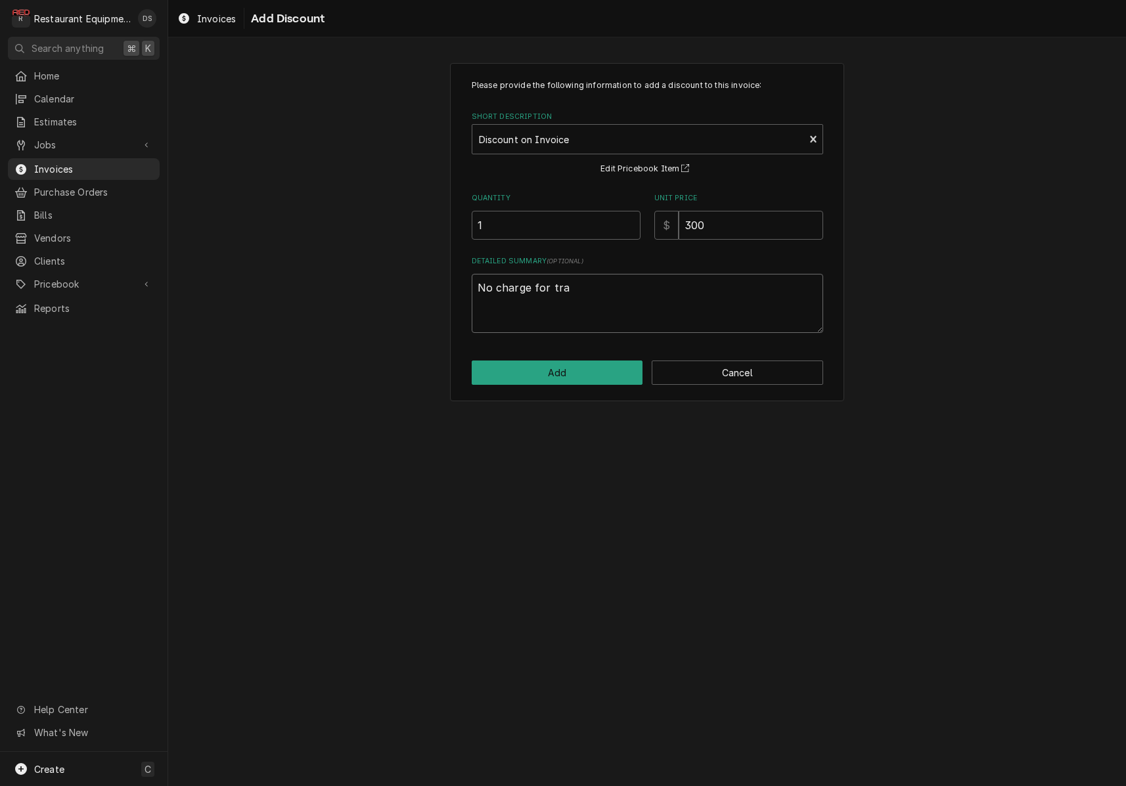
type textarea "No charge for trav"
type textarea "x"
type textarea "No charge for trave"
type textarea "x"
type textarea "No charge for travel"
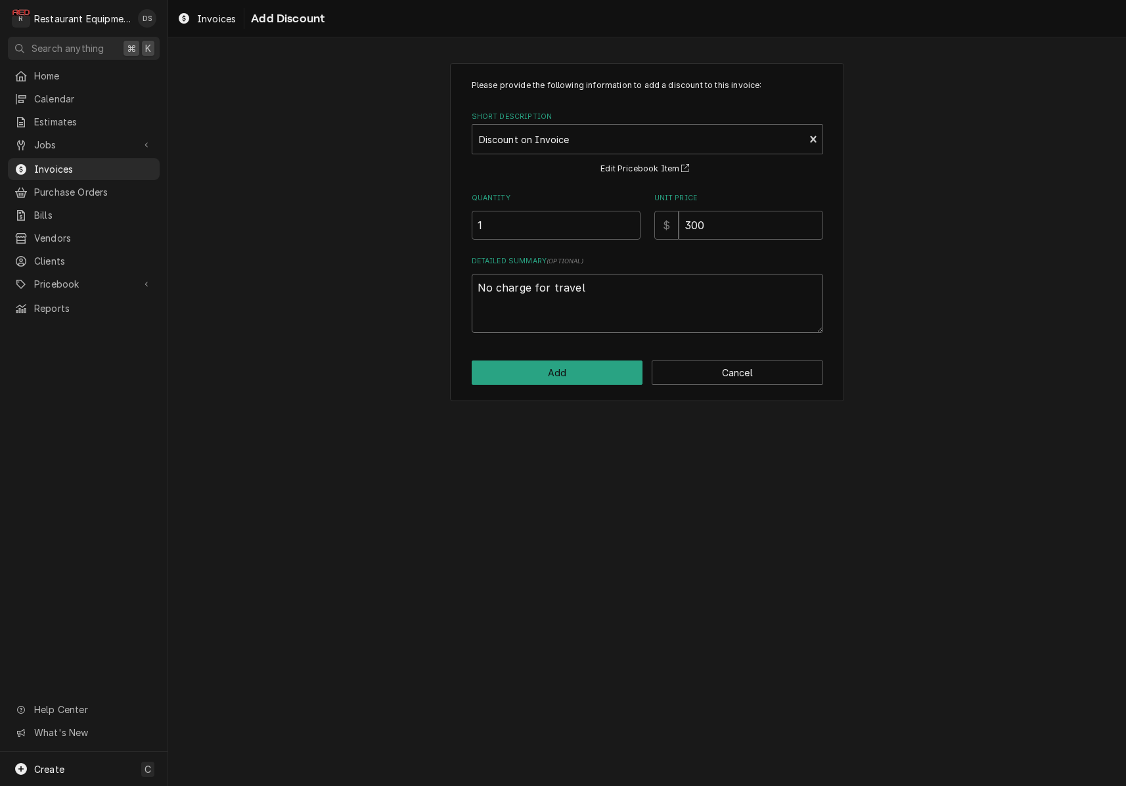
type textarea "x"
type textarea "No charge for travel"
type textarea "x"
type textarea "No charge for travel s"
type textarea "x"
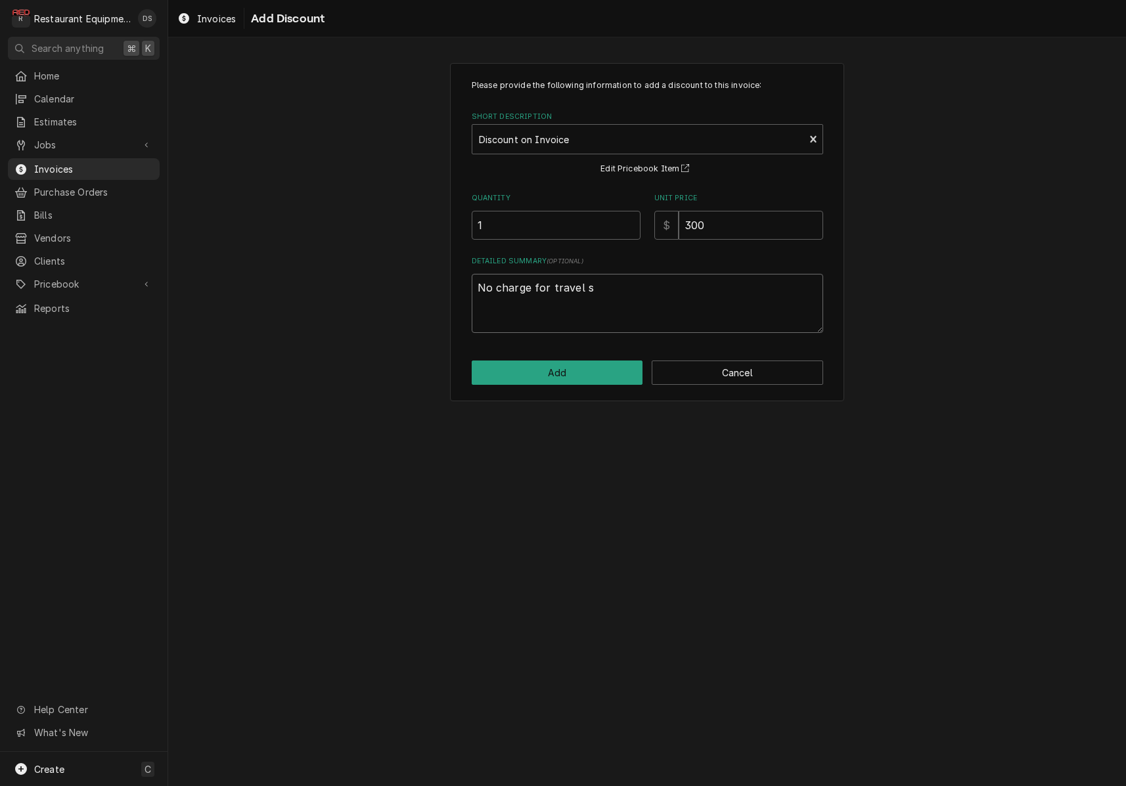
type textarea "No charge for travel si"
type textarea "x"
type textarea "No charge for travel sin"
type textarea "x"
type textarea "No charge for travel sinc"
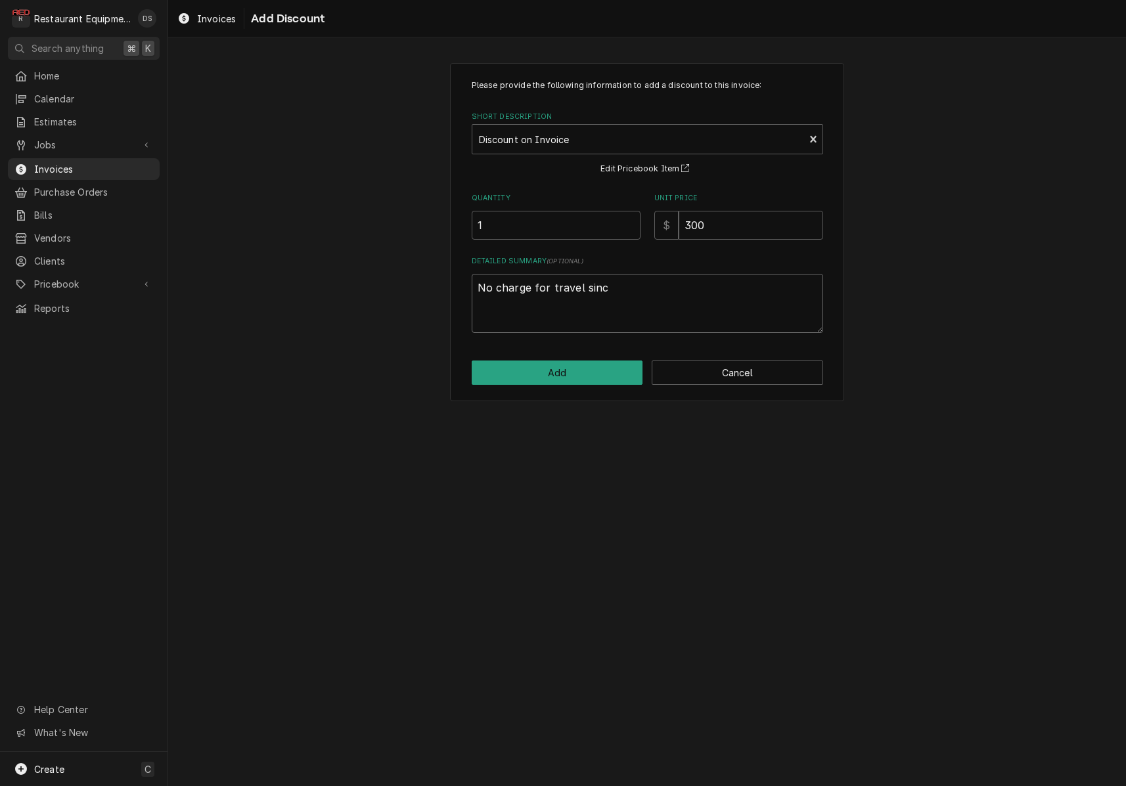
type textarea "x"
type textarea "No charge for travel since"
type textarea "x"
type textarea "No charge for travel since"
type textarea "x"
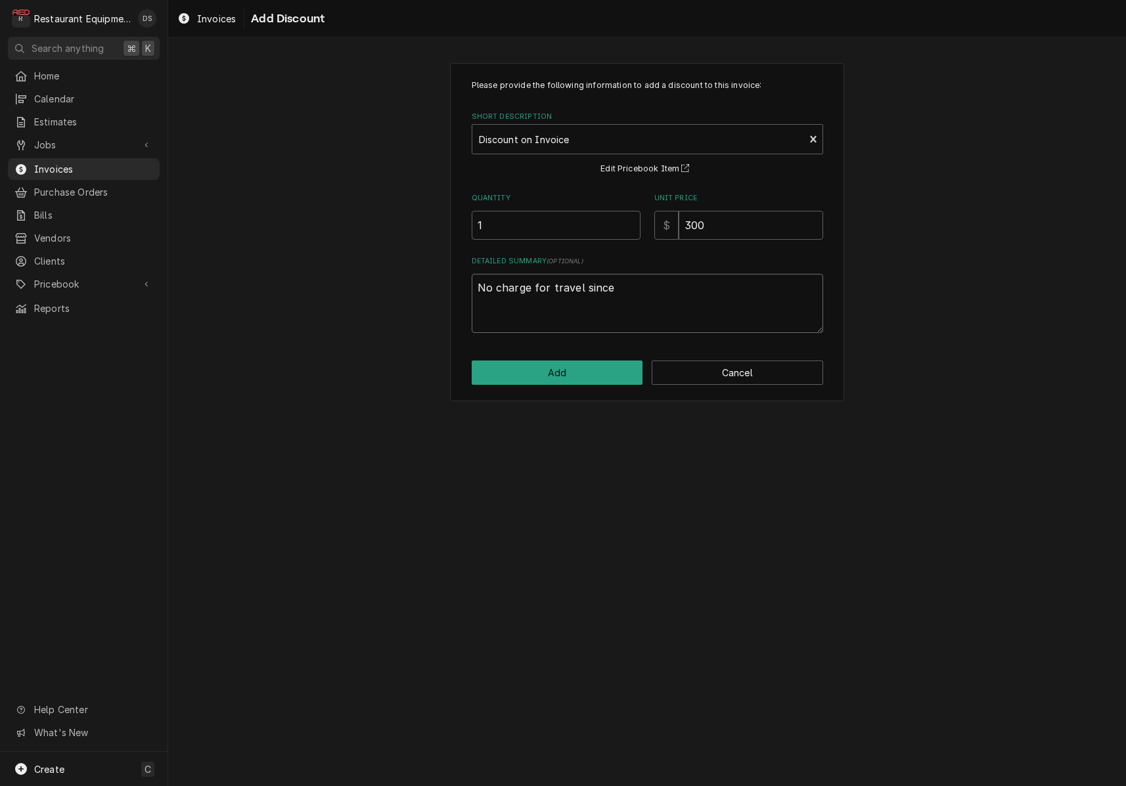
type textarea "No charge for travel since o"
type textarea "x"
type textarea "No charge for travel since or"
type textarea "x"
type textarea "No charge for travel since org"
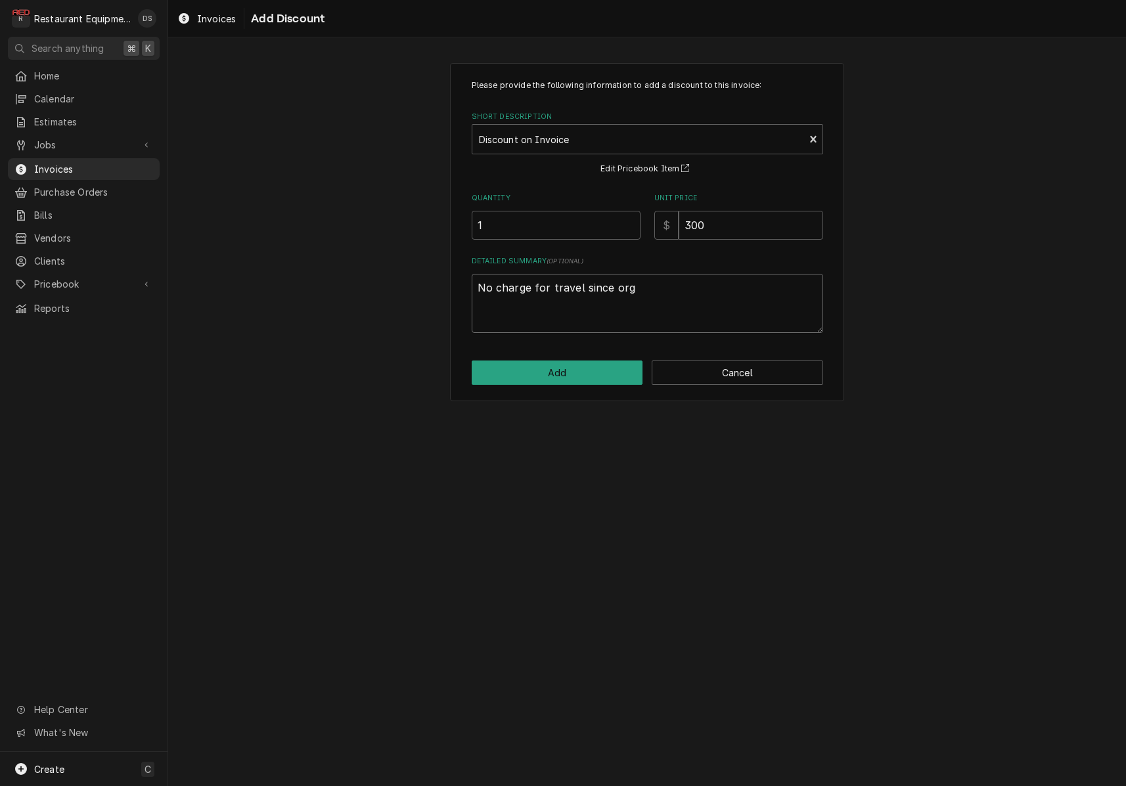
type textarea "x"
type textarea "No charge for travel since orgi"
type textarea "x"
type textarea "No charge for travel since orgin"
type textarea "x"
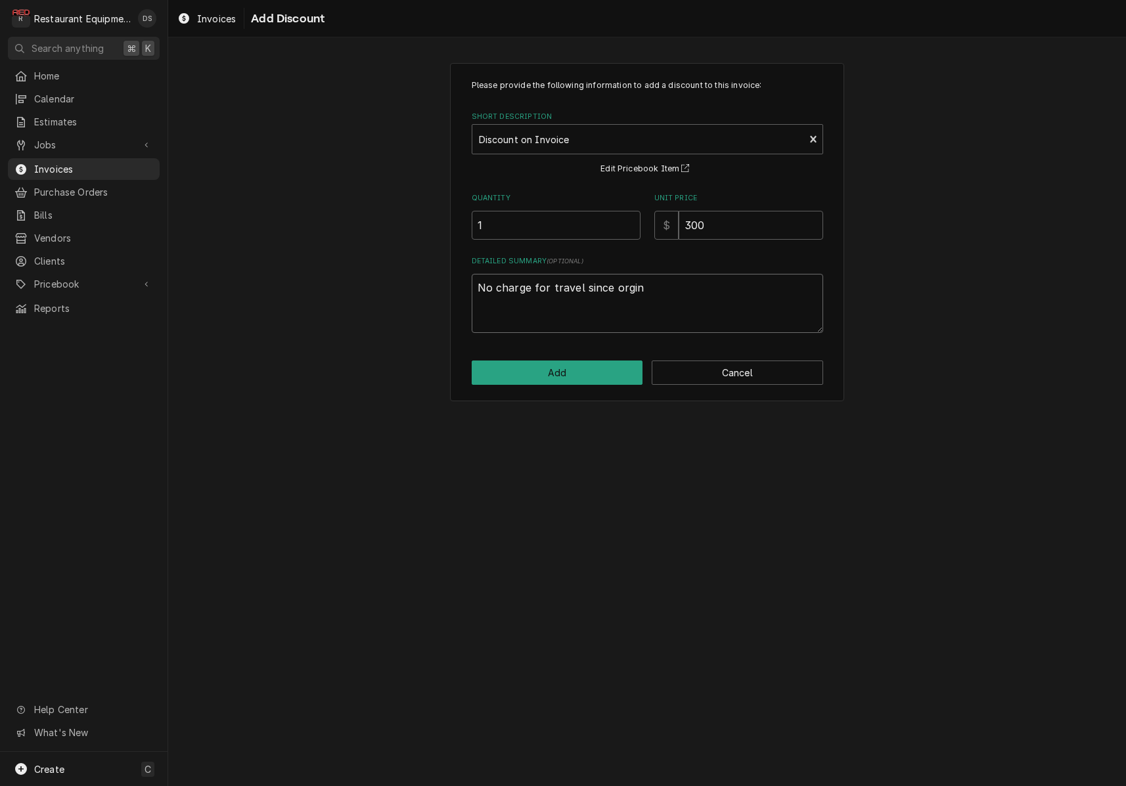
type textarea "No charge for travel since orgini"
type textarea "x"
type textarea "No charge for travel since orginia"
type textarea "x"
type textarea "No charge for travel since orginial"
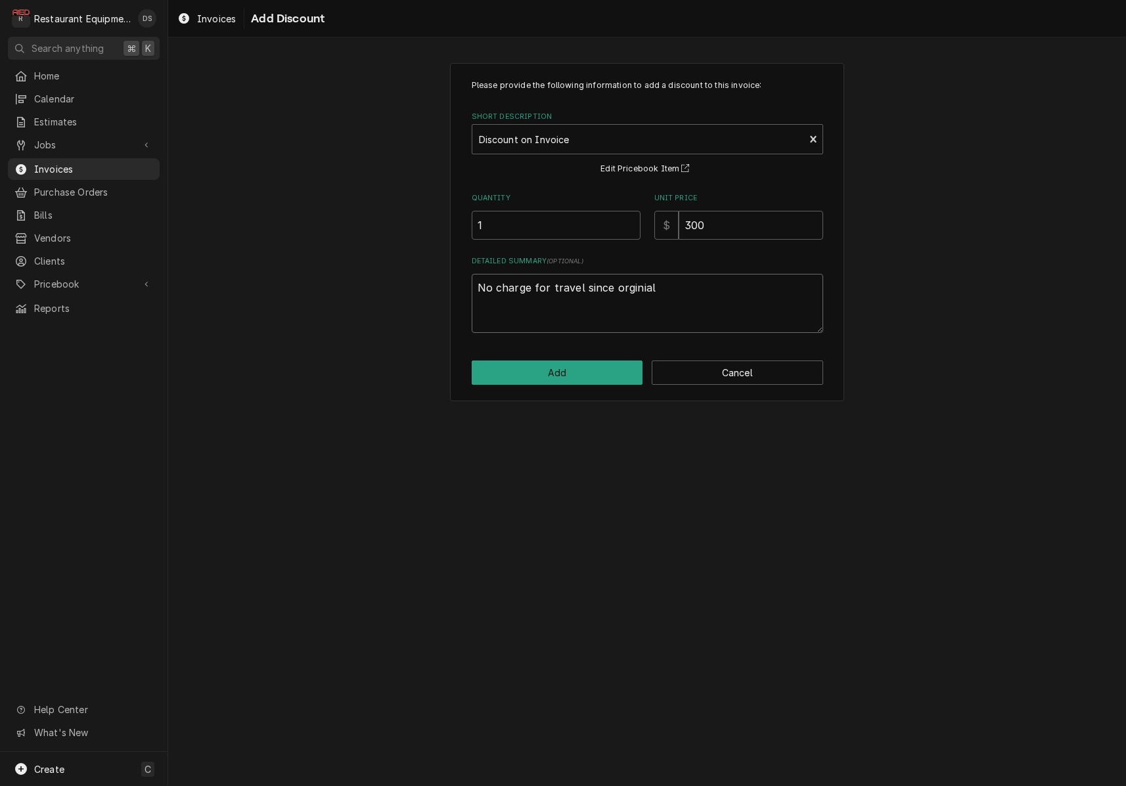
type textarea "x"
type textarea "No charge for travel since original"
type textarea "x"
type textarea "No charge for travel since original d"
type textarea "x"
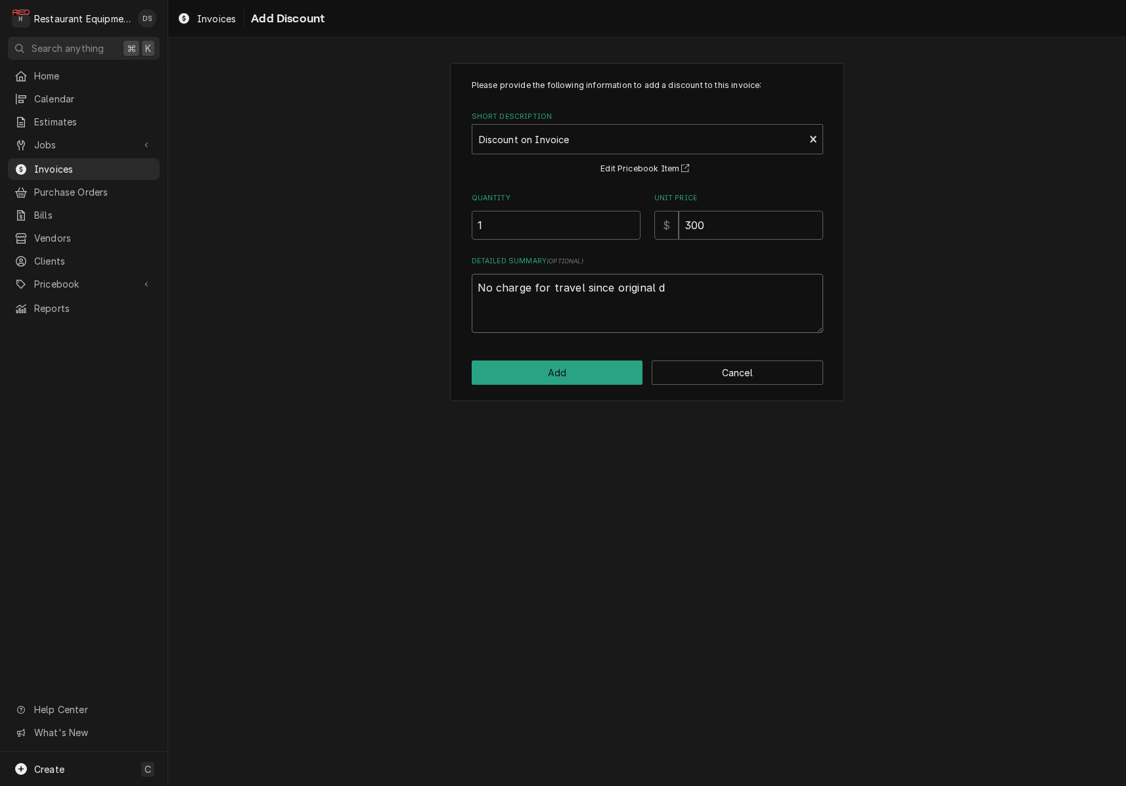
type textarea "No charge for travel since original di"
type textarea "x"
type textarea "No charge for travel since original dia"
type textarea "x"
type textarea "No charge for travel since original diag"
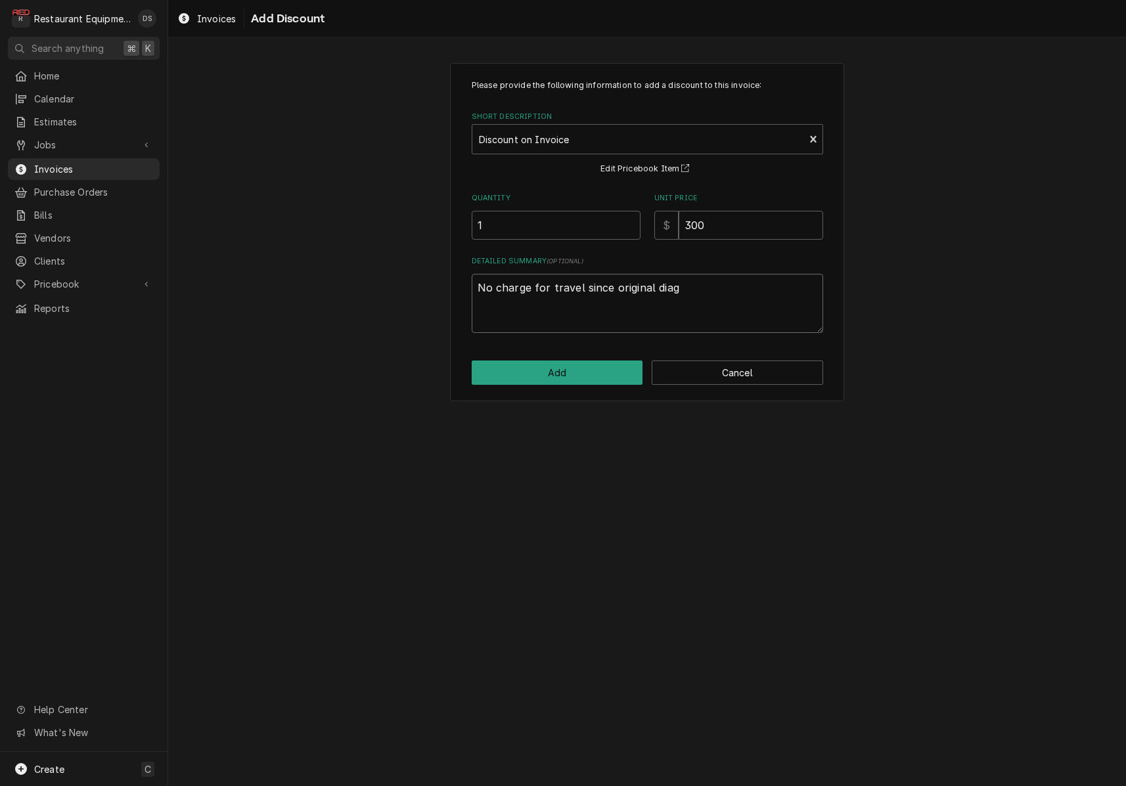
type textarea "x"
type textarea "No charge for travel since original diagn"
type textarea "x"
type textarea "No charge for travel since original diagno"
type textarea "x"
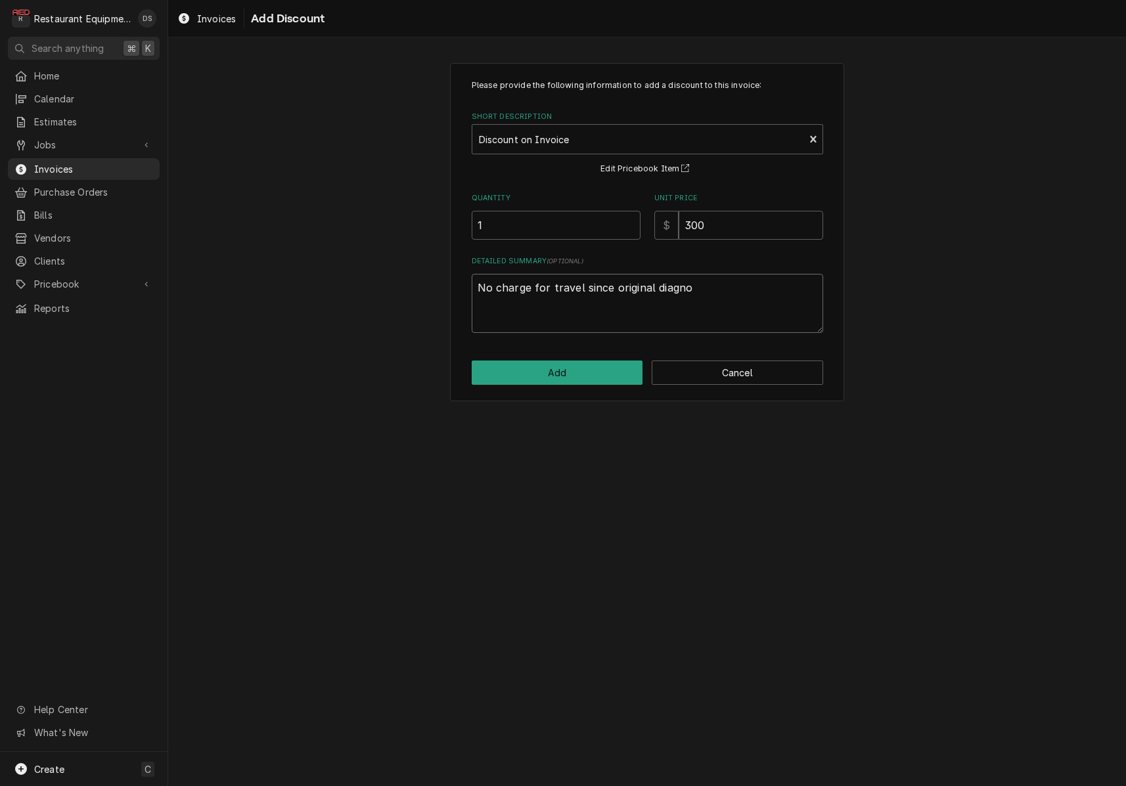
type textarea "No charge for travel since original diagnos"
type textarea "x"
type textarea "No charge for travel since original diagnosi"
type textarea "x"
type textarea "No charge for travel since original diagnosis"
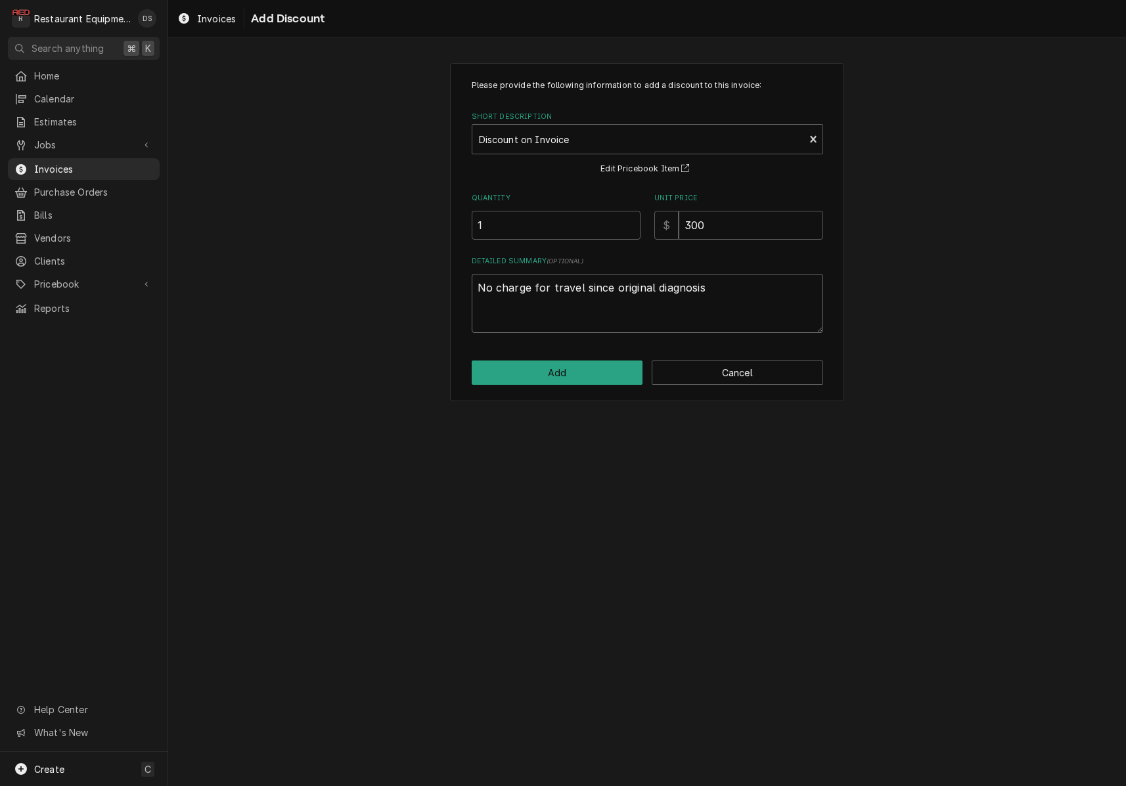
type textarea "x"
type textarea "No charge for travel since original diagnosis"
type textarea "x"
type textarea "No charge for travel since original diagnosis w"
type textarea "x"
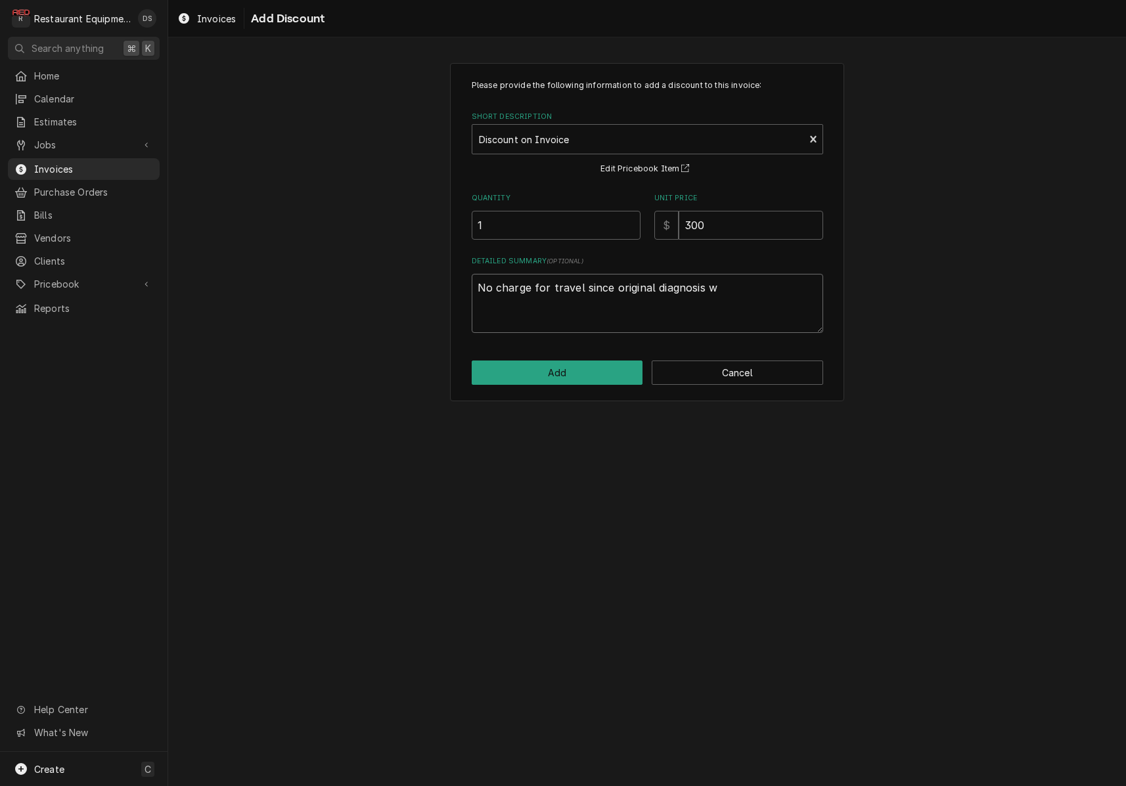
type textarea "No charge for travel since original diagnosis wa"
type textarea "x"
type textarea "No charge for travel since original diagnosis was"
type textarea "x"
type textarea "No charge for travel since original diagnosis was"
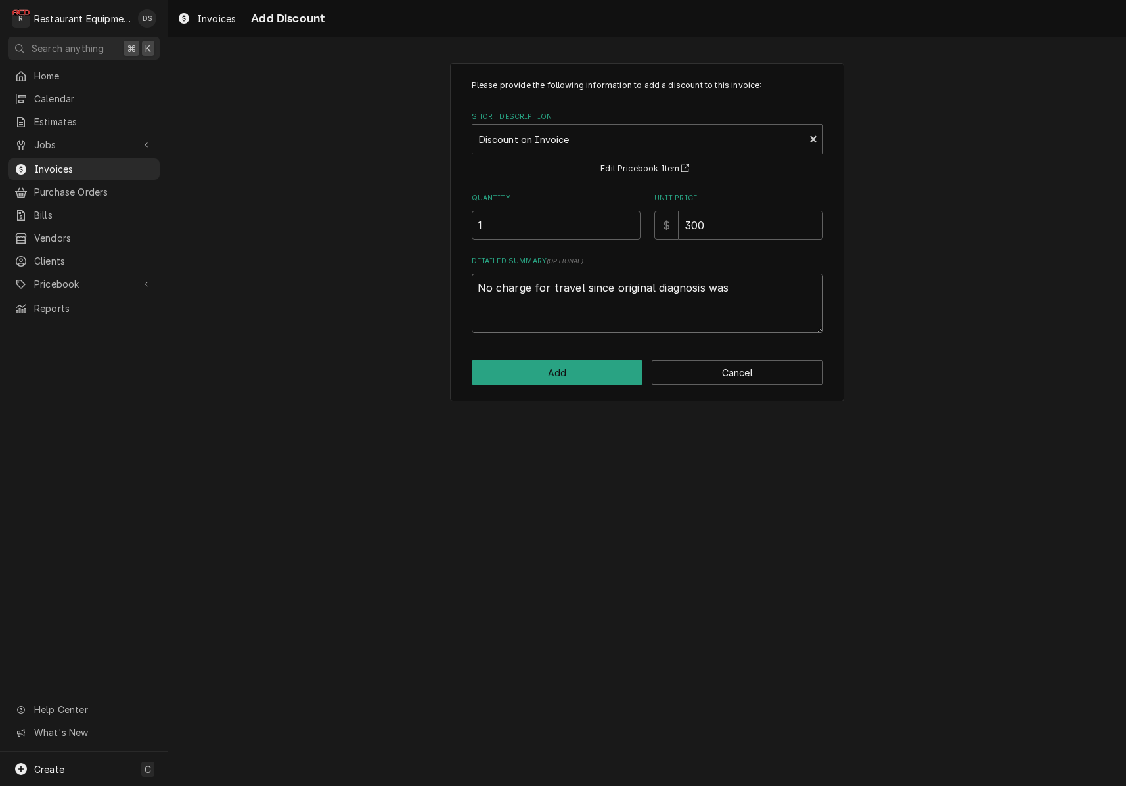
type textarea "x"
type textarea "No charge for travel since original diagnosis was i"
type textarea "x"
type textarea "No charge for travel since original diagnosis was in"
type textarea "x"
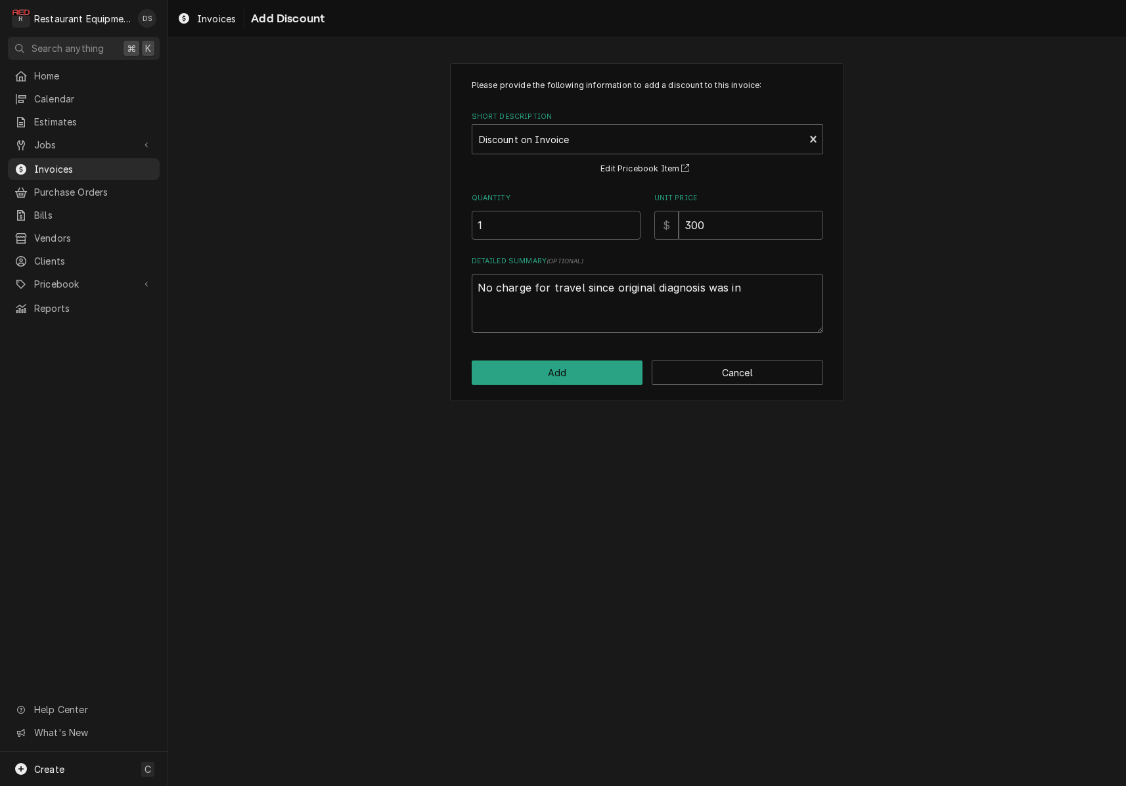
type textarea "No charge for travel since original diagnosis was inc"
type textarea "x"
type textarea "No charge for travel since original diagnosis was inco"
type textarea "x"
type textarea "No charge for travel since original diagnosis was incor"
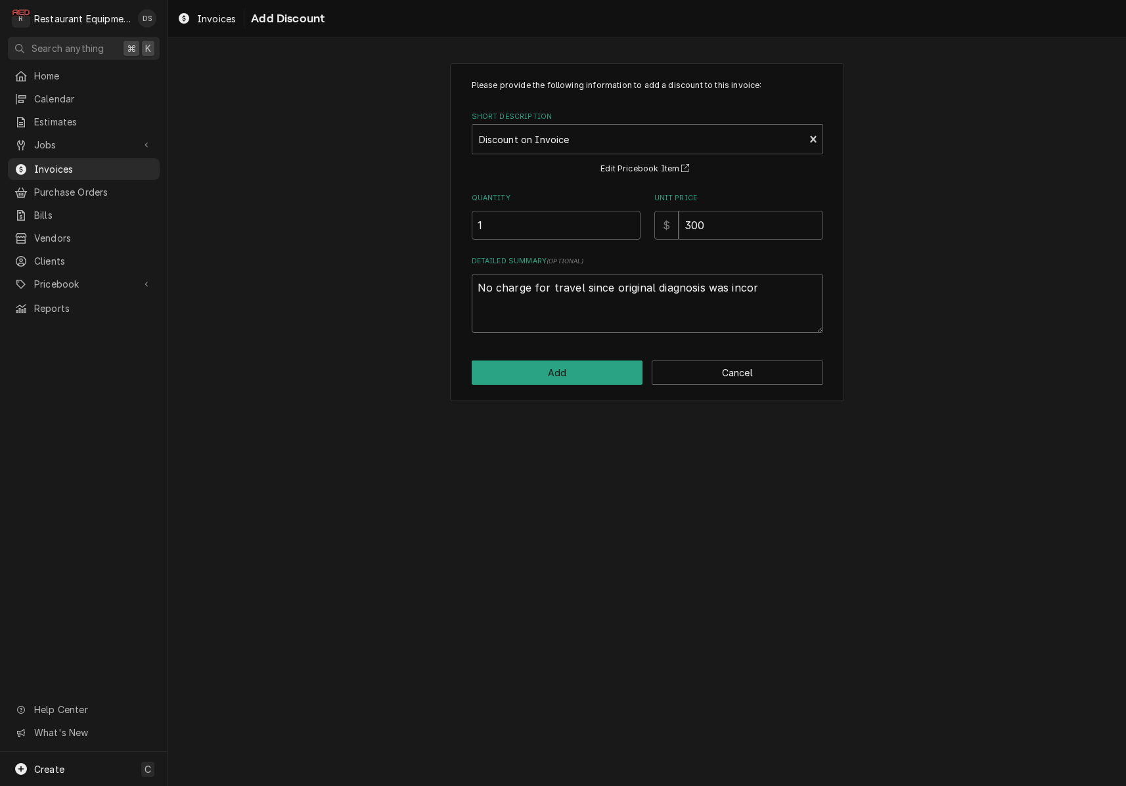
type textarea "x"
type textarea "No charge for travel since original diagnosis was incorr"
type textarea "x"
type textarea "No charge for travel since original diagnosis was incorre"
type textarea "x"
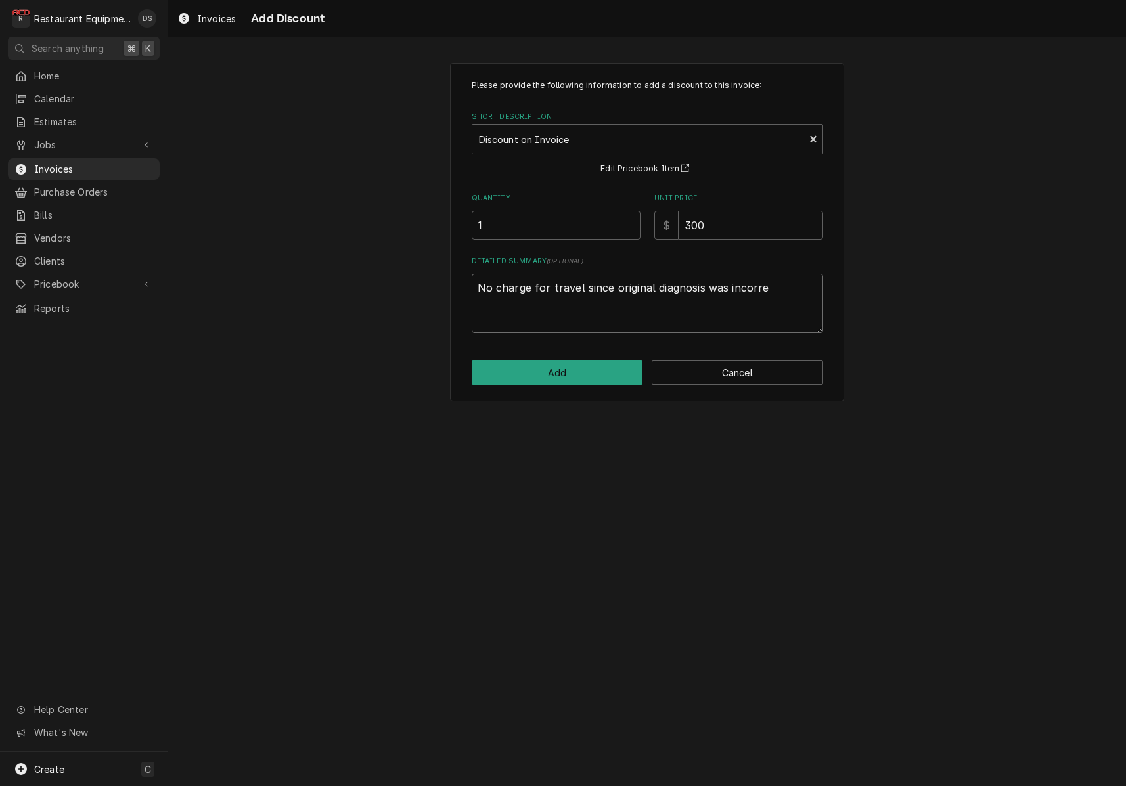
type textarea "No charge for travel since original diagnosis was incorrec"
type textarea "x"
type textarea "No charge for travel since original diagnosis was incorrect"
type textarea "x"
type textarea "No charge for travel since original diagnosis was incorrect."
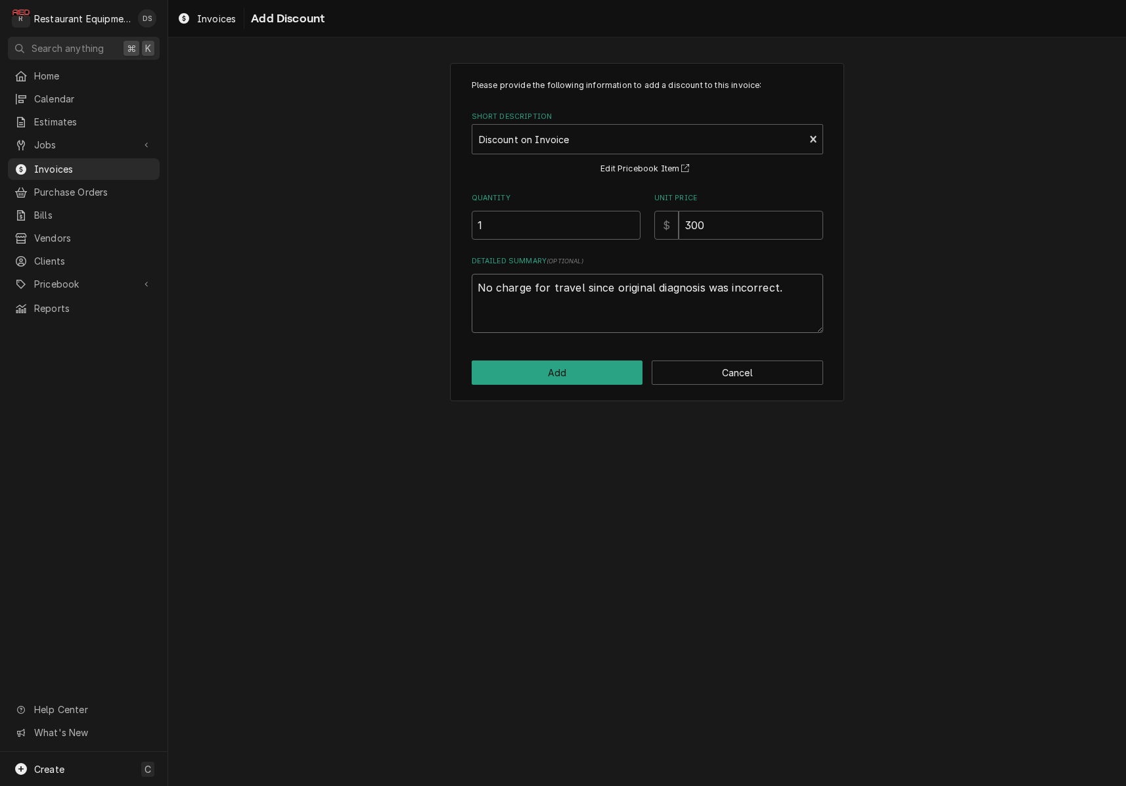
type textarea "x"
type textarea "No charge for travel since original diagnosis was incorrect."
click at [531, 372] on button "Add" at bounding box center [557, 373] width 171 height 24
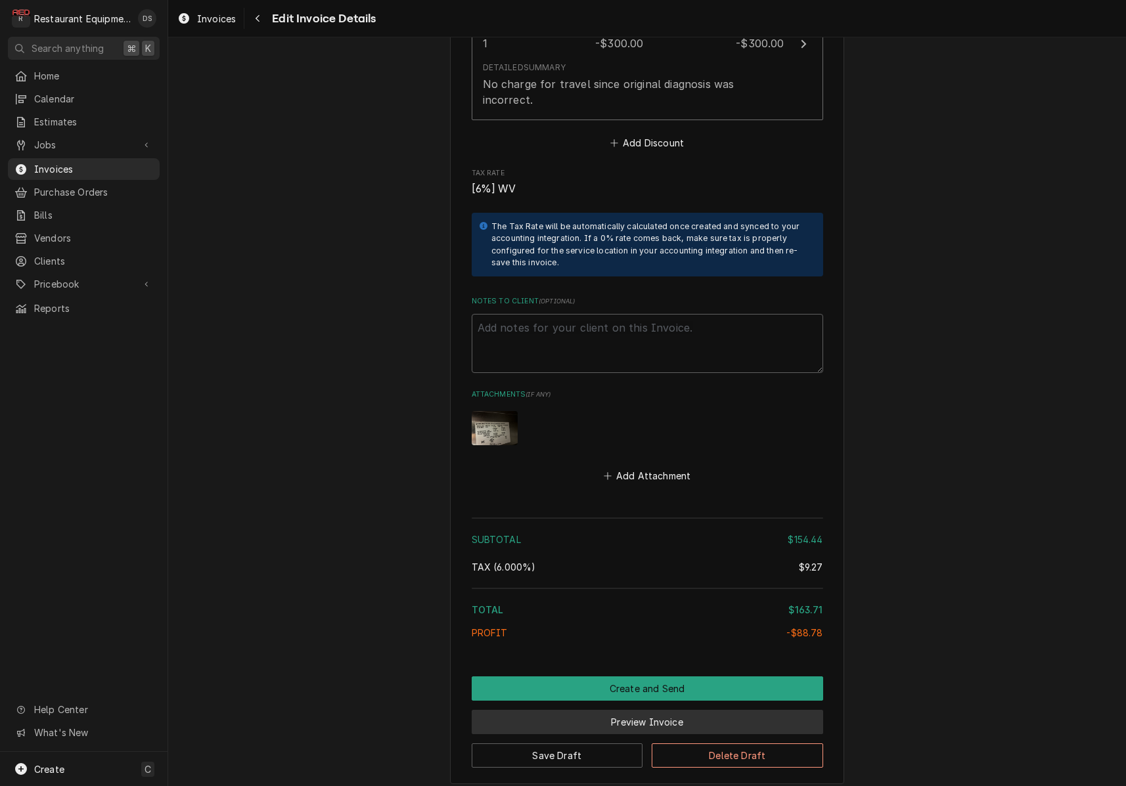
click at [619, 710] on button "Preview Invoice" at bounding box center [647, 722] width 351 height 24
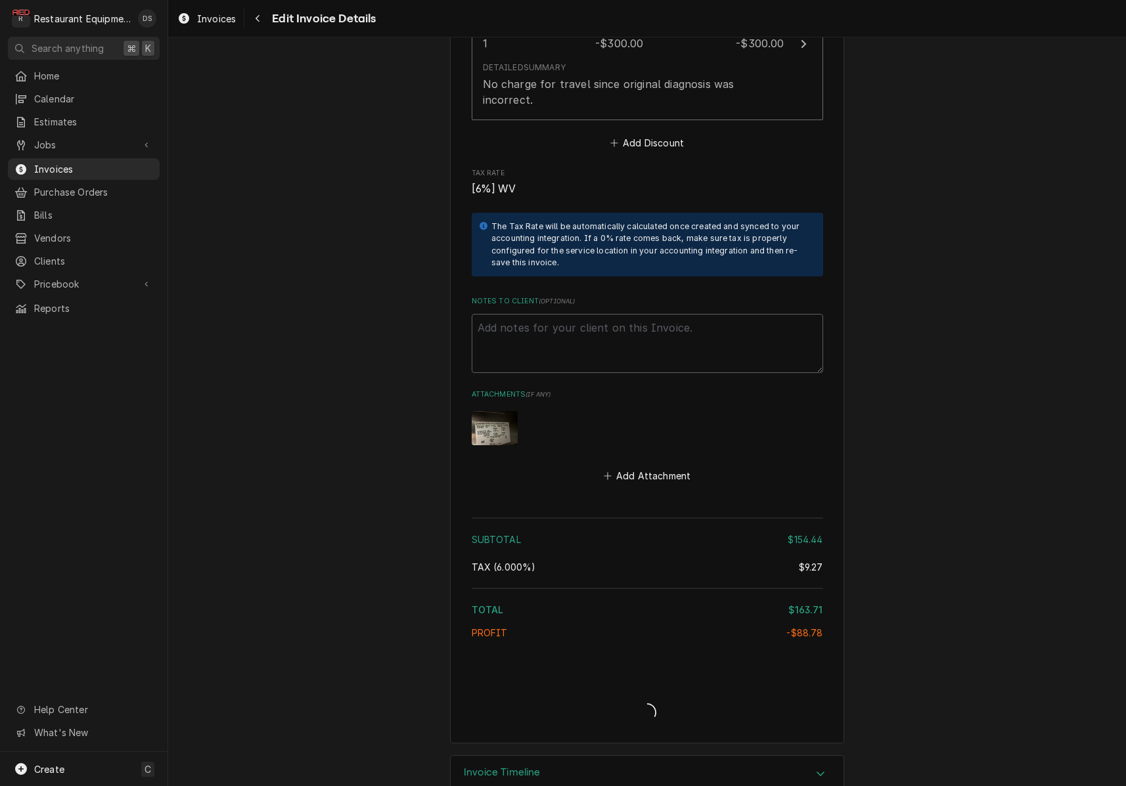
type textarea "x"
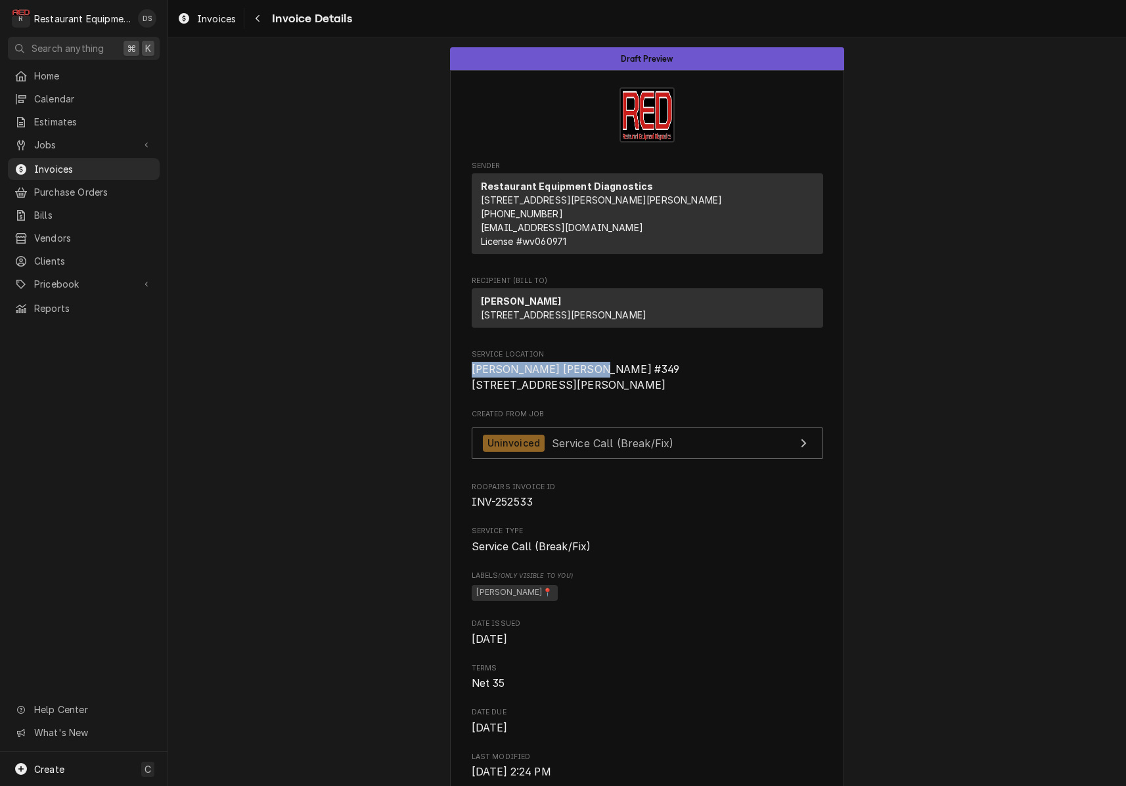
drag, startPoint x: 473, startPoint y: 392, endPoint x: 579, endPoint y: 393, distance: 105.8
click at [596, 393] on span "Elkins Bob Evans #349 722 Beverly Pike Elkins, WV 26241" at bounding box center [647, 377] width 351 height 31
copy span "Elkins Bob Evans #349"
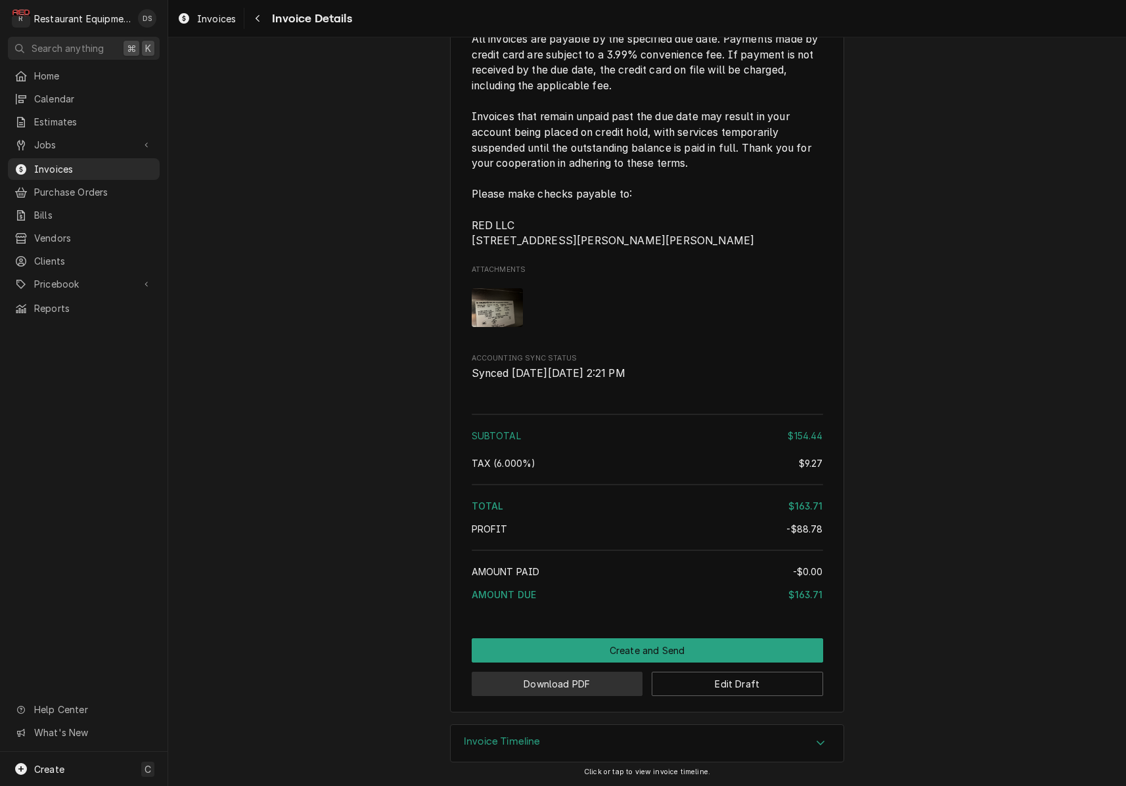
click at [539, 691] on button "Download PDF" at bounding box center [557, 684] width 171 height 24
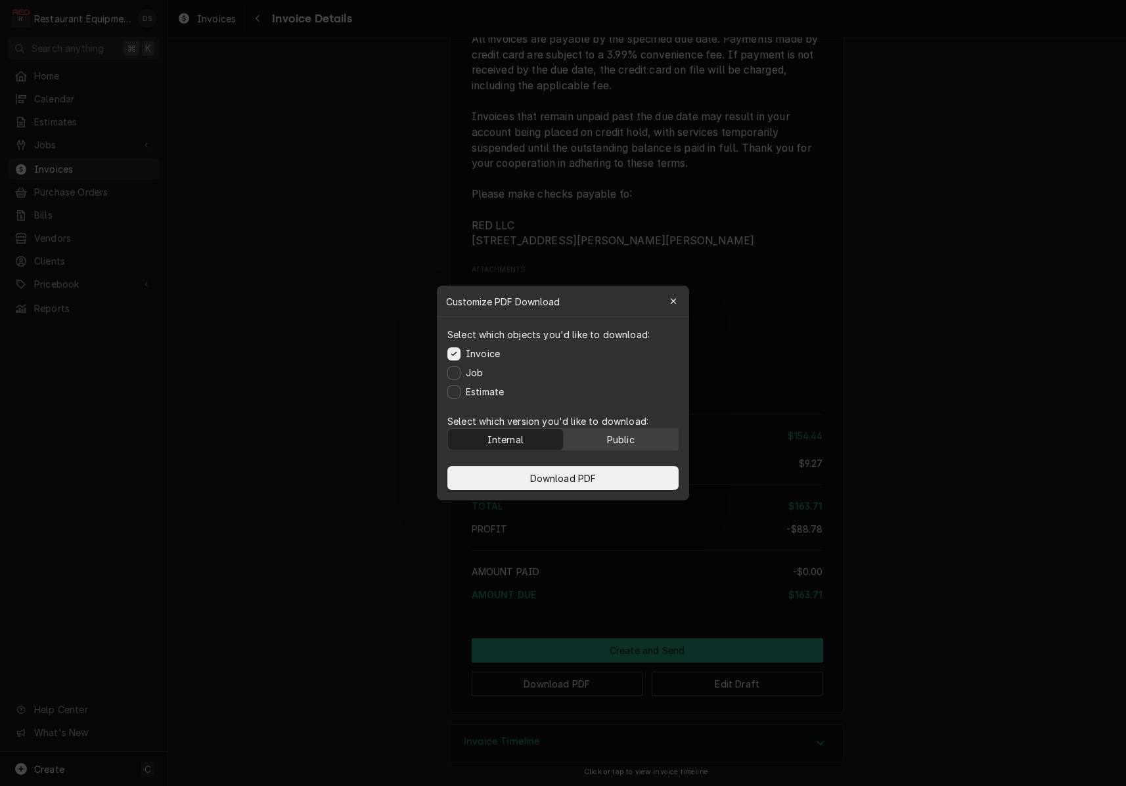
click at [604, 435] on button "Public" at bounding box center [621, 439] width 115 height 21
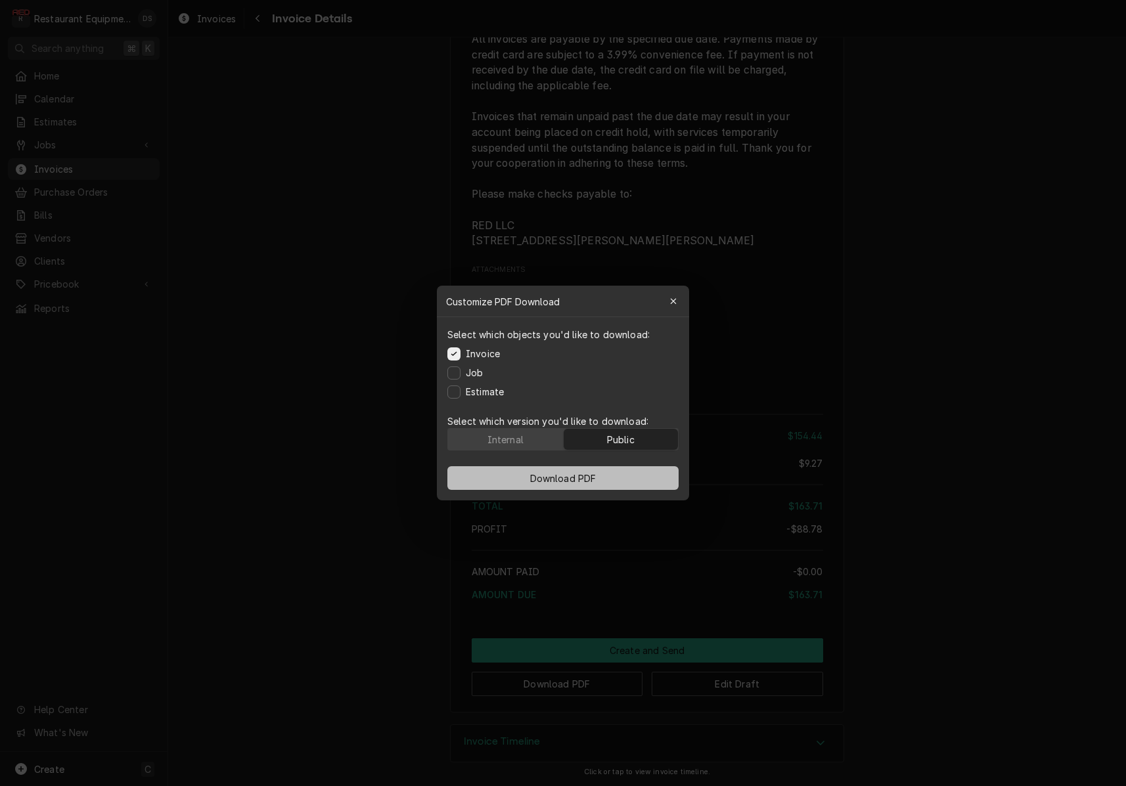
click at [593, 482] on span "Download PDF" at bounding box center [564, 479] width 72 height 14
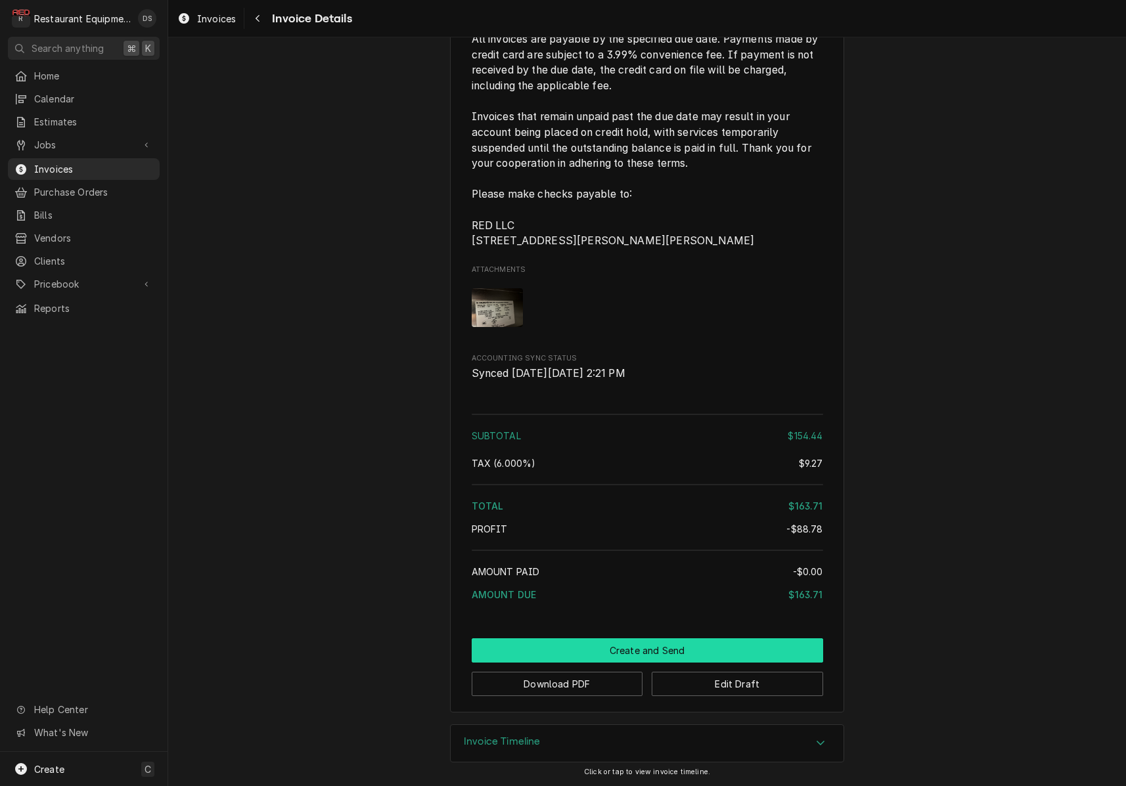
click at [616, 648] on button "Create and Send" at bounding box center [647, 651] width 351 height 24
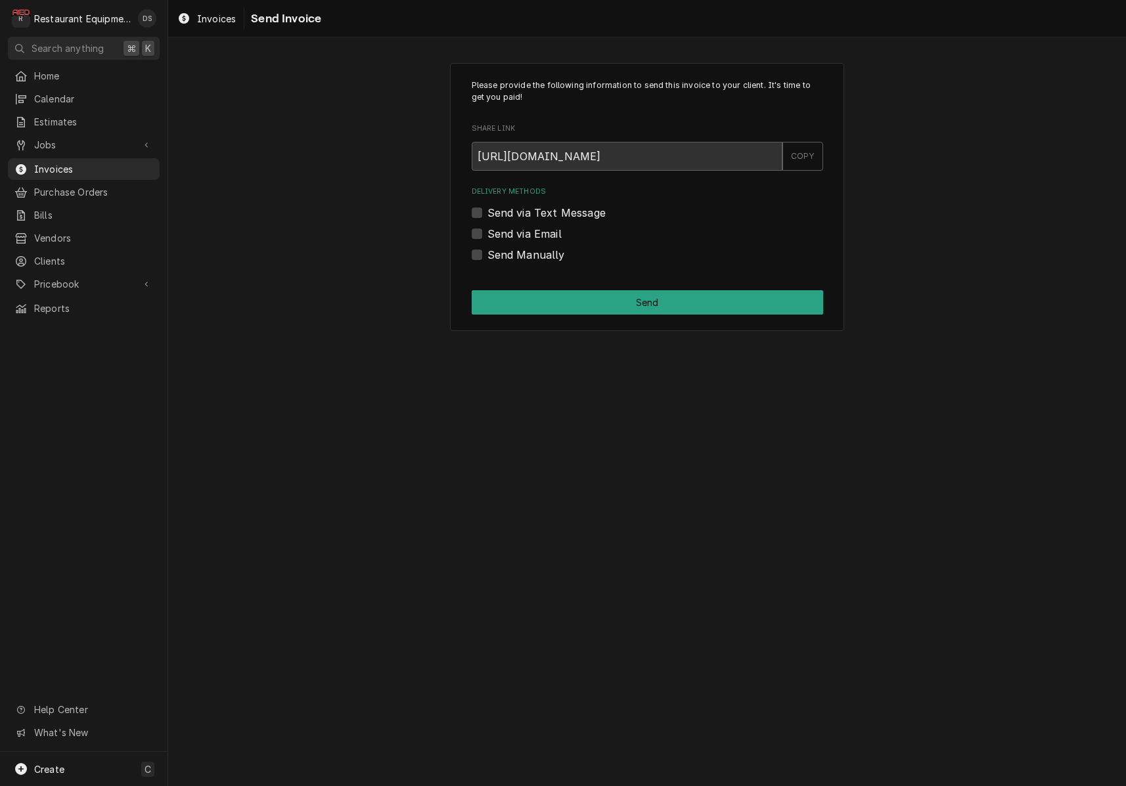
click at [487, 256] on label "Send Manually" at bounding box center [526, 255] width 78 height 16
click at [487, 256] on input "Send Manually" at bounding box center [662, 261] width 351 height 29
checkbox input "true"
click at [571, 290] on button "Send" at bounding box center [647, 302] width 351 height 24
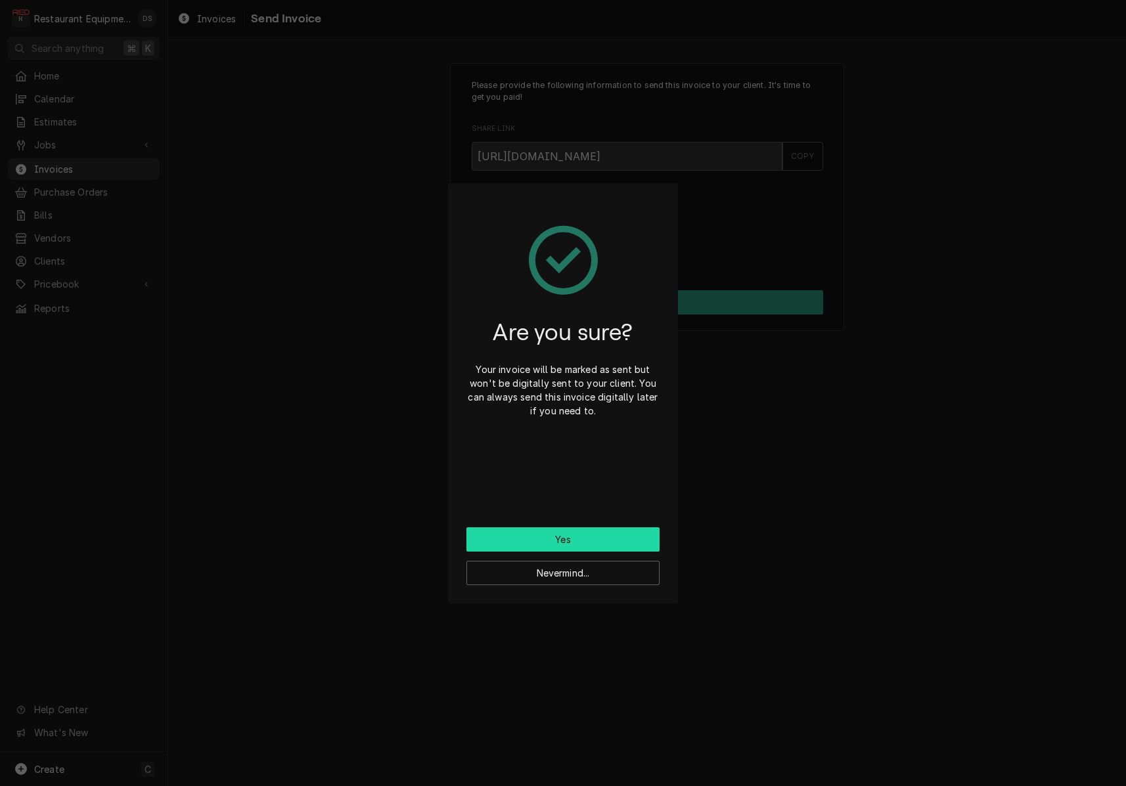
click at [566, 543] on button "Yes" at bounding box center [562, 540] width 193 height 24
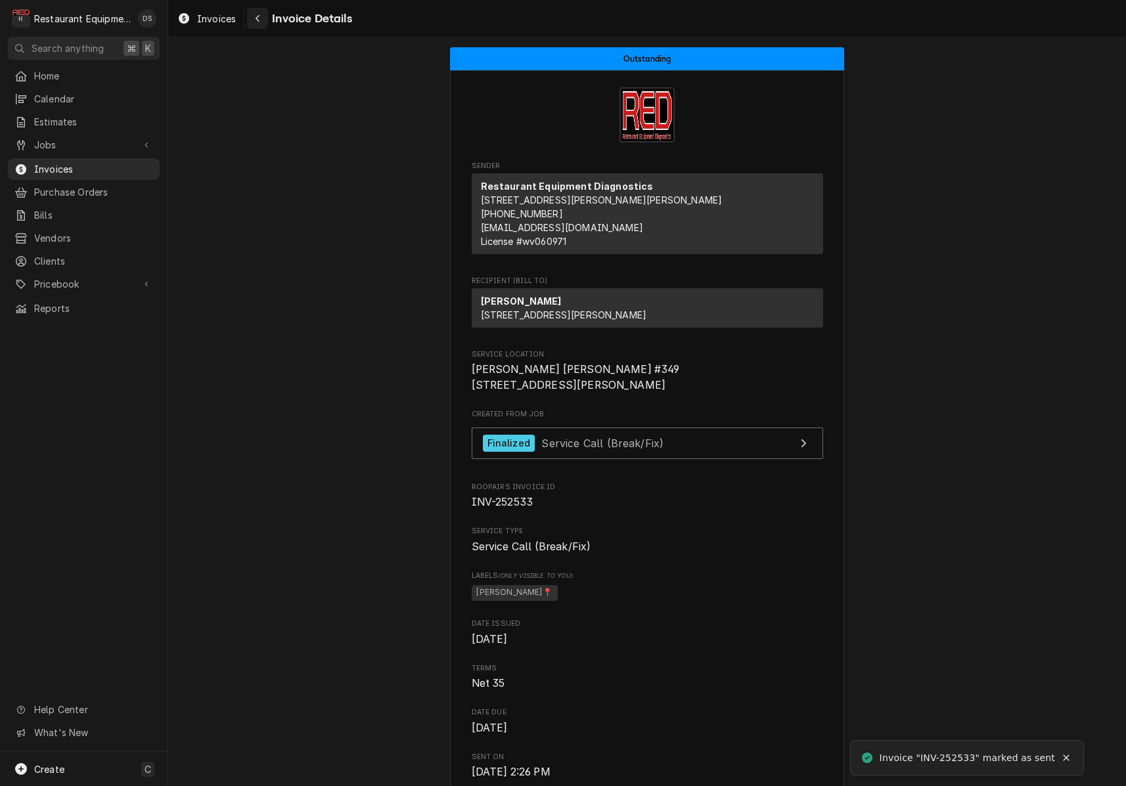
click at [264, 20] on button "Navigate back" at bounding box center [257, 18] width 21 height 21
